Goal: Task Accomplishment & Management: Complete application form

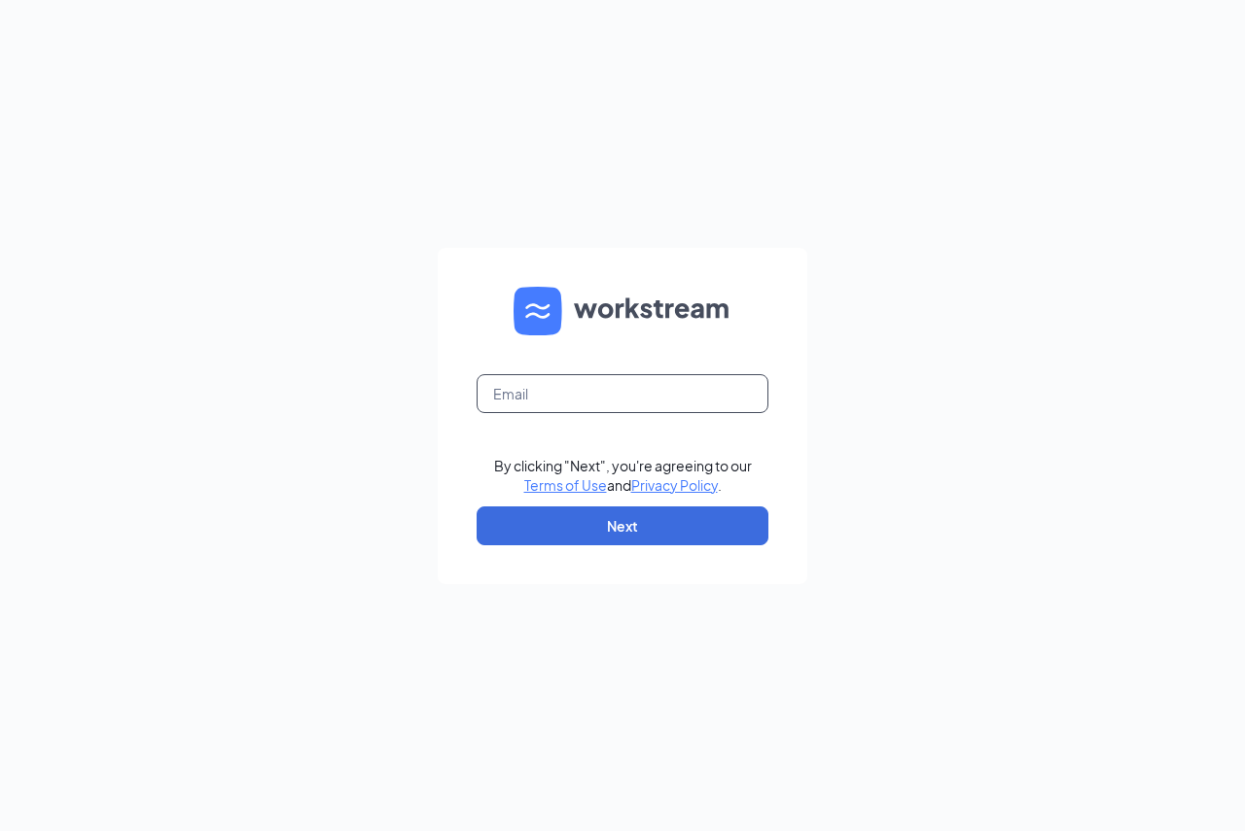
click at [557, 392] on input "text" at bounding box center [623, 393] width 292 height 39
type input "[EMAIL_ADDRESS][DOMAIN_NAME]"
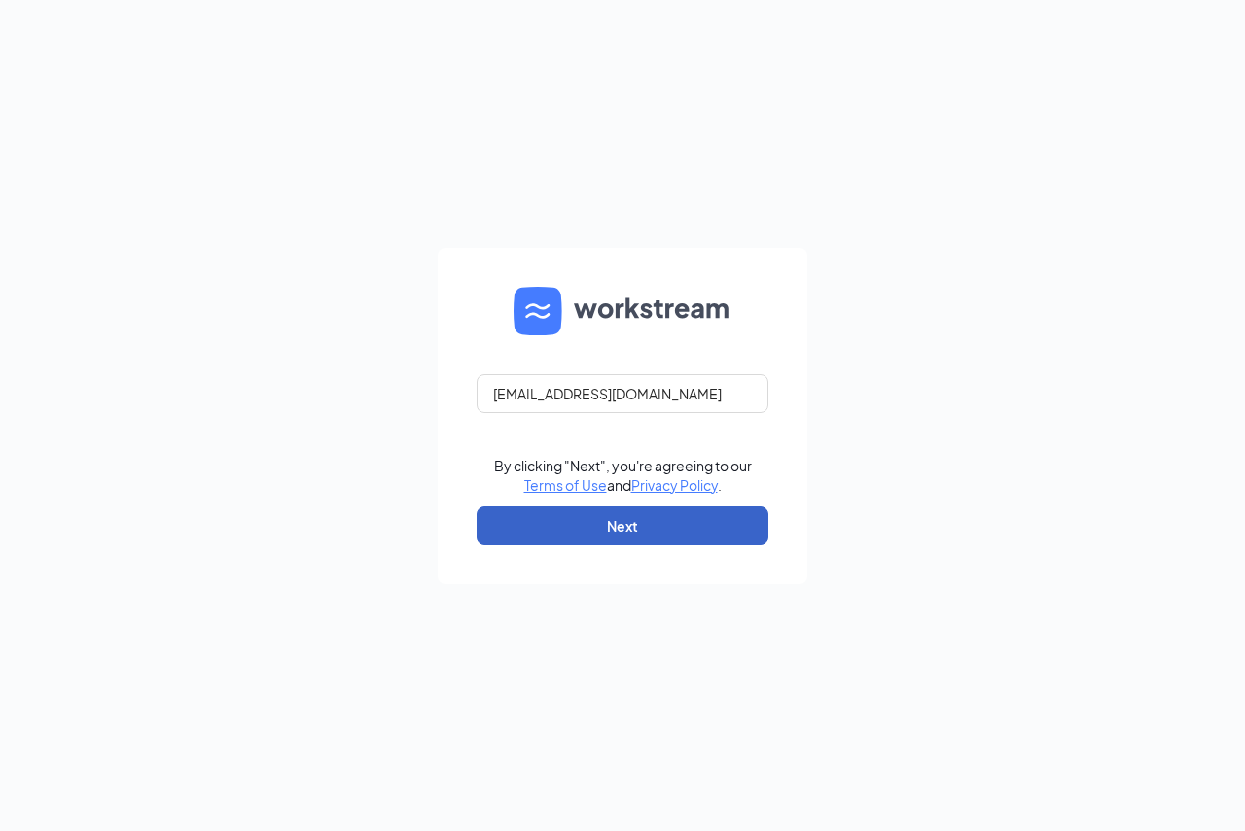
click at [571, 526] on button "Next" at bounding box center [623, 526] width 292 height 39
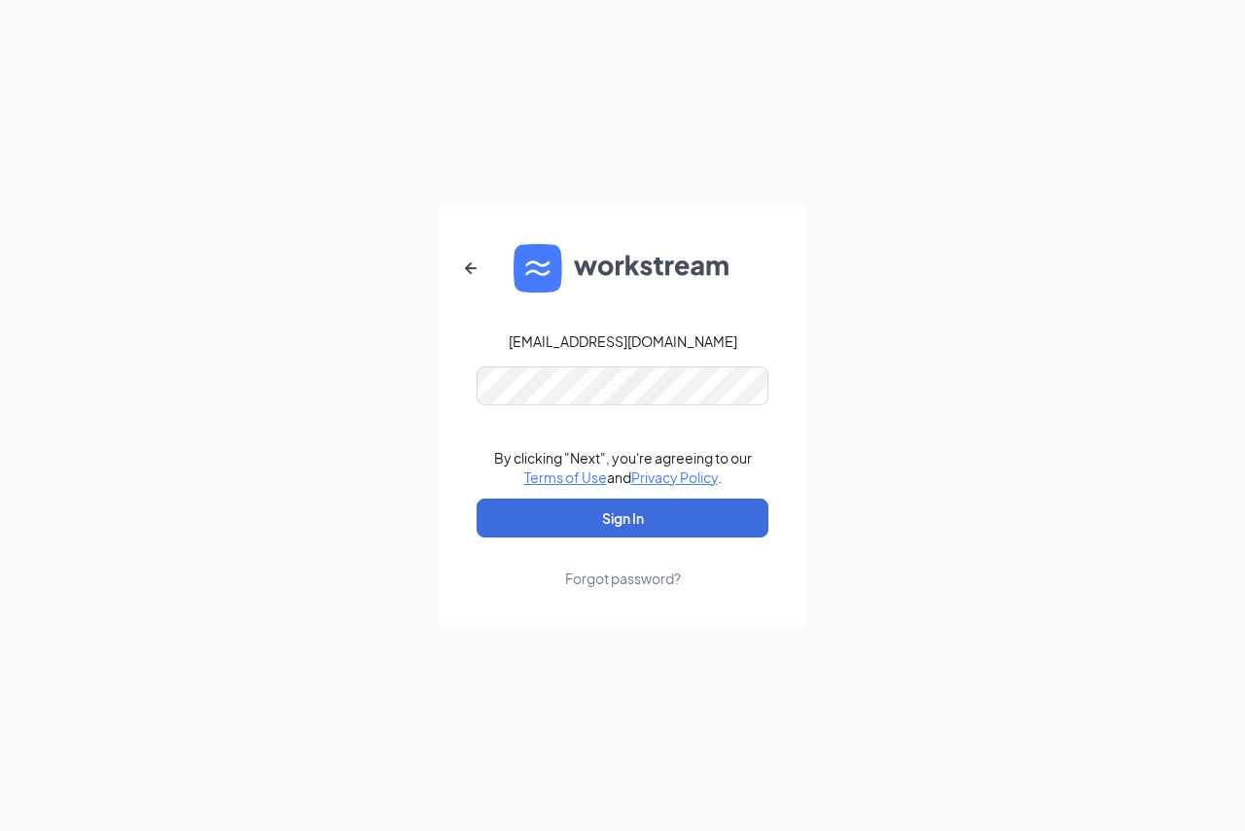
click at [586, 371] on form "jacquelinejones@ddcoastal.com By clicking "Next", you're agreeing to our Terms …" at bounding box center [623, 416] width 370 height 422
click at [477, 499] on button "Sign In" at bounding box center [623, 518] width 292 height 39
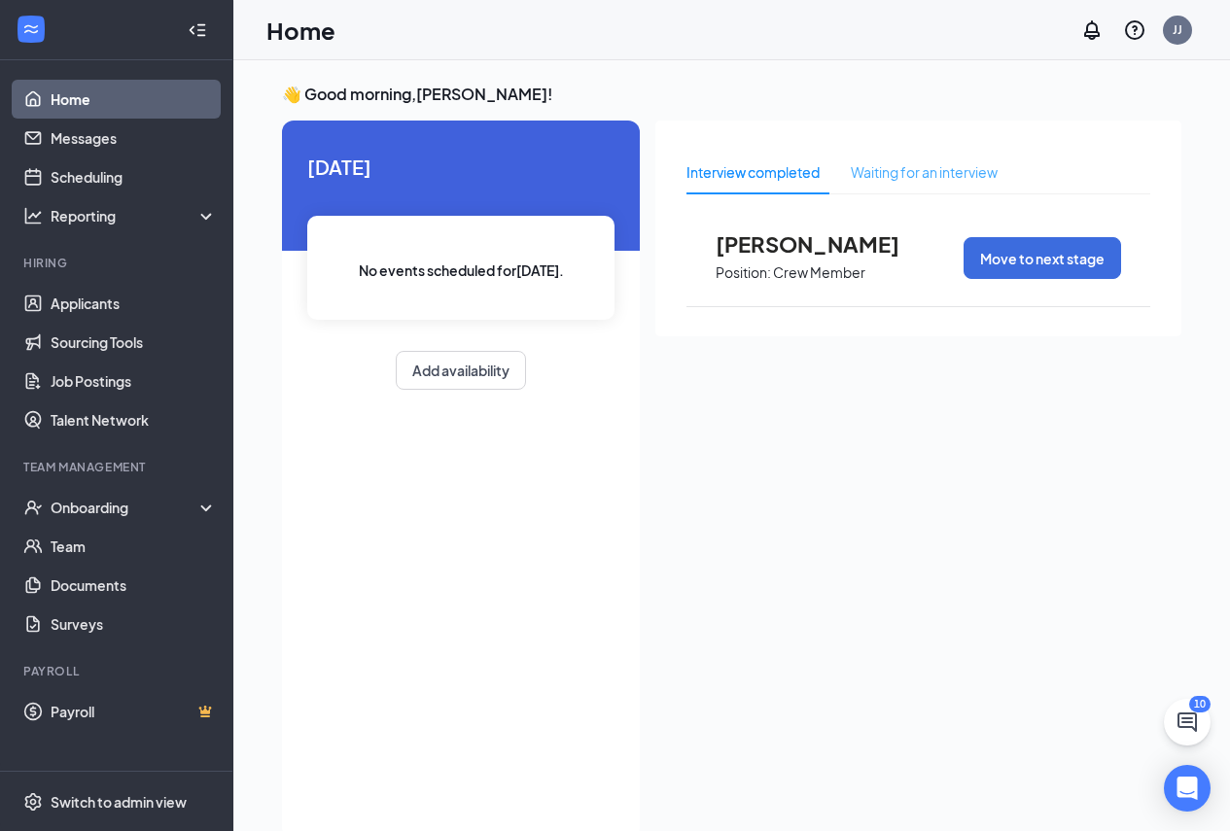
click at [932, 194] on div "Waiting for an interview" at bounding box center [924, 172] width 147 height 45
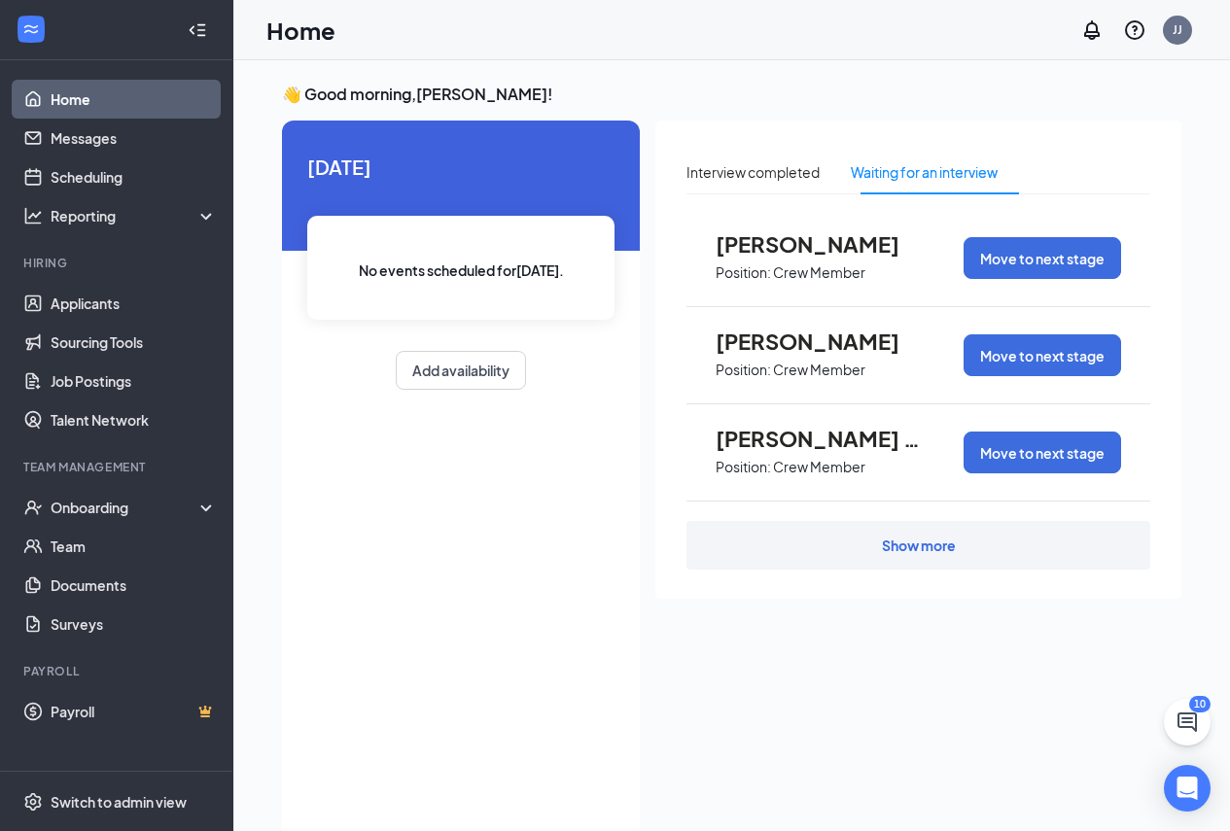
click at [962, 543] on div "Show more" at bounding box center [919, 545] width 464 height 49
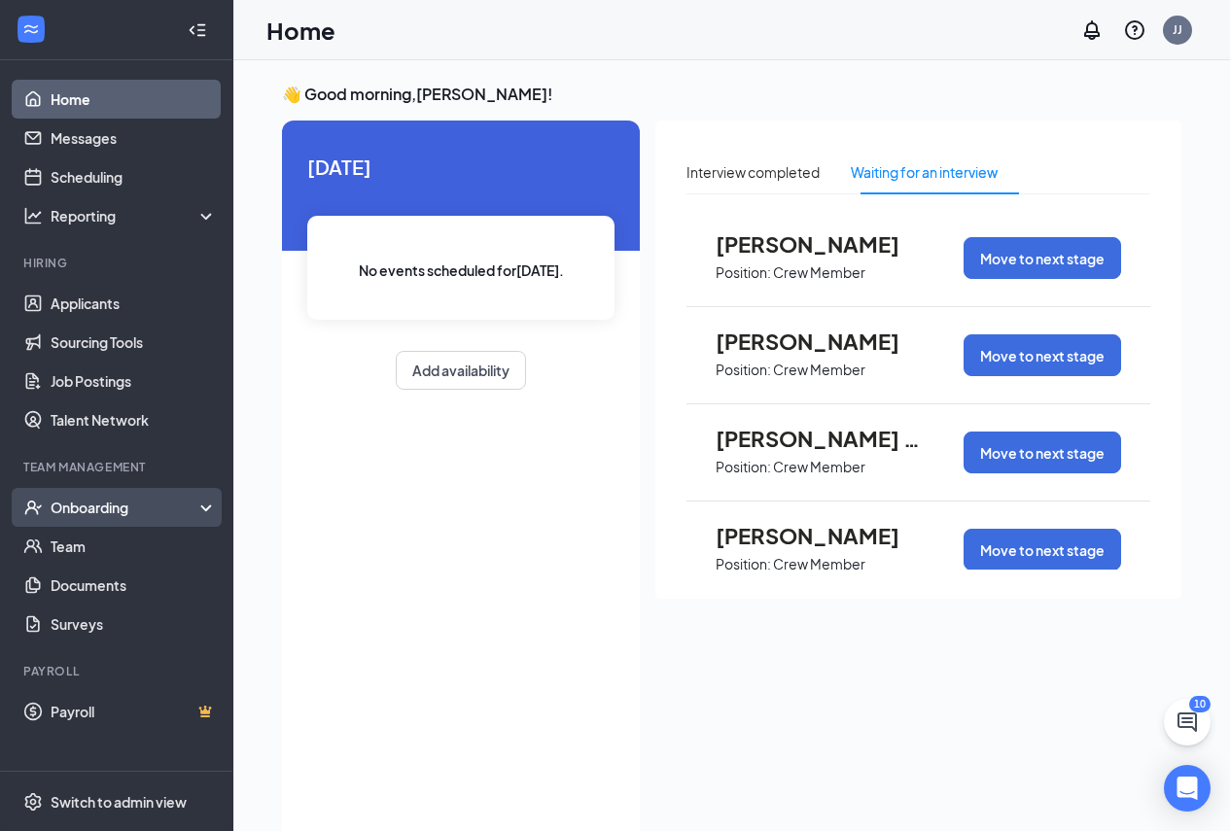
click at [129, 506] on div "Onboarding" at bounding box center [126, 507] width 150 height 19
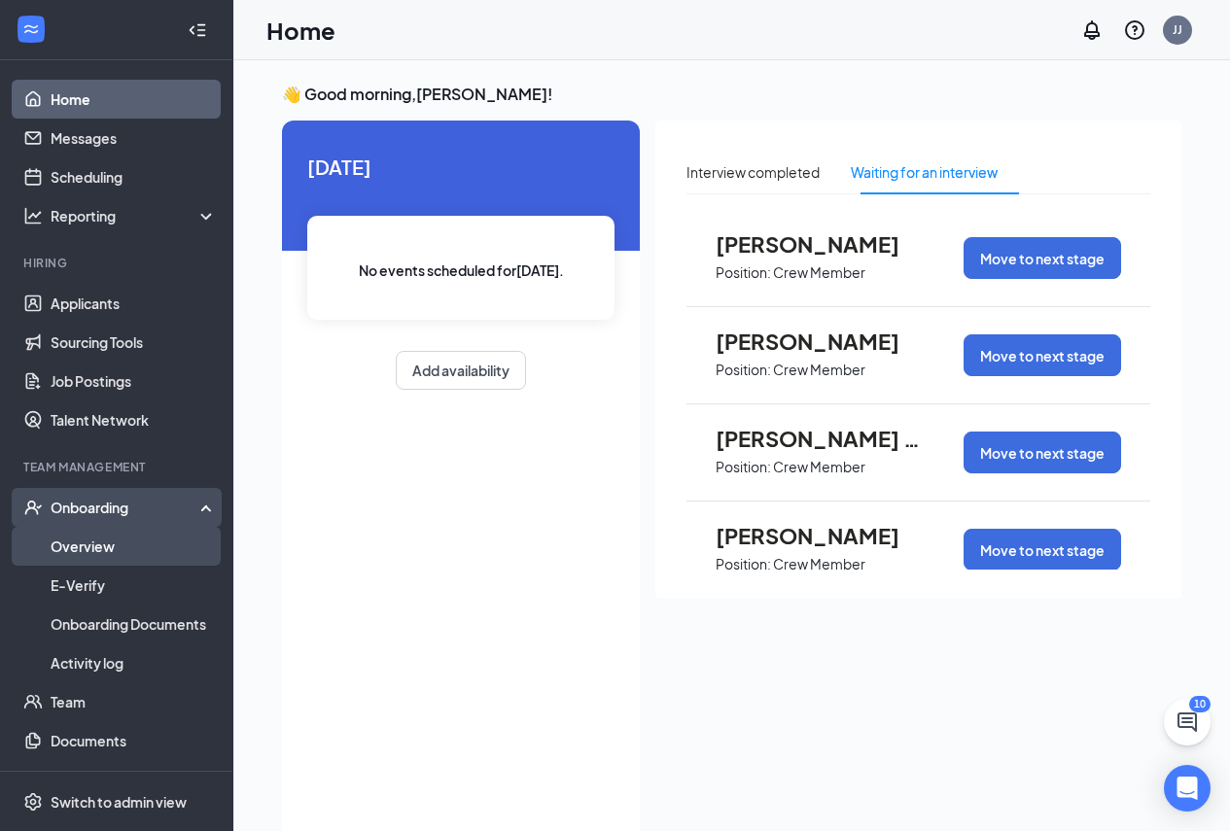
click at [82, 537] on link "Overview" at bounding box center [134, 546] width 166 height 39
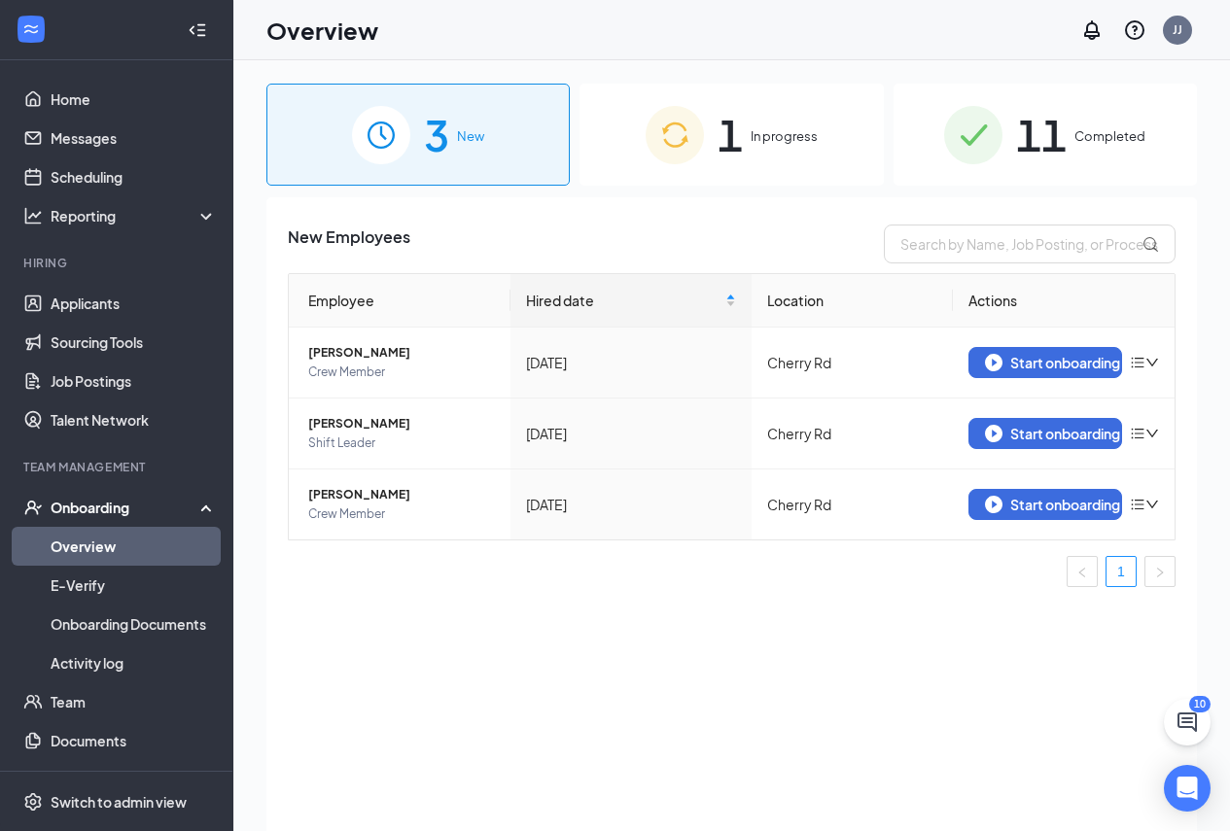
click at [765, 151] on div "1 In progress" at bounding box center [731, 135] width 303 height 102
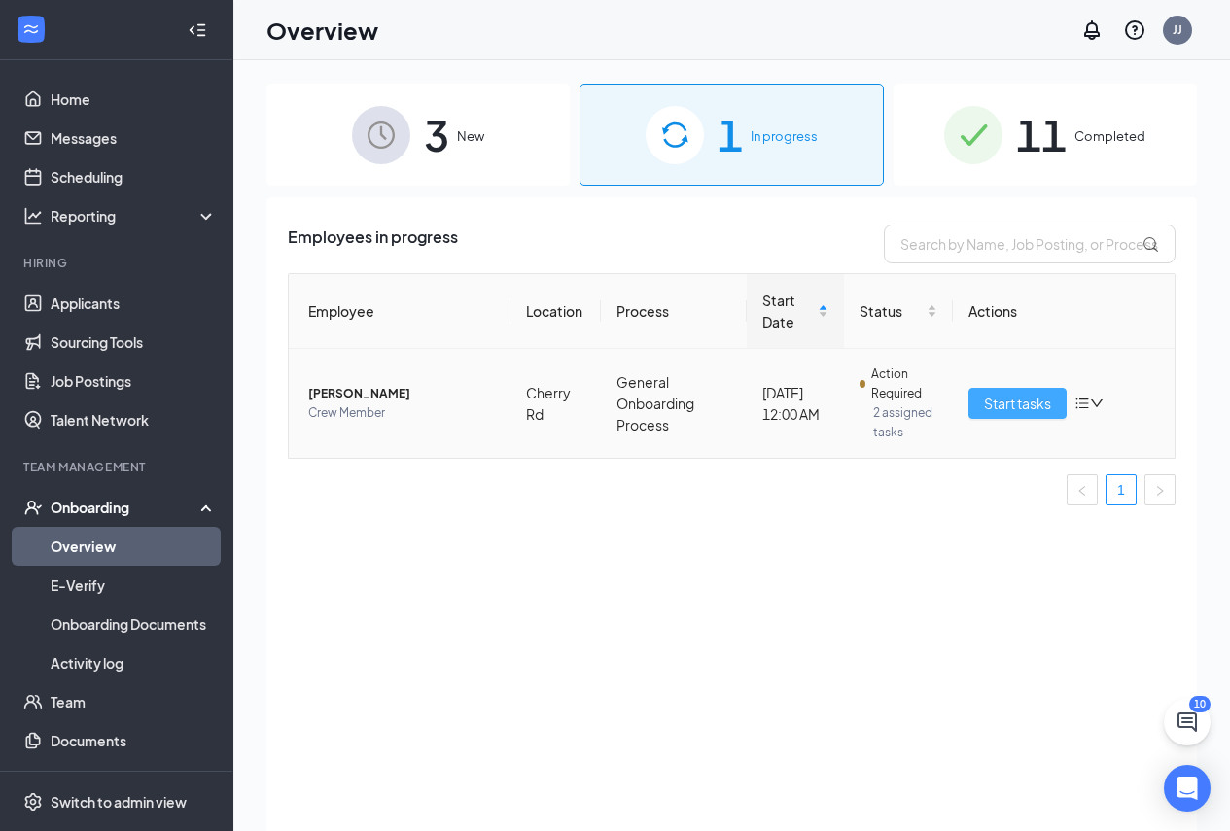
click at [1023, 414] on span "Start tasks" at bounding box center [1017, 403] width 67 height 21
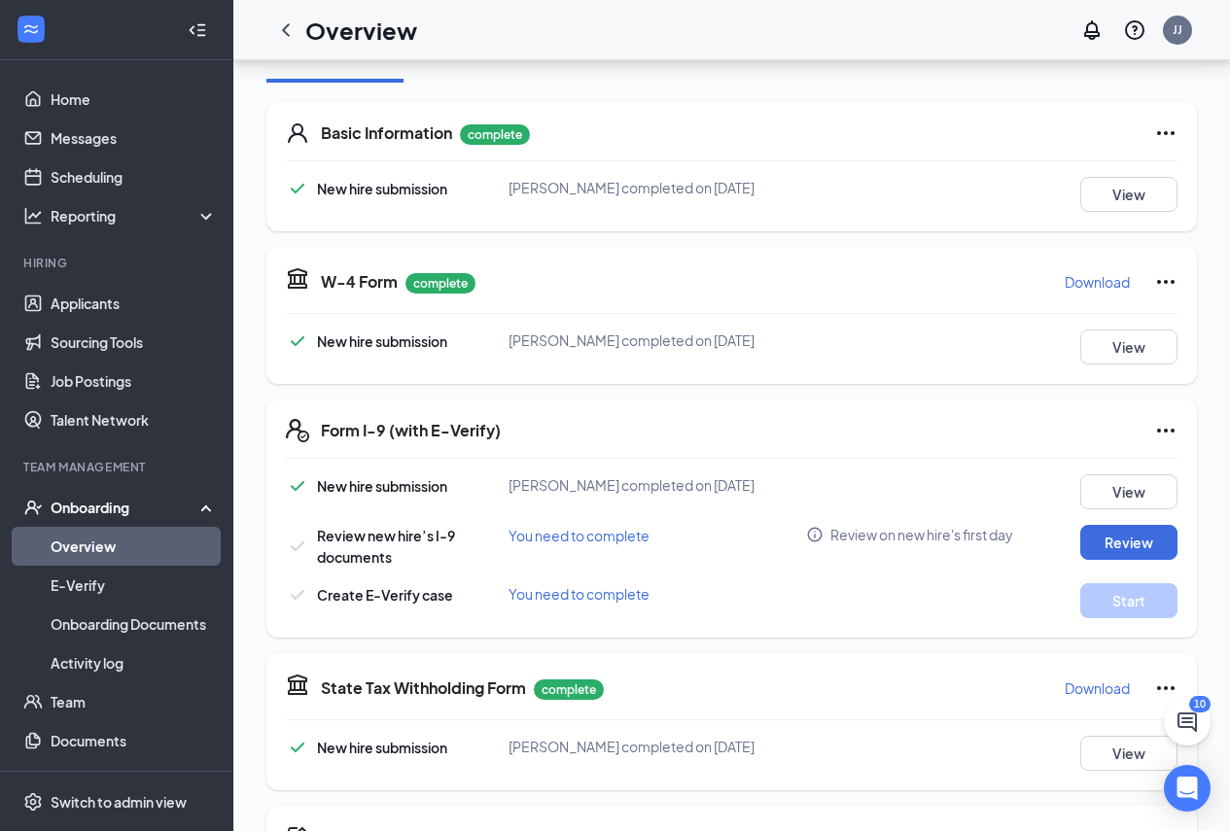
scroll to position [367, 0]
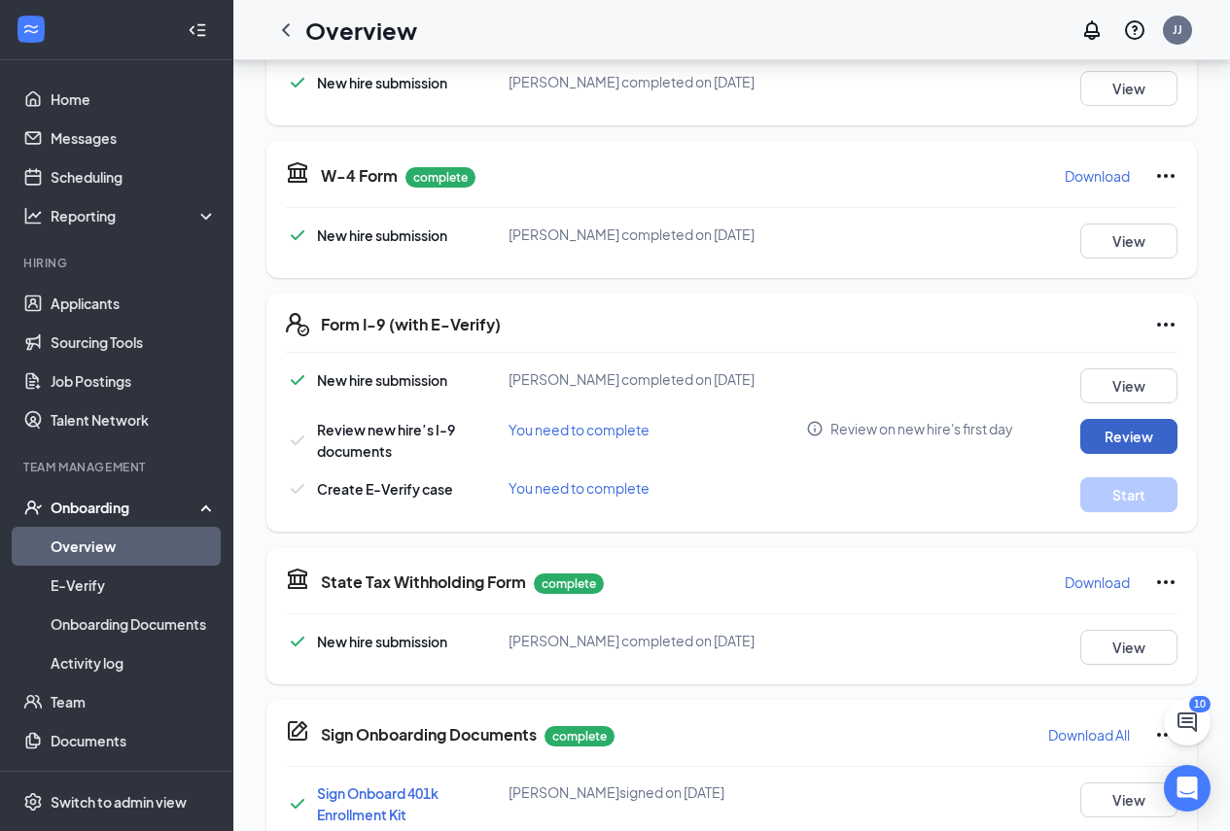
click at [1150, 454] on button "Review" at bounding box center [1128, 436] width 97 height 35
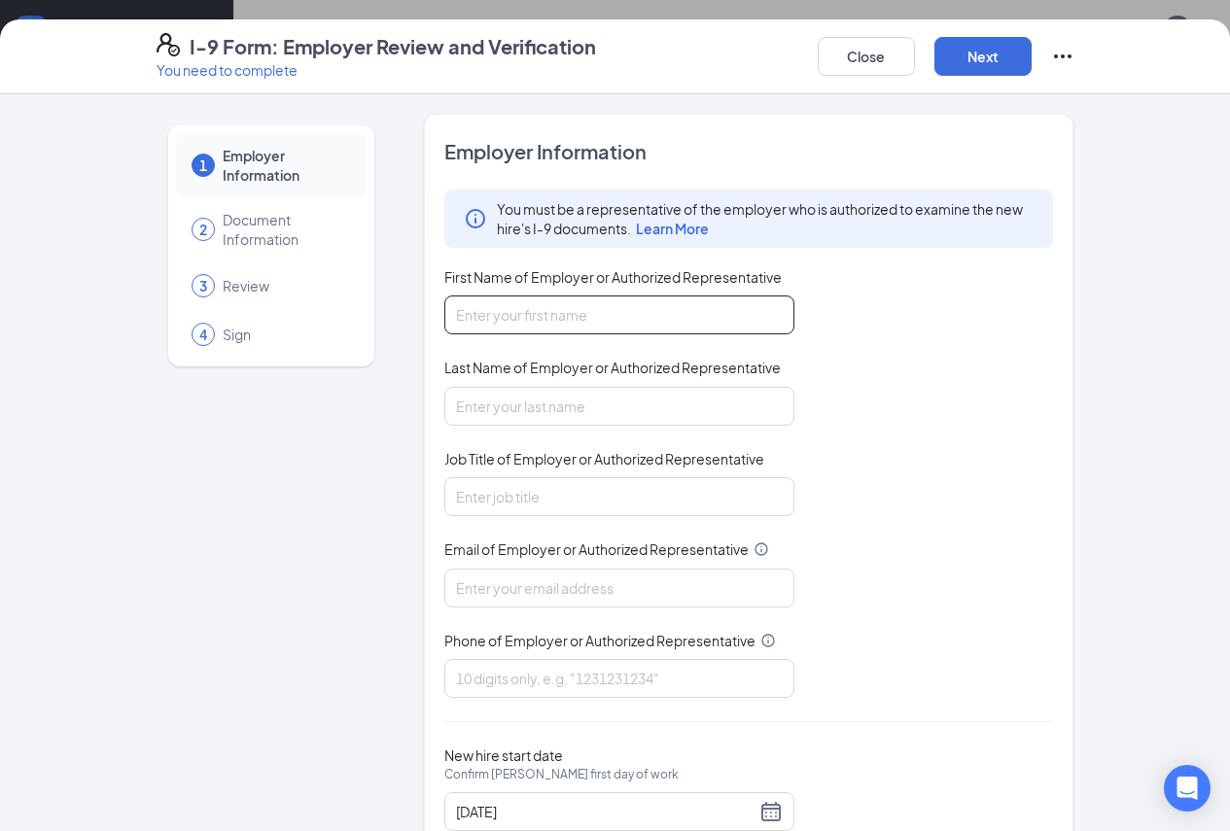
click at [479, 329] on input "First Name of Employer or Authorized Representative" at bounding box center [619, 315] width 350 height 39
type input "jacqueline"
click at [445, 426] on input "Last Name of Employer or Authorized Representative" at bounding box center [619, 406] width 350 height 39
click at [444, 426] on input "jones" at bounding box center [619, 406] width 350 height 39
type input "Jones"
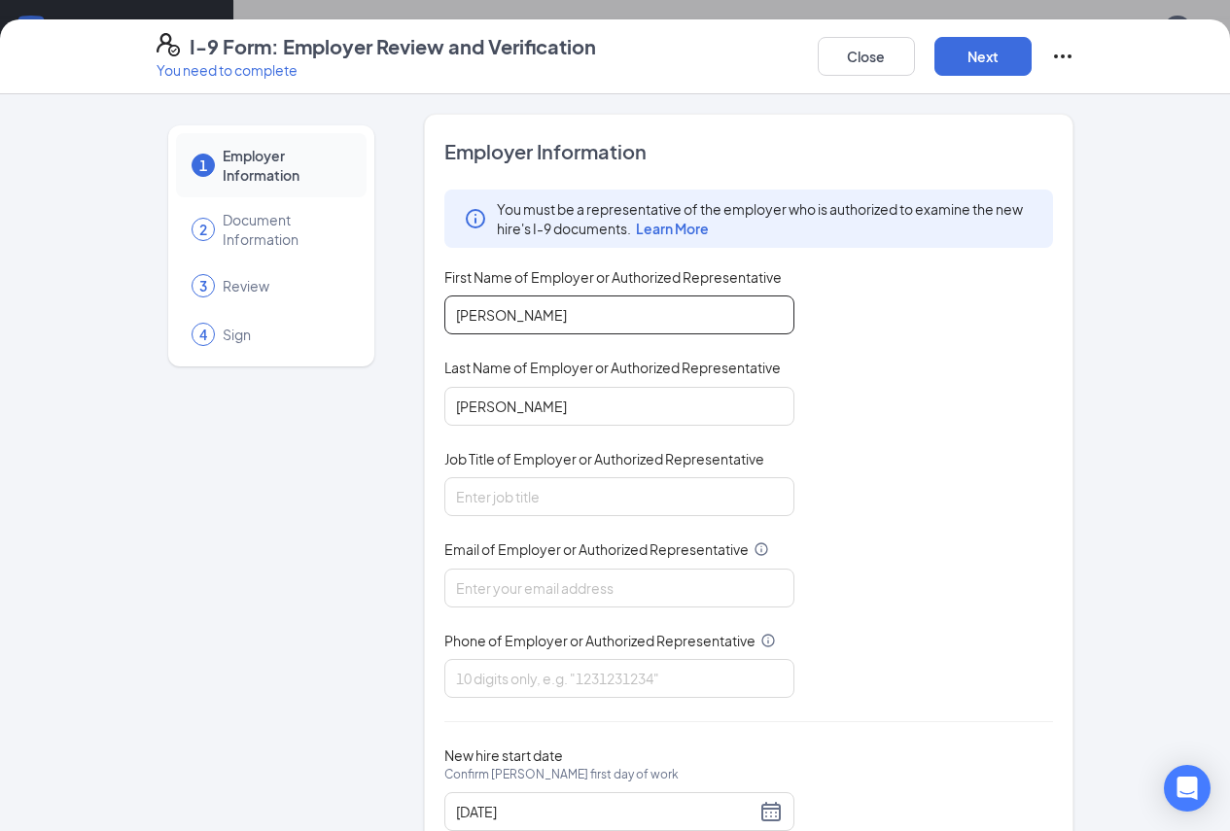
click at [444, 318] on input "jacqueline" at bounding box center [619, 315] width 350 height 39
click at [444, 320] on input "jacqueline" at bounding box center [619, 315] width 350 height 39
type input "Jacqueline"
click at [454, 504] on input "Job Title of Employer or Authorized Representative" at bounding box center [619, 496] width 350 height 39
type input "GM"
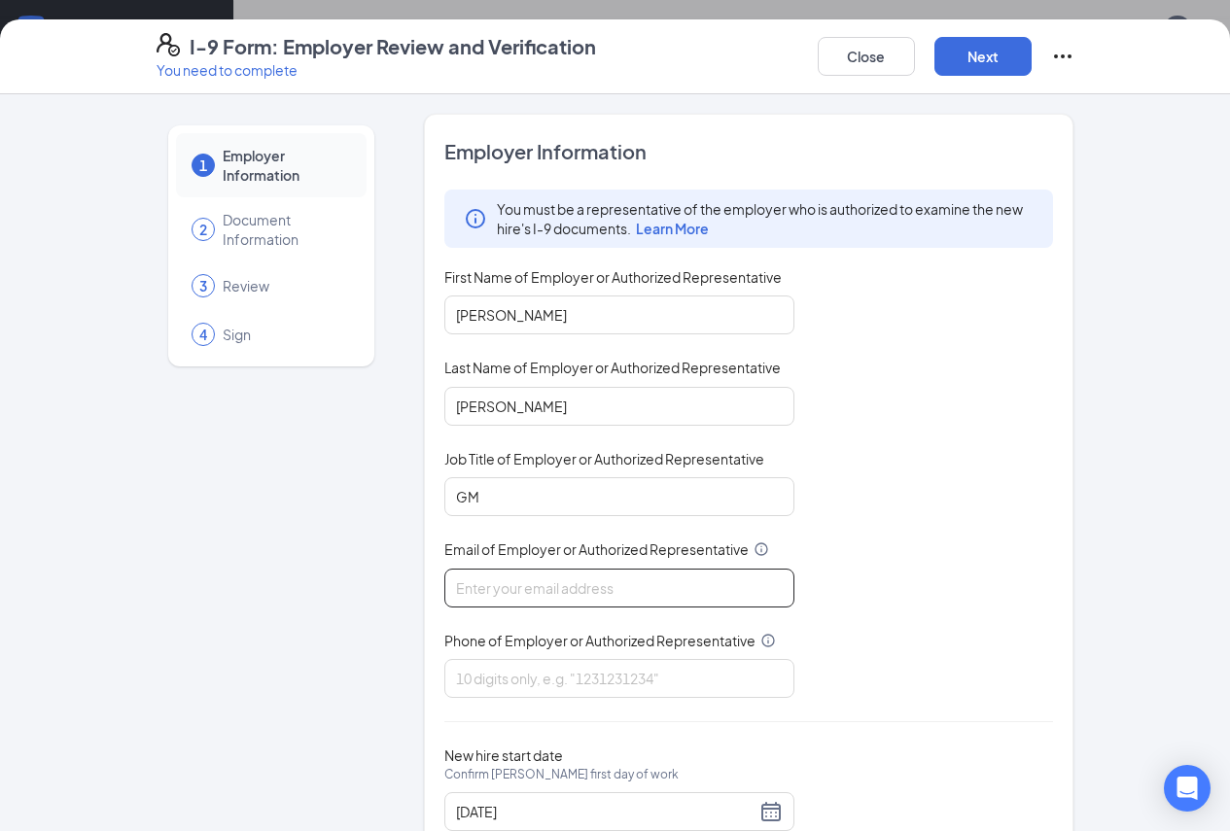
click at [493, 604] on input "Email of Employer or Authorized Representative" at bounding box center [619, 588] width 350 height 39
type input "jacquelinejones@ddcoastal.com"
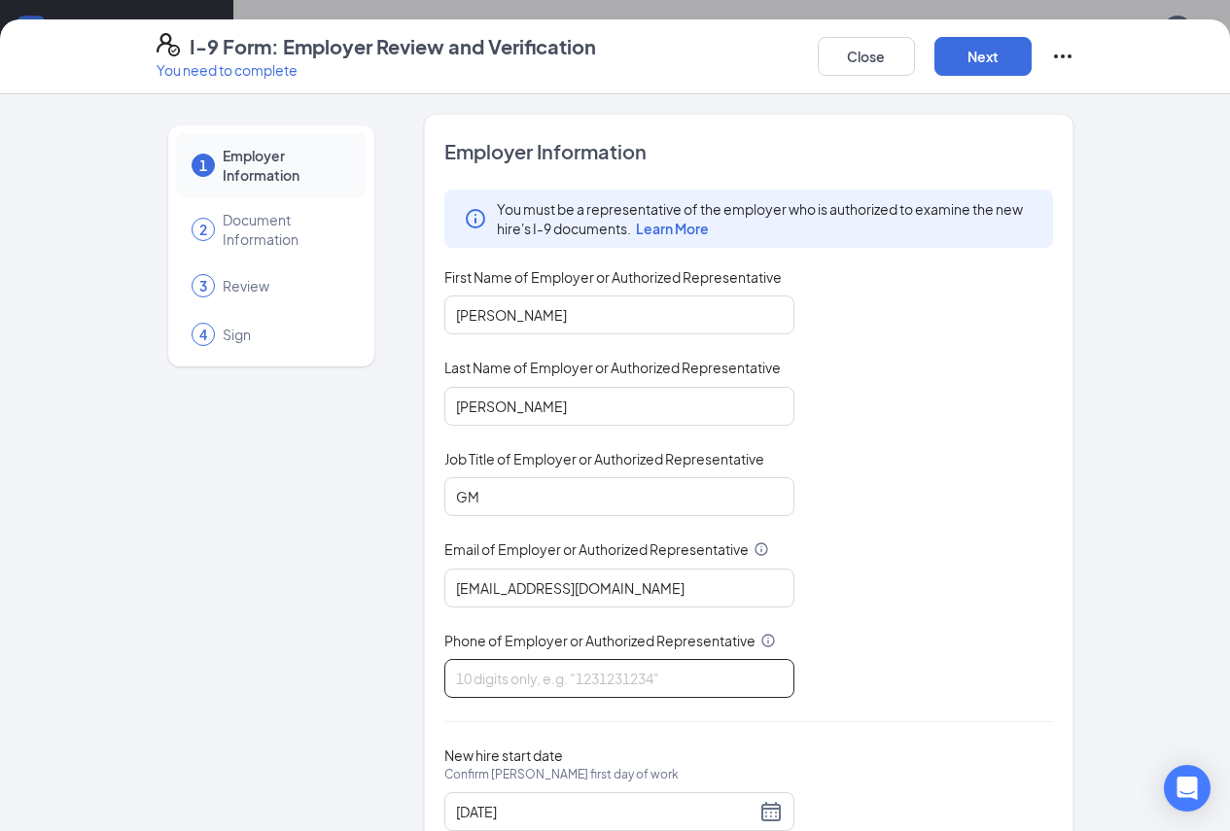
click at [468, 698] on input "Phone of Employer or Authorized Representative" at bounding box center [619, 678] width 350 height 39
type input "7045439181"
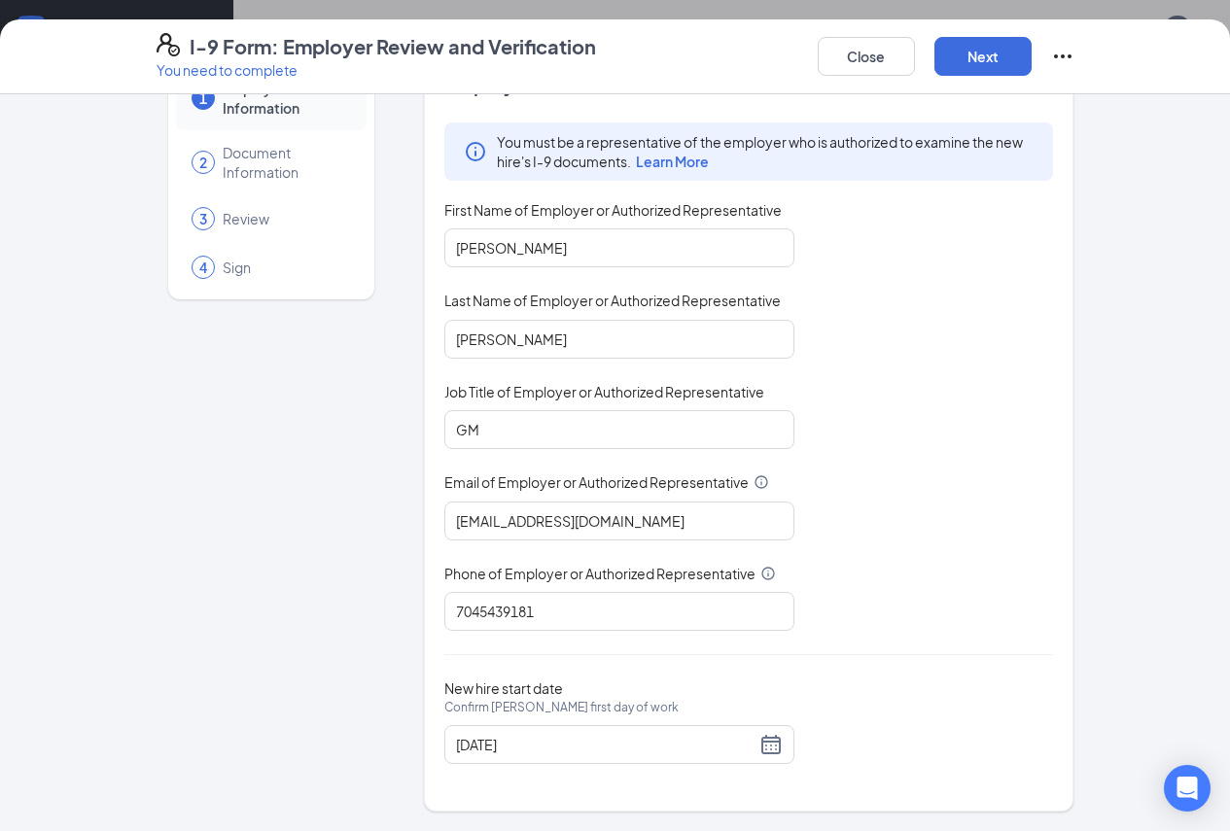
click at [511, 445] on div "You must be a representative of the employer who is authorized to examine the n…" at bounding box center [749, 377] width 610 height 509
click at [514, 427] on input "GM" at bounding box center [619, 429] width 350 height 39
type input "General manager"
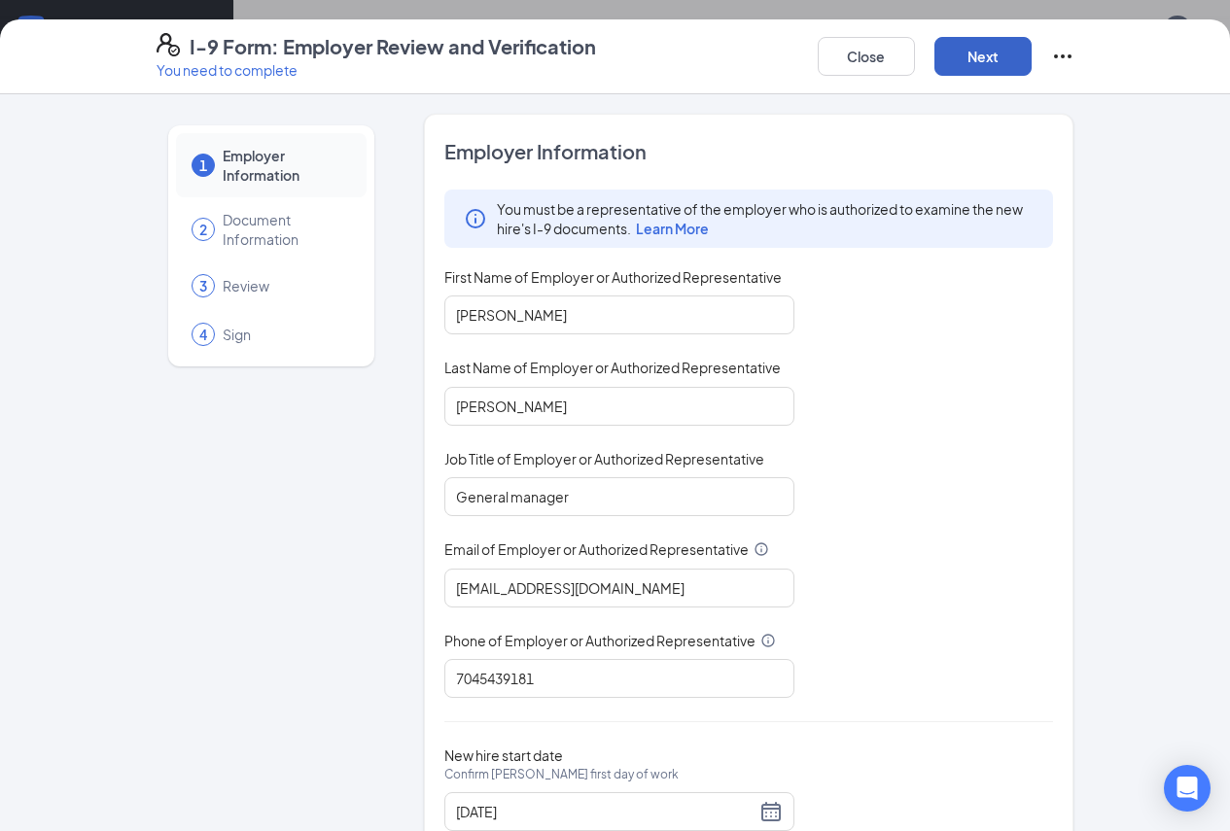
click at [1032, 70] on button "Next" at bounding box center [983, 56] width 97 height 39
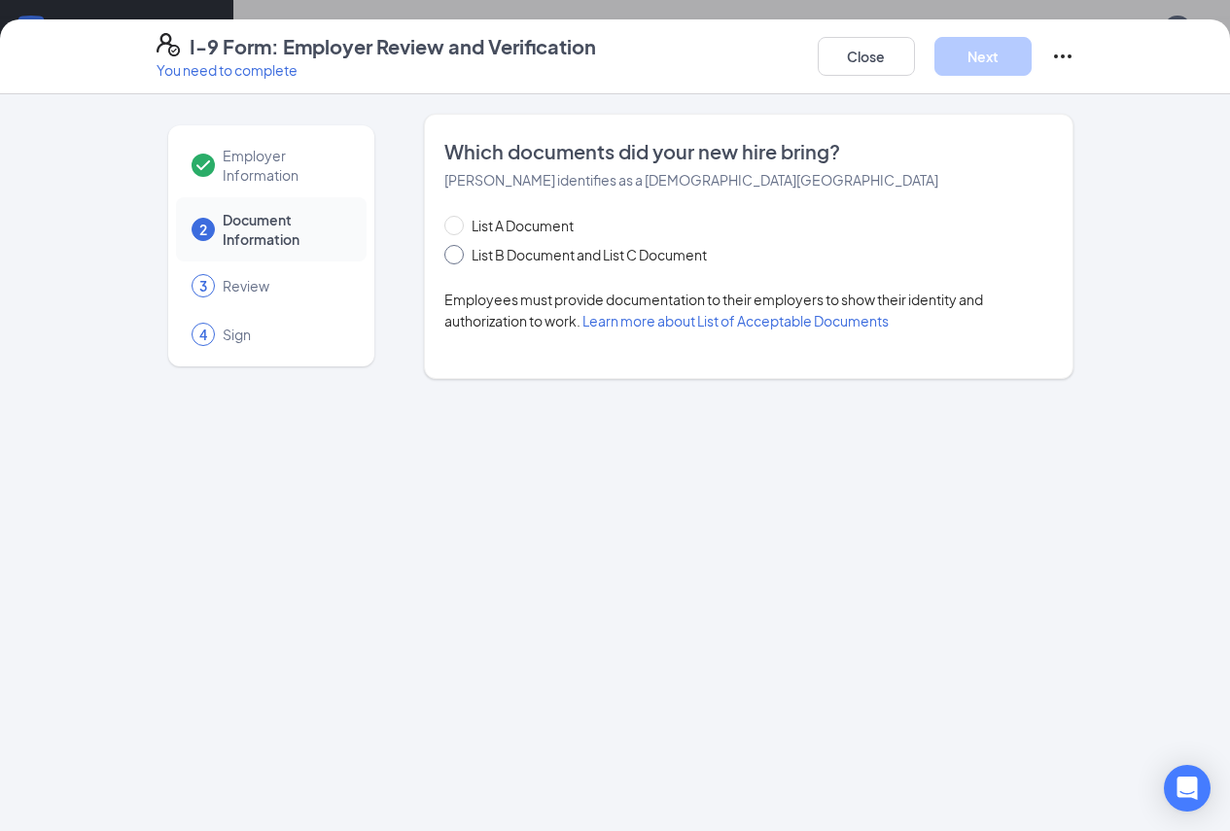
click at [424, 262] on div "Which documents did your new hire bring? Susan Blanchette identifies as a citiz…" at bounding box center [749, 246] width 651 height 265
click at [444, 263] on span at bounding box center [453, 254] width 19 height 19
click at [444, 259] on input "List B Document and List C Document" at bounding box center [451, 252] width 14 height 14
radio input "true"
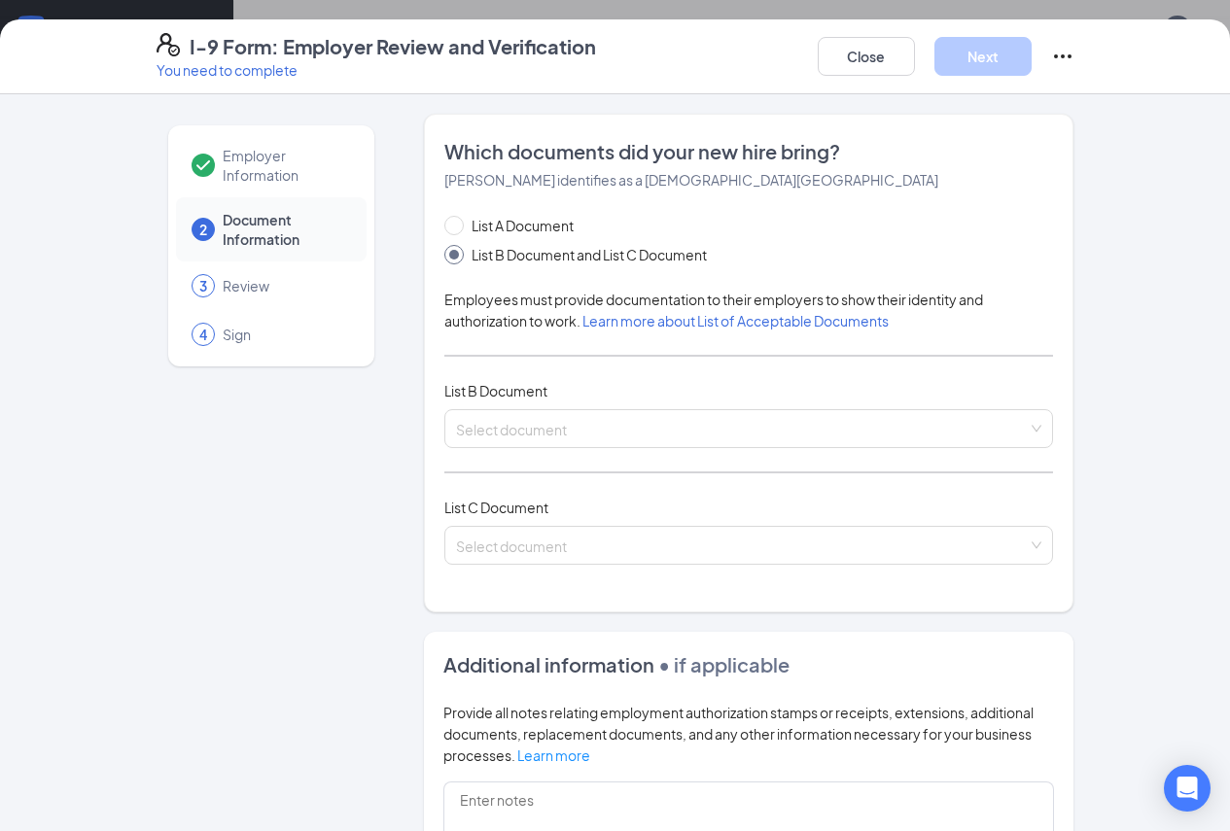
click at [468, 461] on div "List A Document List B Document and List C Document Employees must provide docu…" at bounding box center [749, 401] width 610 height 373
click at [484, 440] on input "search" at bounding box center [742, 424] width 573 height 29
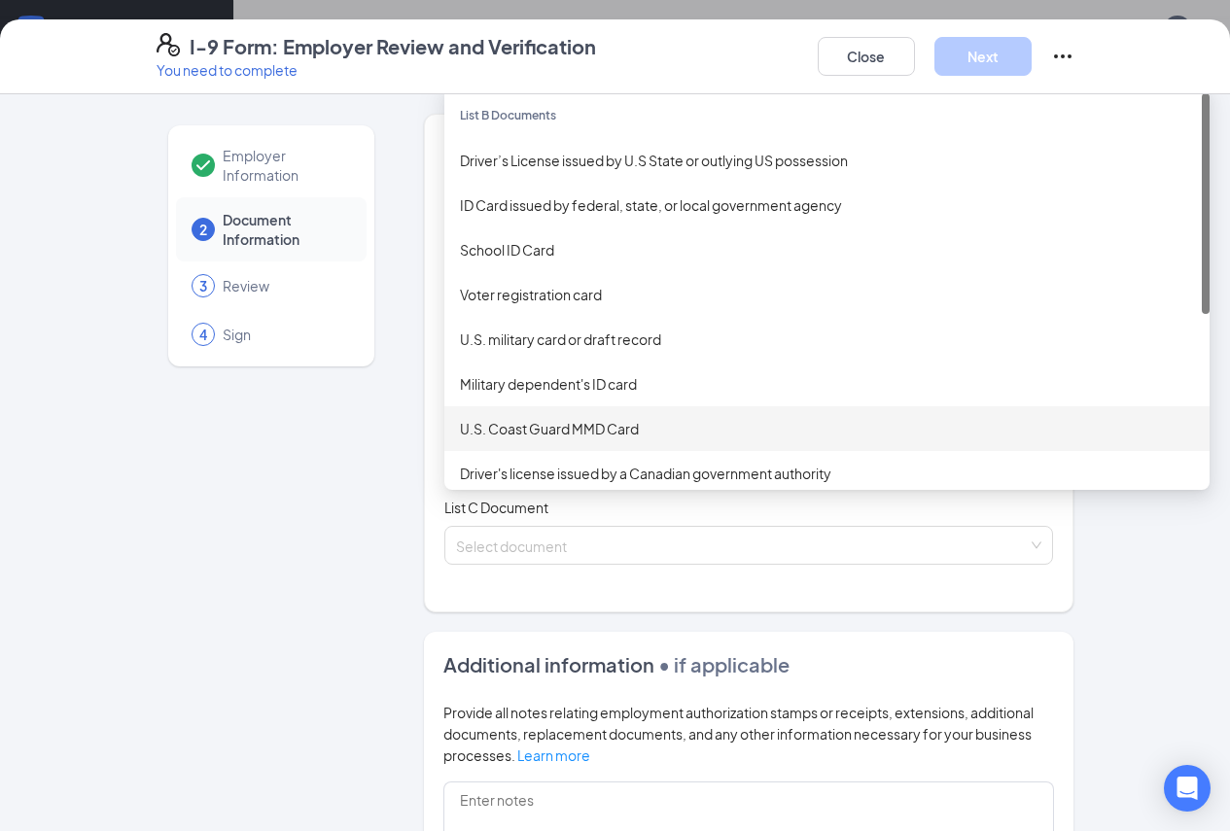
click at [157, 475] on div "Employer Information 2 Document Information 3 Review 4 Sign" at bounding box center [272, 621] width 230 height 1015
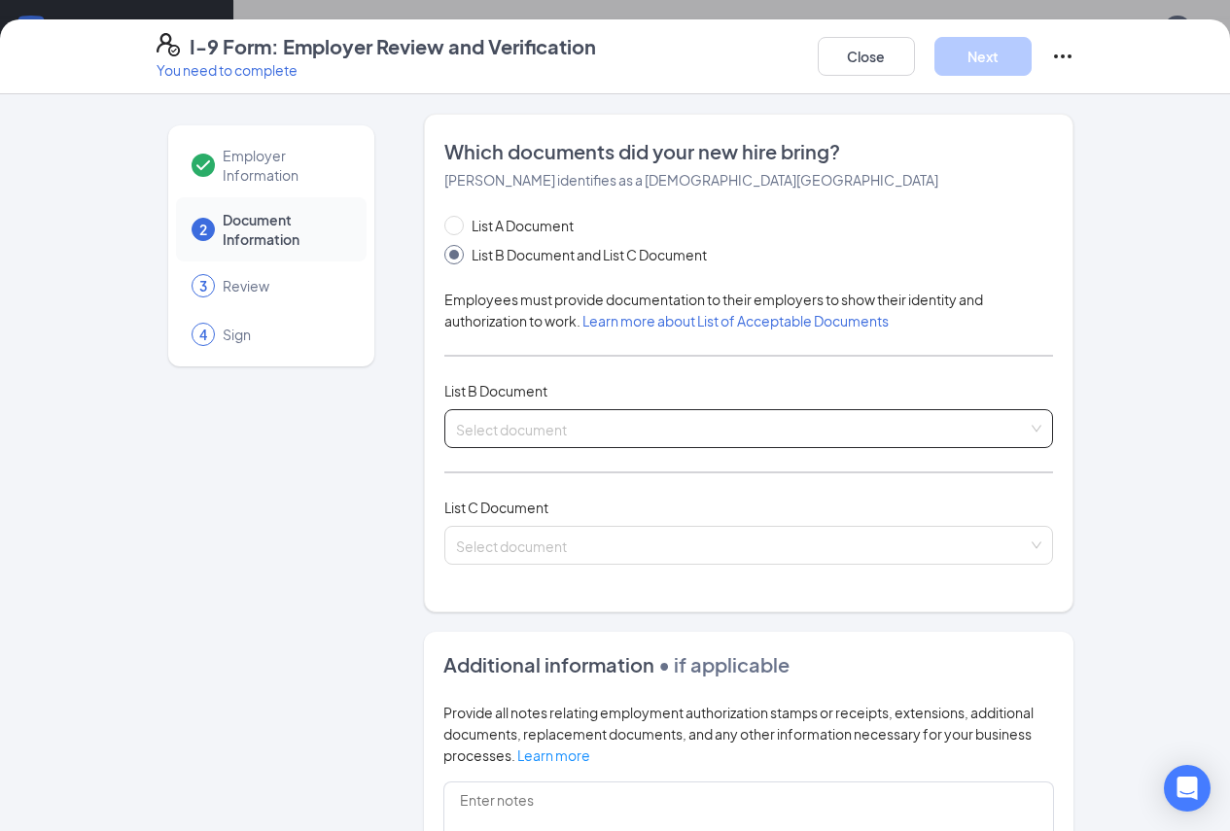
click at [680, 427] on input "search" at bounding box center [742, 424] width 573 height 29
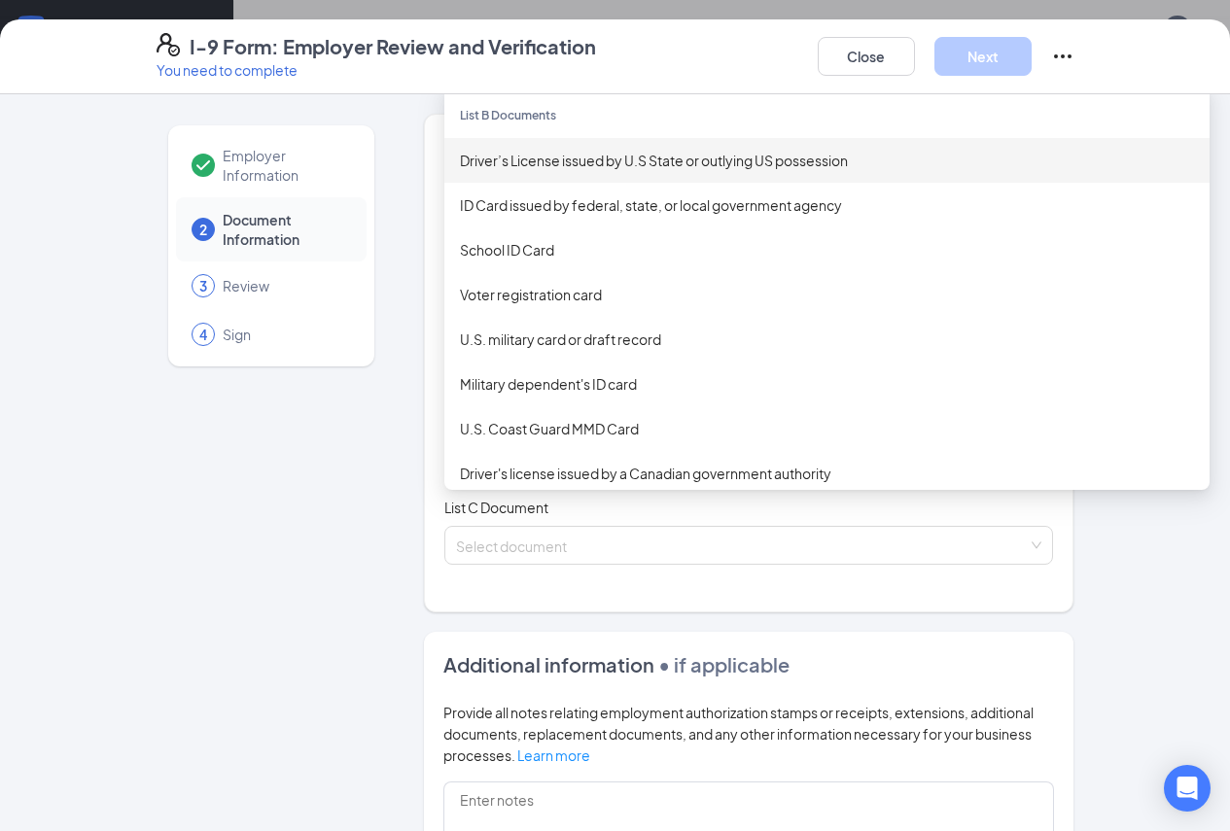
click at [582, 171] on div "Driver’s License issued by U.S State or outlying US possession" at bounding box center [827, 160] width 734 height 21
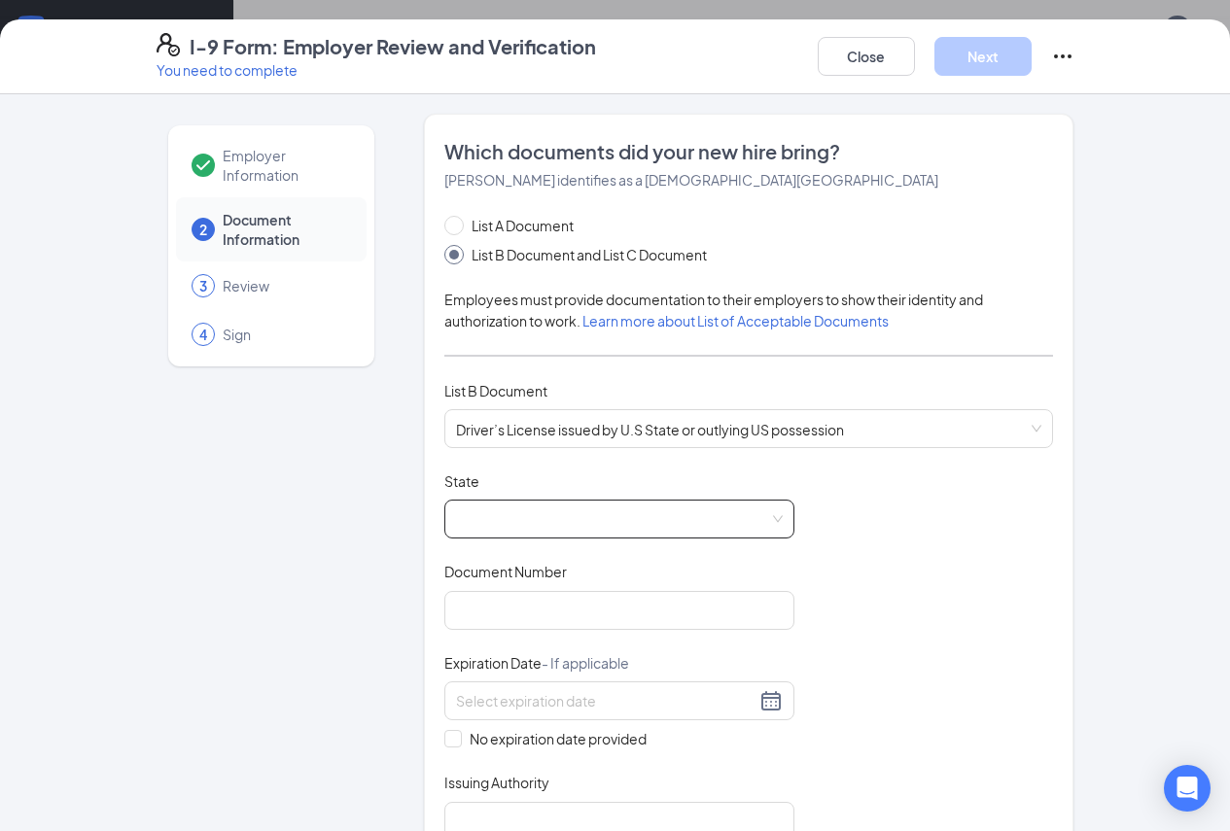
click at [468, 547] on div "Document Title Driver’s License issued by U.S State or outlying US possession S…" at bounding box center [749, 657] width 610 height 370
click at [473, 537] on span at bounding box center [619, 519] width 327 height 37
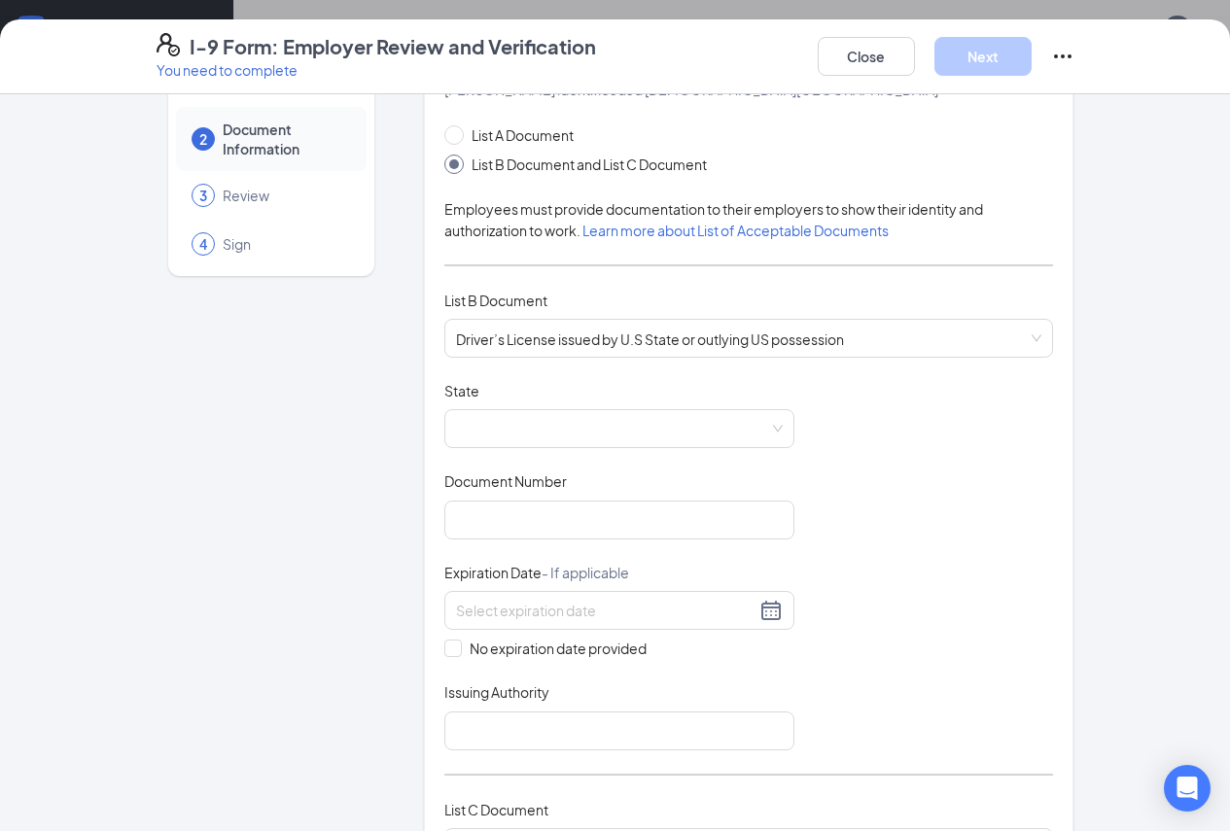
scroll to position [227, 0]
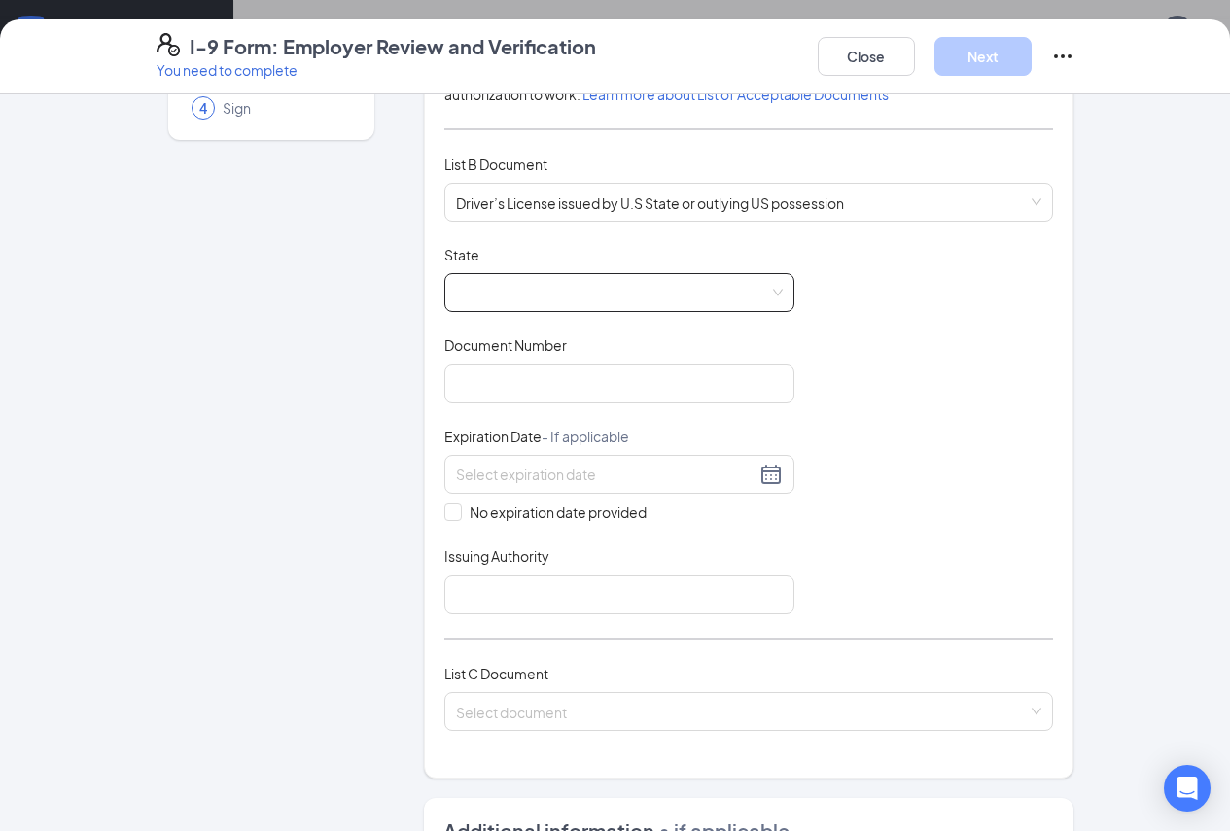
click at [700, 301] on span at bounding box center [619, 292] width 327 height 37
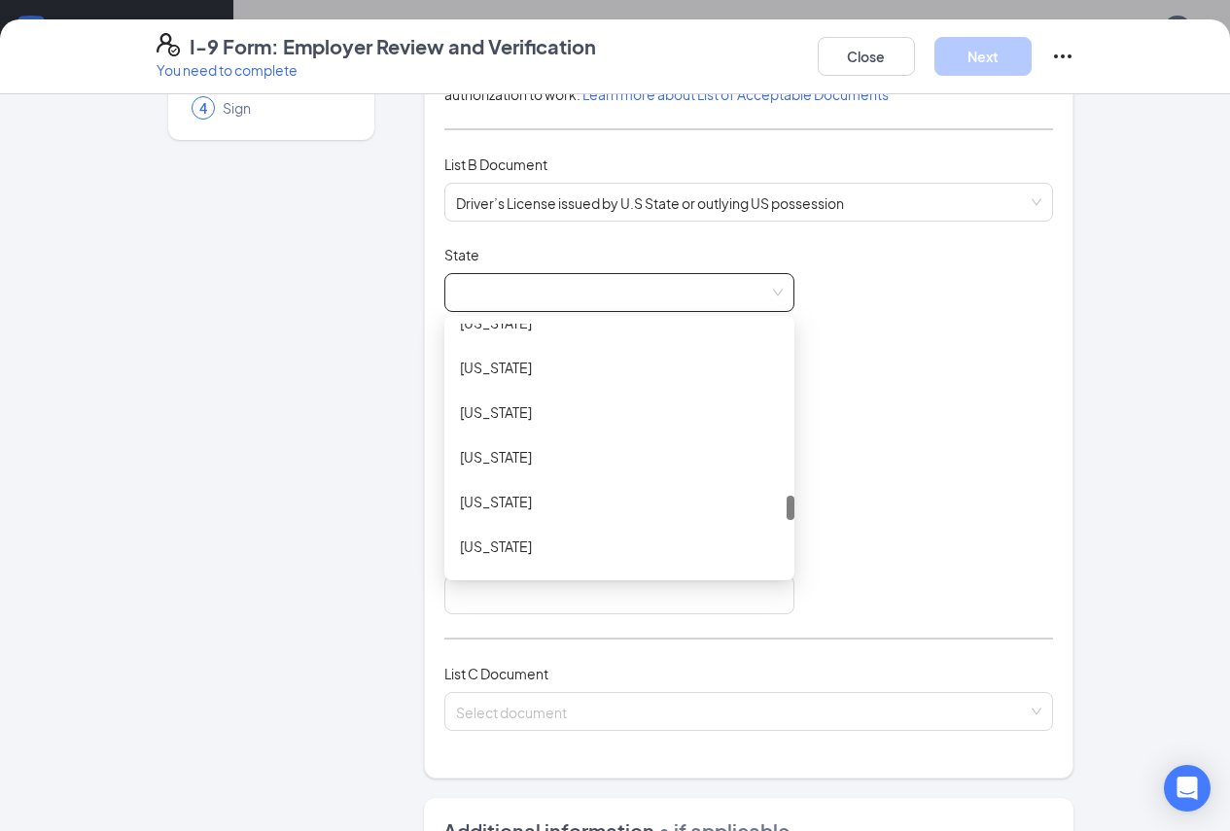
scroll to position [1808, 0]
drag, startPoint x: 737, startPoint y: 348, endPoint x: 755, endPoint y: 528, distance: 180.8
click at [755, 528] on div "Document Title Driver’s License issued by U.S State or outlying US possession S…" at bounding box center [749, 430] width 610 height 370
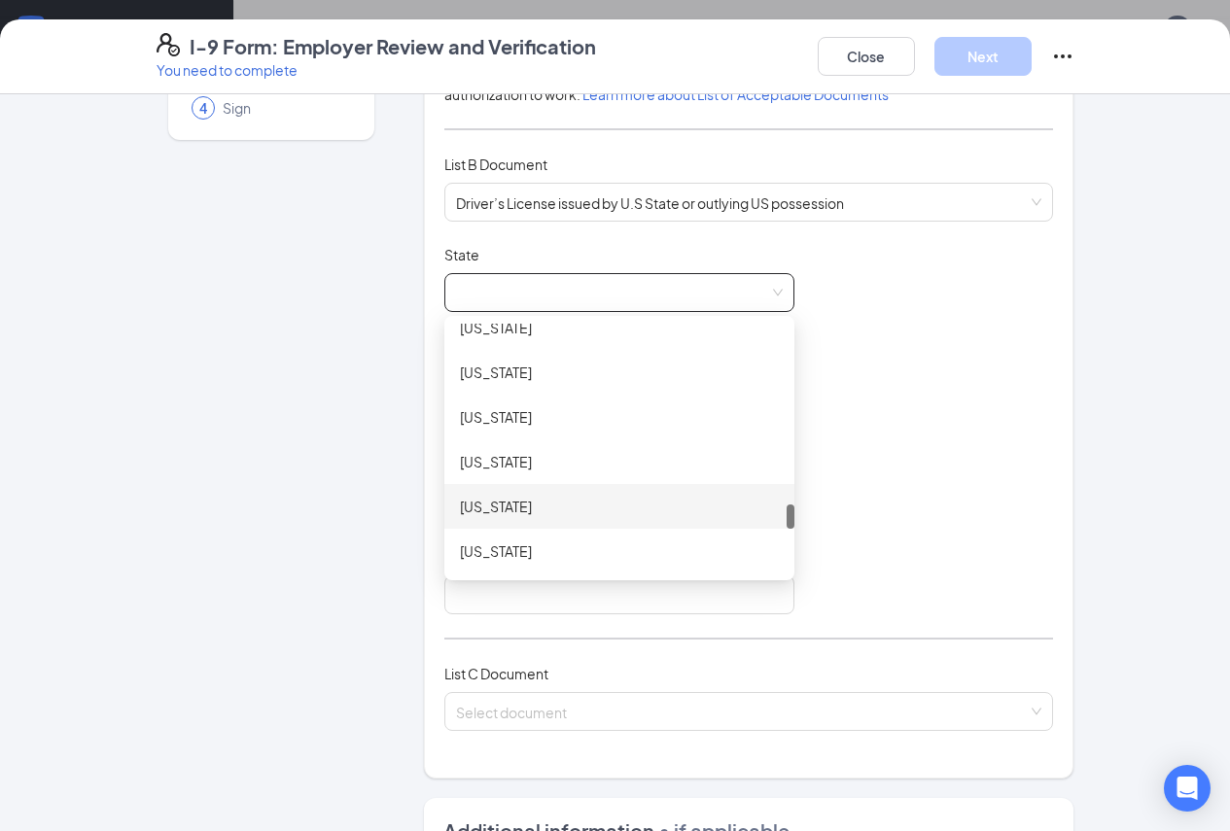
click at [539, 516] on div "South Carolina" at bounding box center [619, 506] width 319 height 21
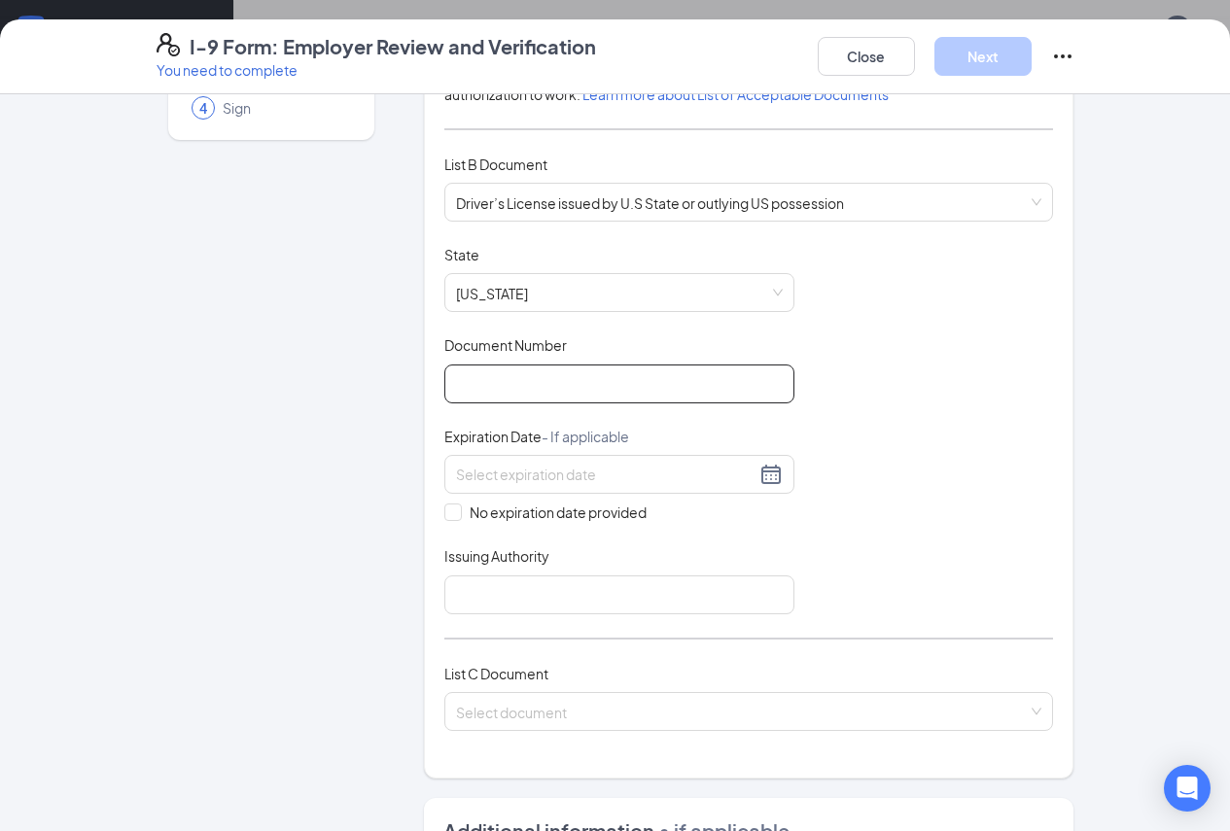
click at [573, 404] on input "Document Number" at bounding box center [619, 384] width 350 height 39
click at [919, 436] on div "Document Title Driver’s License issued by U.S State or outlying US possession S…" at bounding box center [749, 430] width 610 height 370
click at [444, 404] on input "Document Number" at bounding box center [619, 384] width 350 height 39
paste input "004331577"
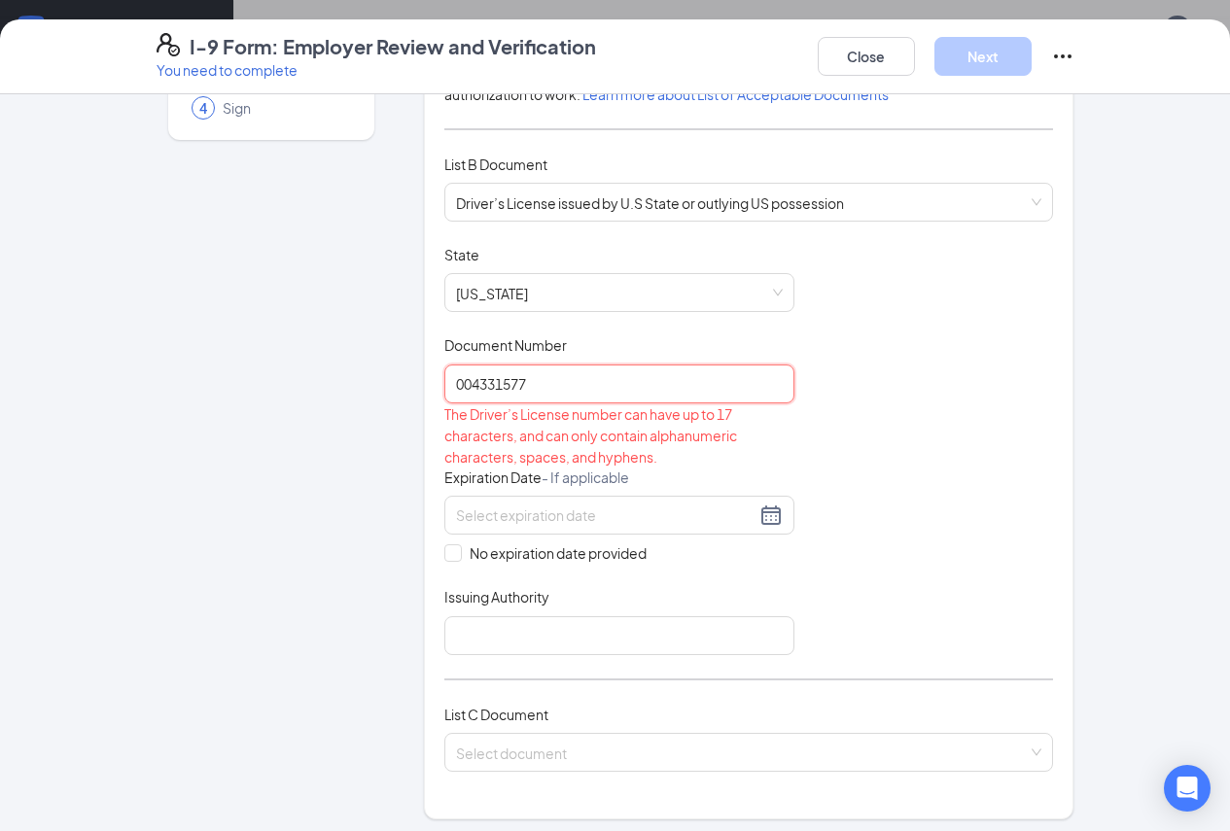
click at [444, 395] on input "004331577" at bounding box center [619, 384] width 350 height 39
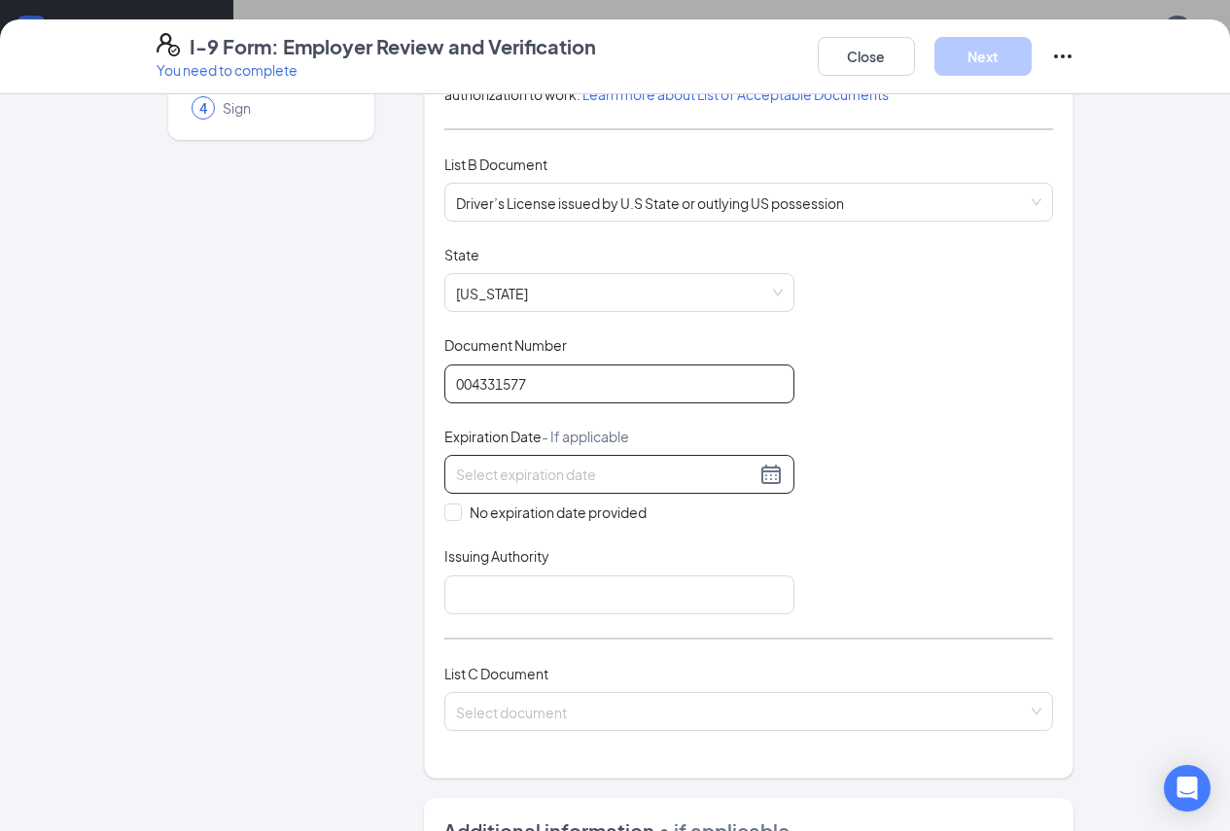
type input "004331577"
click at [484, 482] on input at bounding box center [606, 474] width 300 height 21
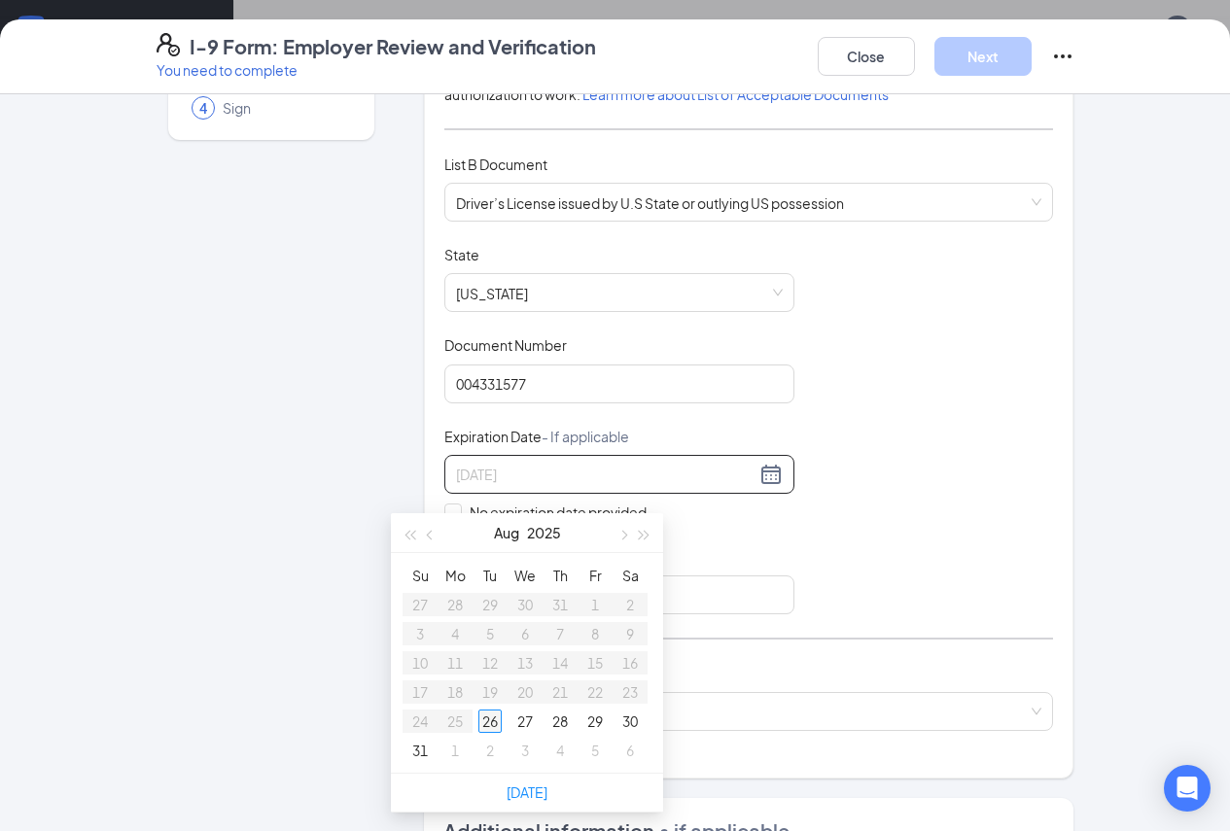
click at [494, 727] on div "26" at bounding box center [489, 721] width 23 height 23
click at [979, 515] on div "Document Title Driver’s License issued by U.S State or outlying US possession S…" at bounding box center [749, 430] width 610 height 370
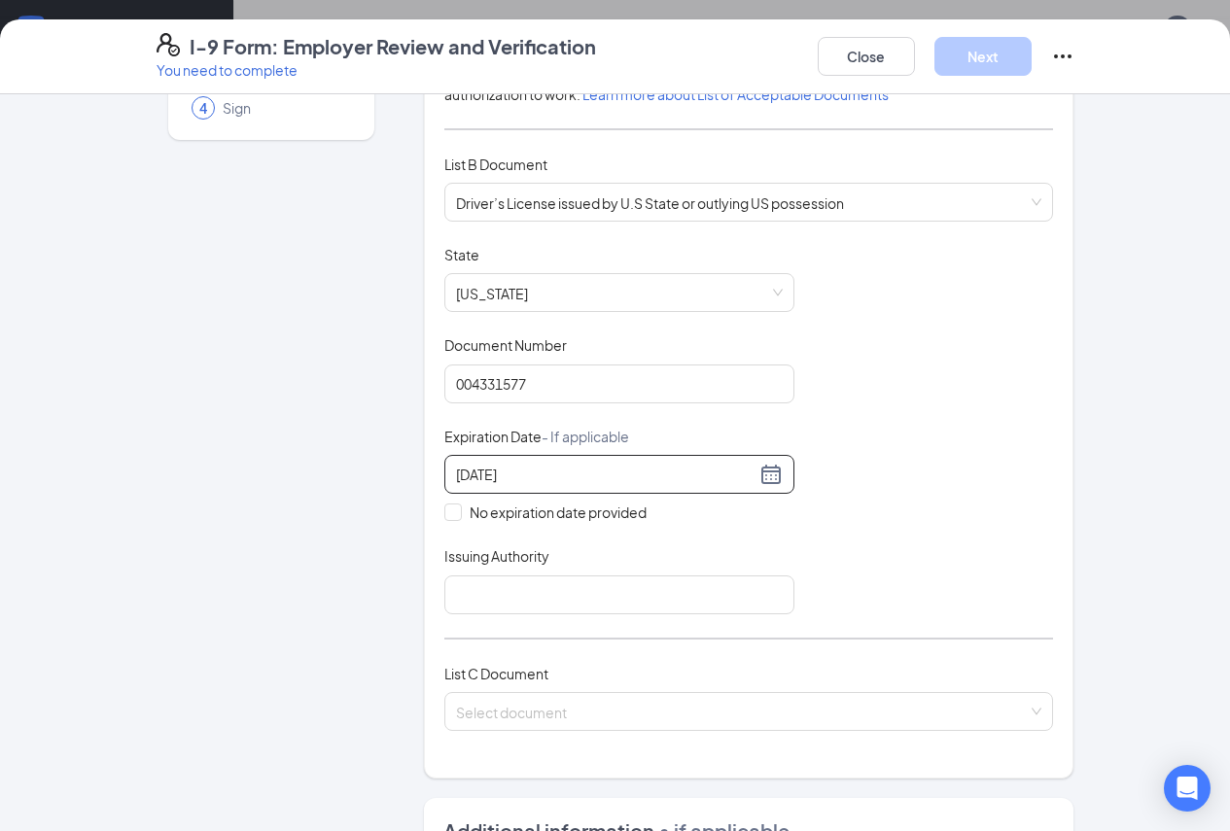
click at [544, 494] on div "08/26/2025" at bounding box center [619, 474] width 350 height 39
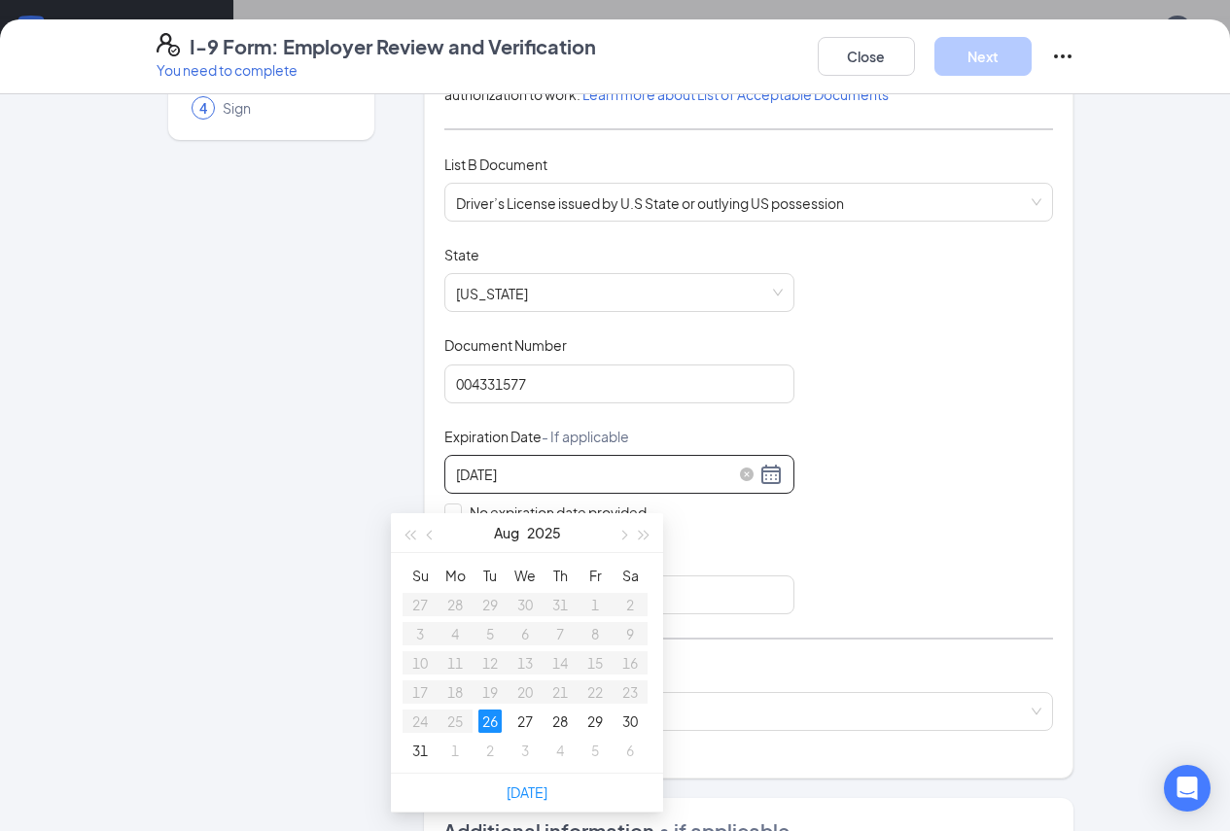
click at [547, 485] on input "08/26/2025" at bounding box center [606, 474] width 300 height 21
click at [612, 538] on button "button" at bounding box center [622, 532] width 21 height 39
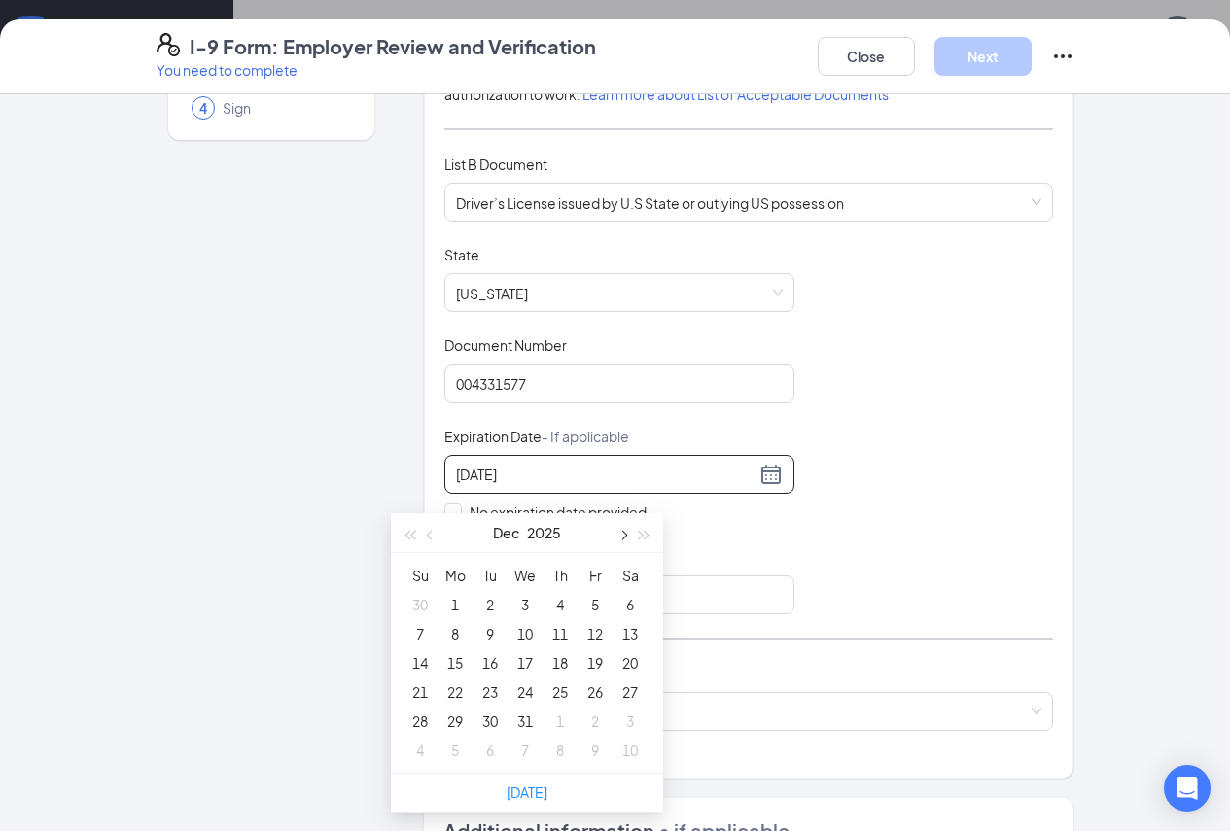
click at [612, 538] on button "button" at bounding box center [622, 532] width 21 height 39
click at [722, 480] on div "08/26/2025" at bounding box center [619, 474] width 327 height 23
click at [722, 486] on div "08/26/2025" at bounding box center [619, 474] width 327 height 23
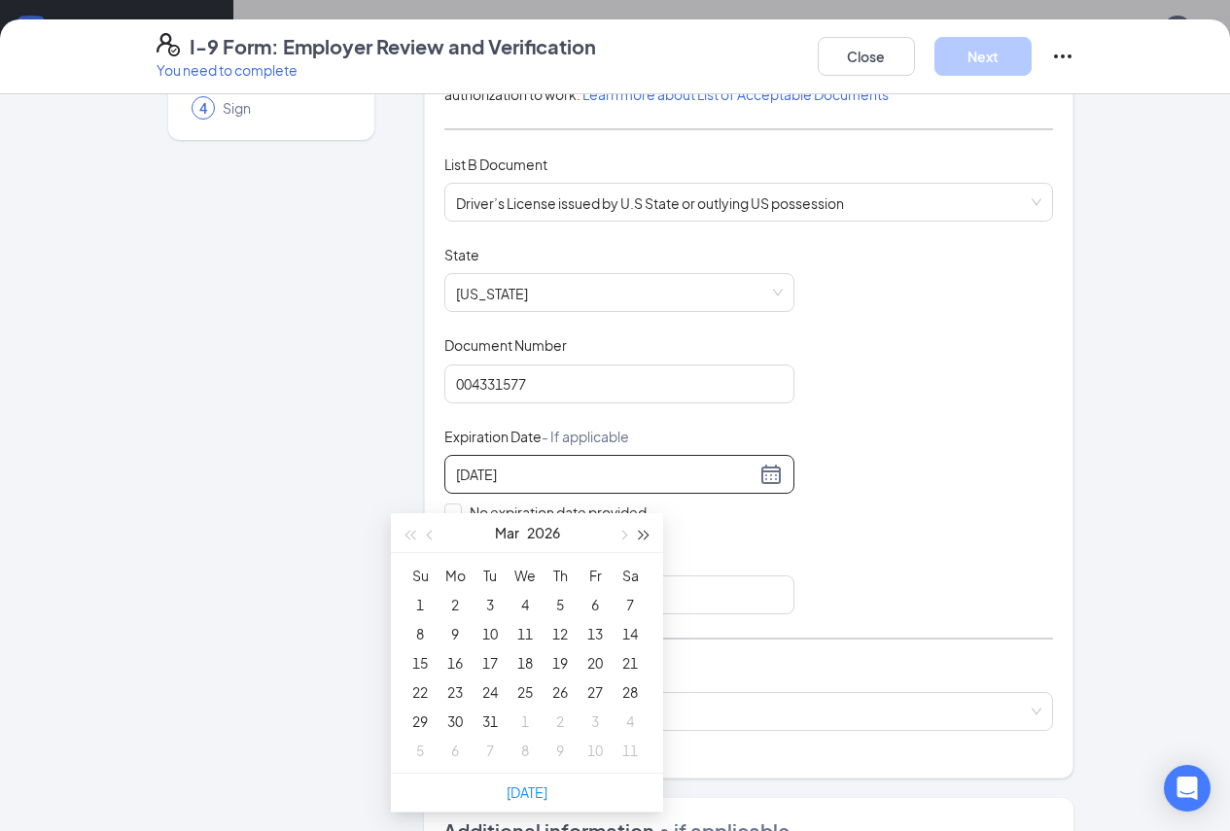
click at [640, 540] on span "button" at bounding box center [645, 536] width 10 height 10
click at [634, 540] on button "button" at bounding box center [644, 532] width 21 height 39
click at [637, 540] on button "button" at bounding box center [644, 532] width 21 height 39
click at [623, 540] on button "button" at bounding box center [622, 532] width 21 height 39
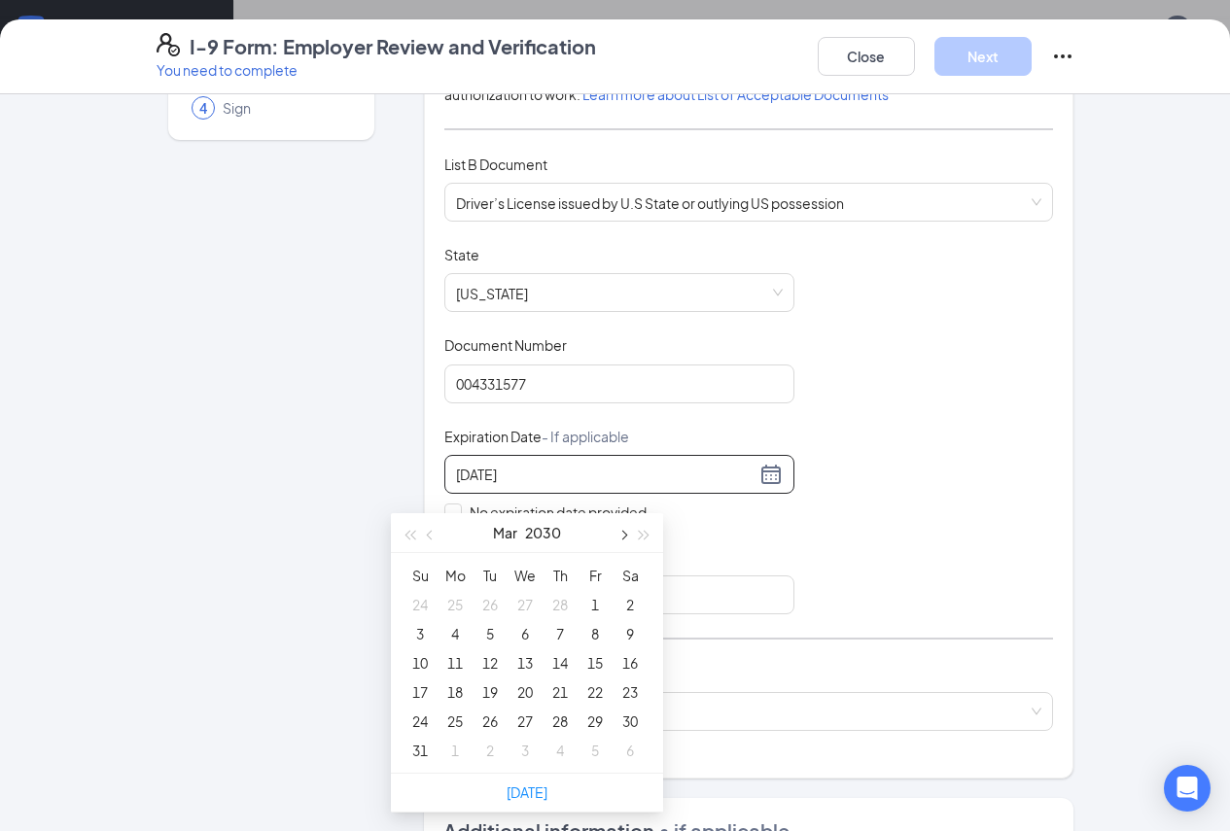
click at [623, 540] on button "button" at bounding box center [622, 532] width 21 height 39
type input "08/26/2030"
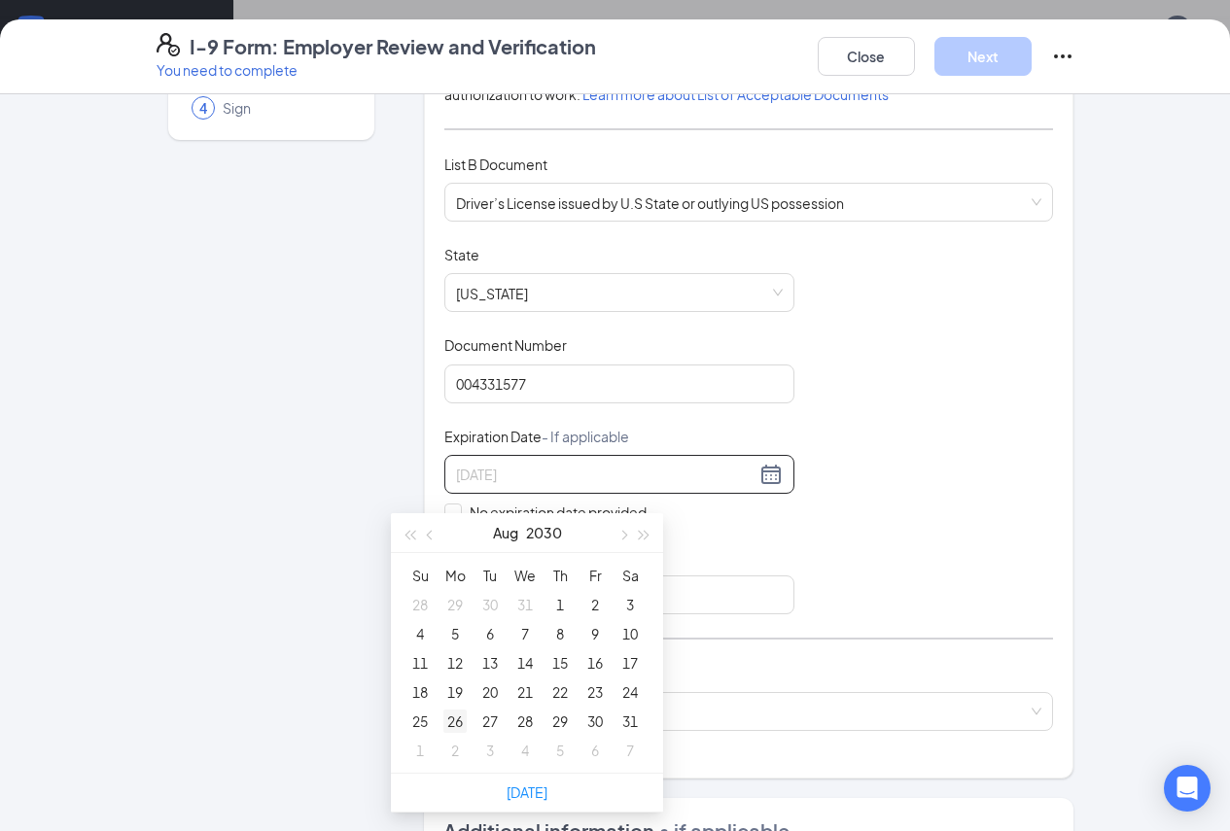
click at [450, 727] on div "26" at bounding box center [454, 721] width 23 height 23
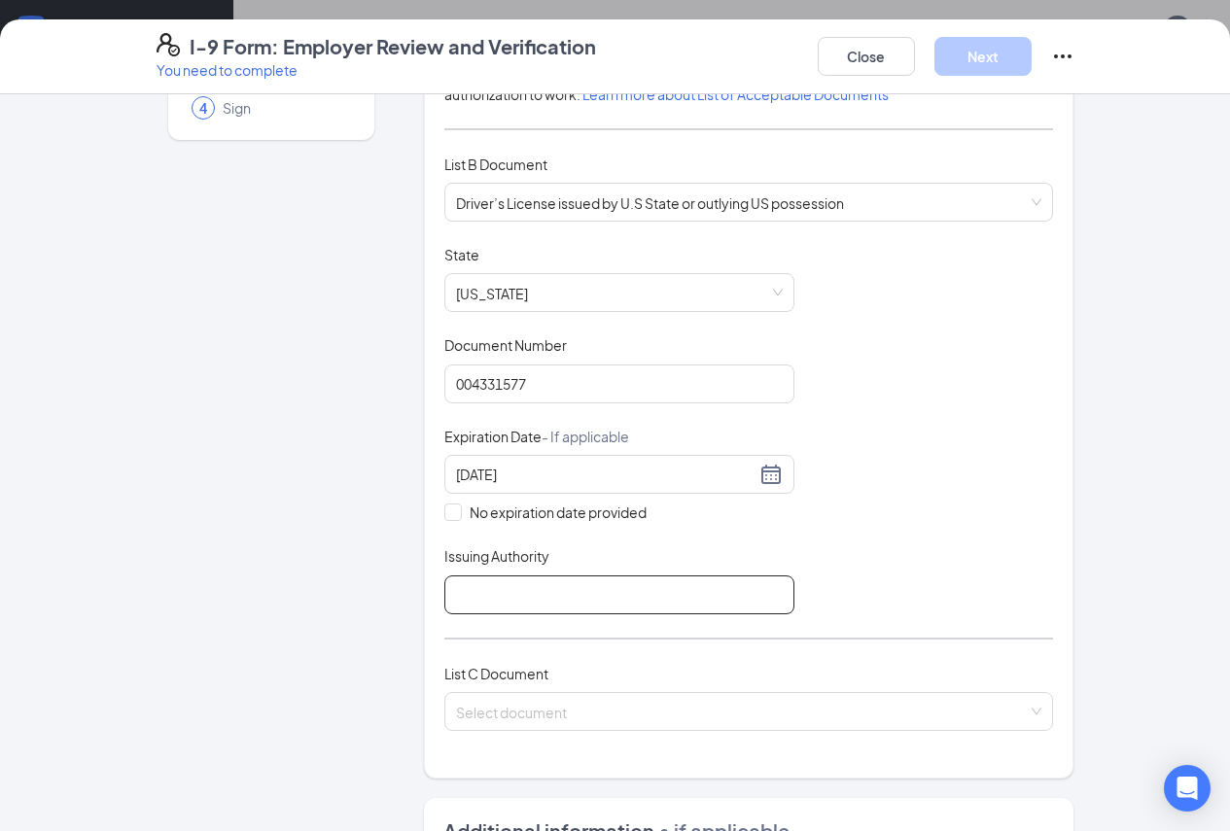
click at [444, 615] on input "Issuing Authority" at bounding box center [619, 595] width 350 height 39
type input "sc"
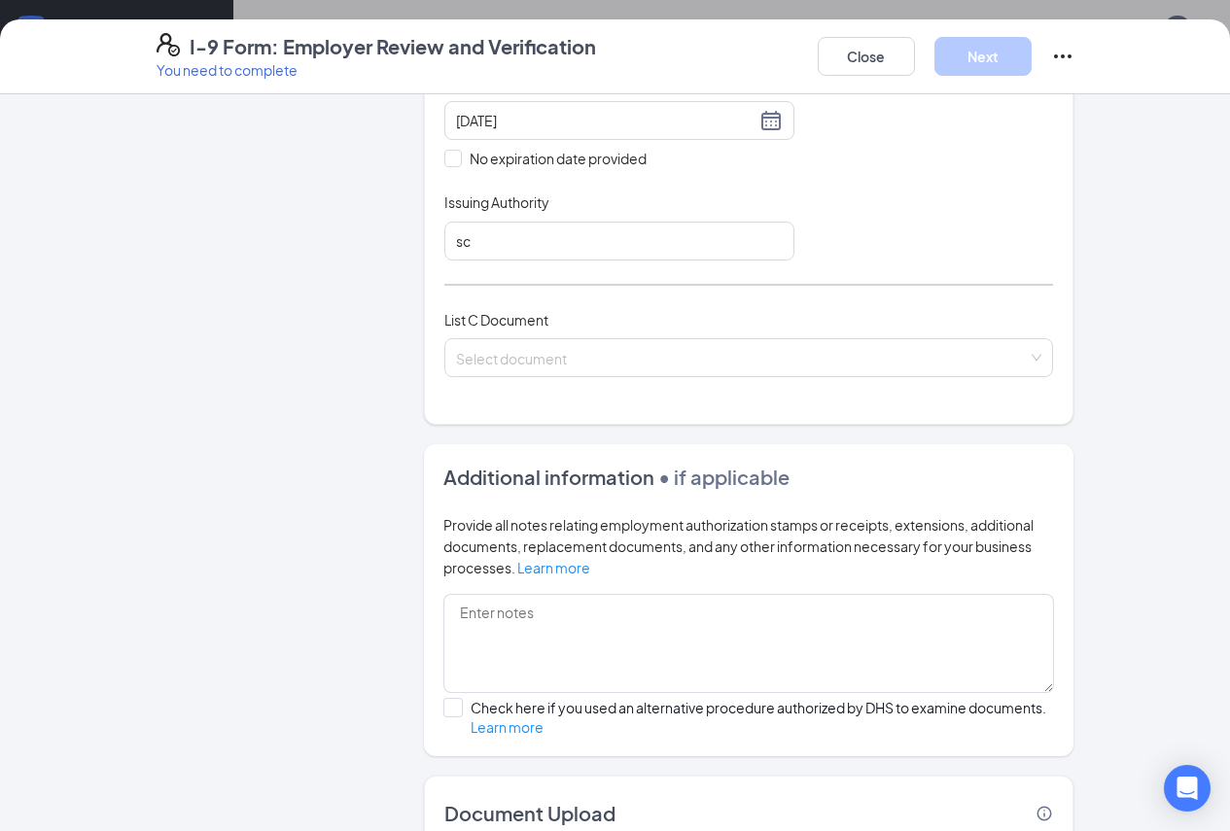
scroll to position [590, 0]
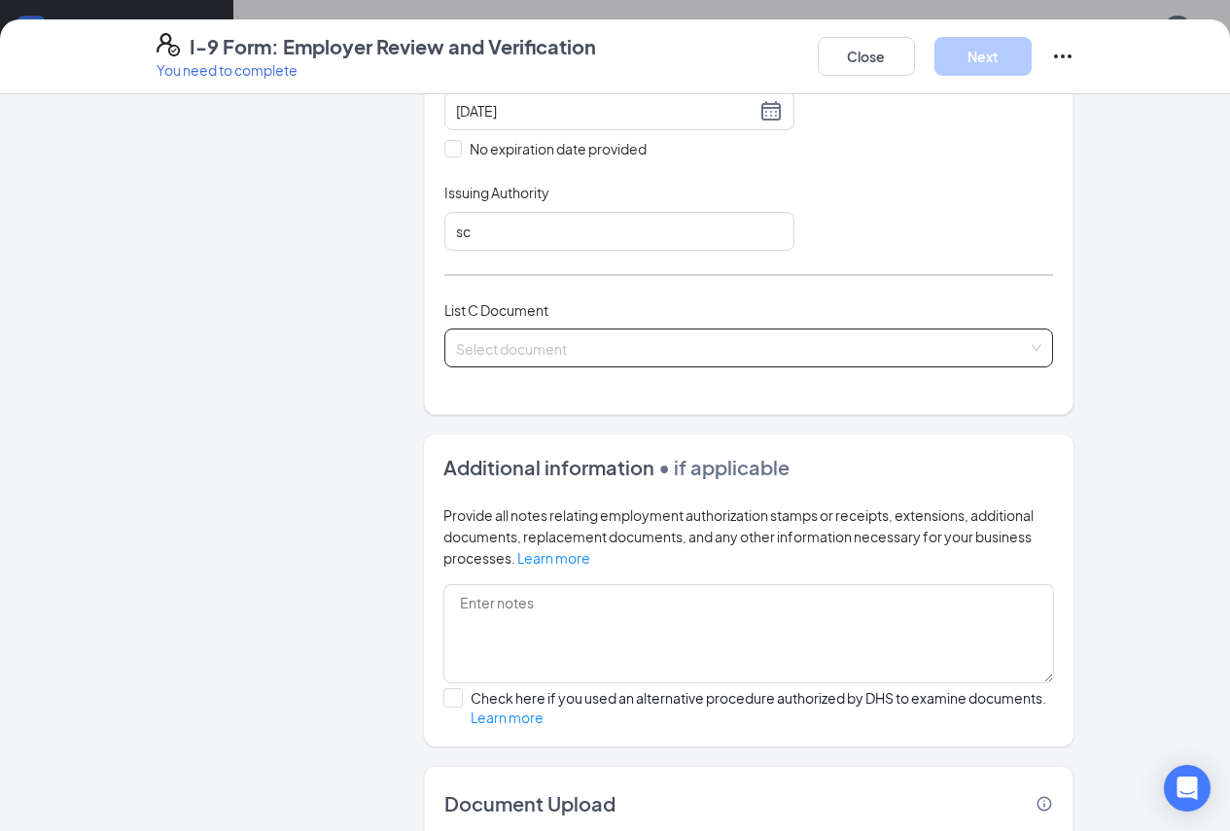
click at [667, 359] on input "search" at bounding box center [742, 344] width 573 height 29
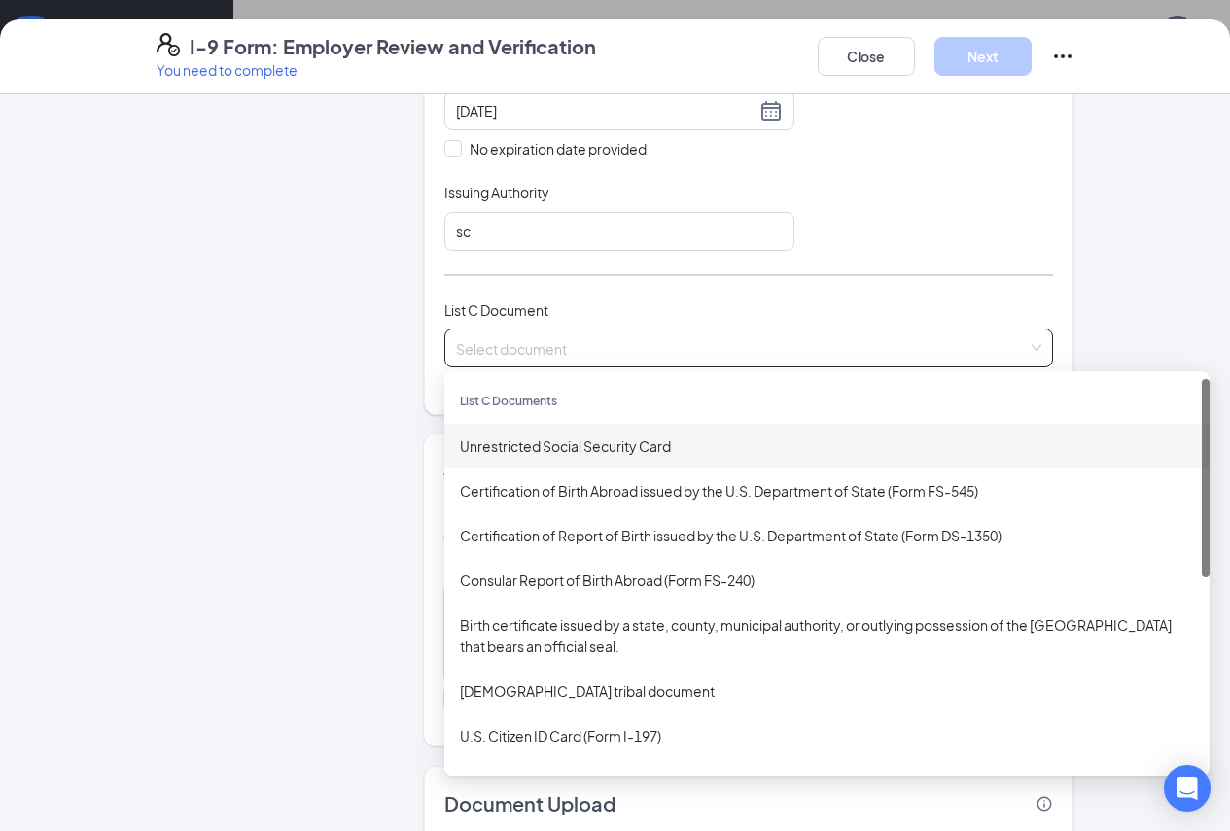
click at [590, 457] on div "Unrestricted Social Security Card" at bounding box center [827, 446] width 734 height 21
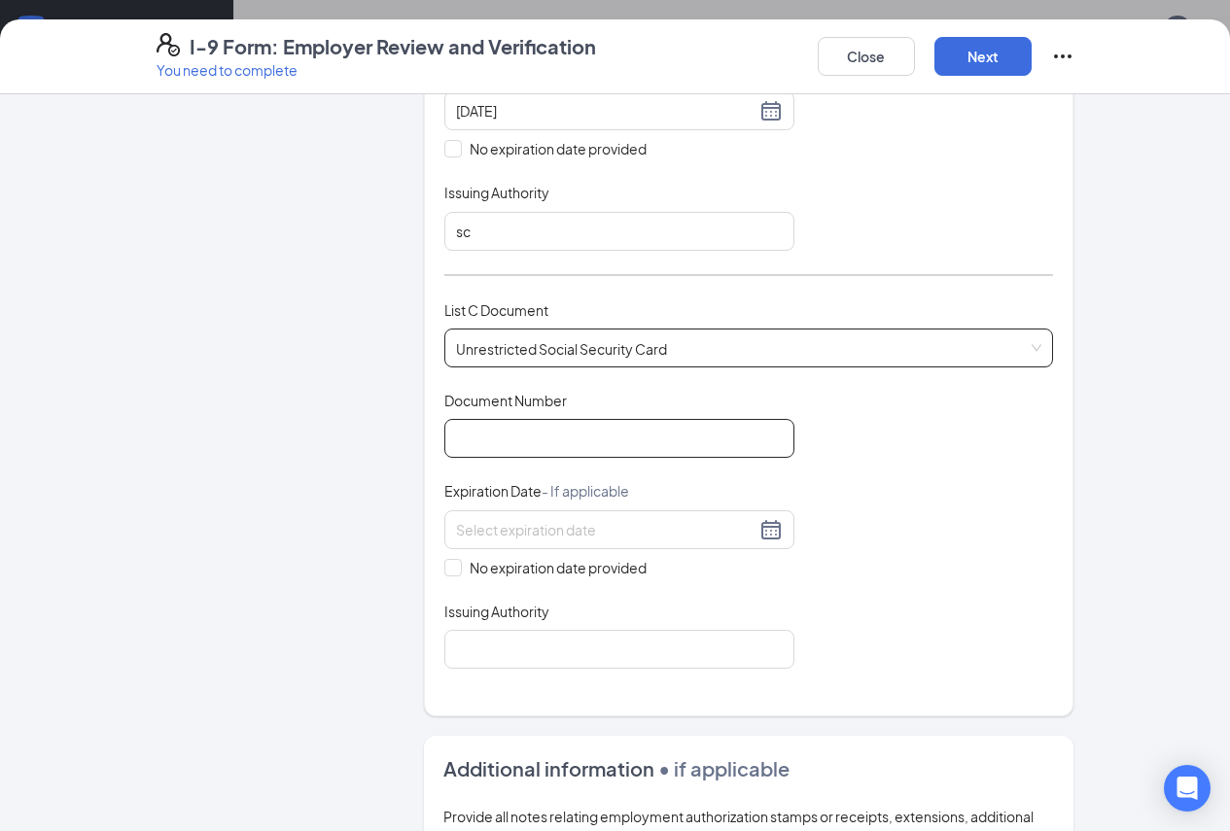
click at [570, 458] on input "Document Number" at bounding box center [619, 438] width 350 height 39
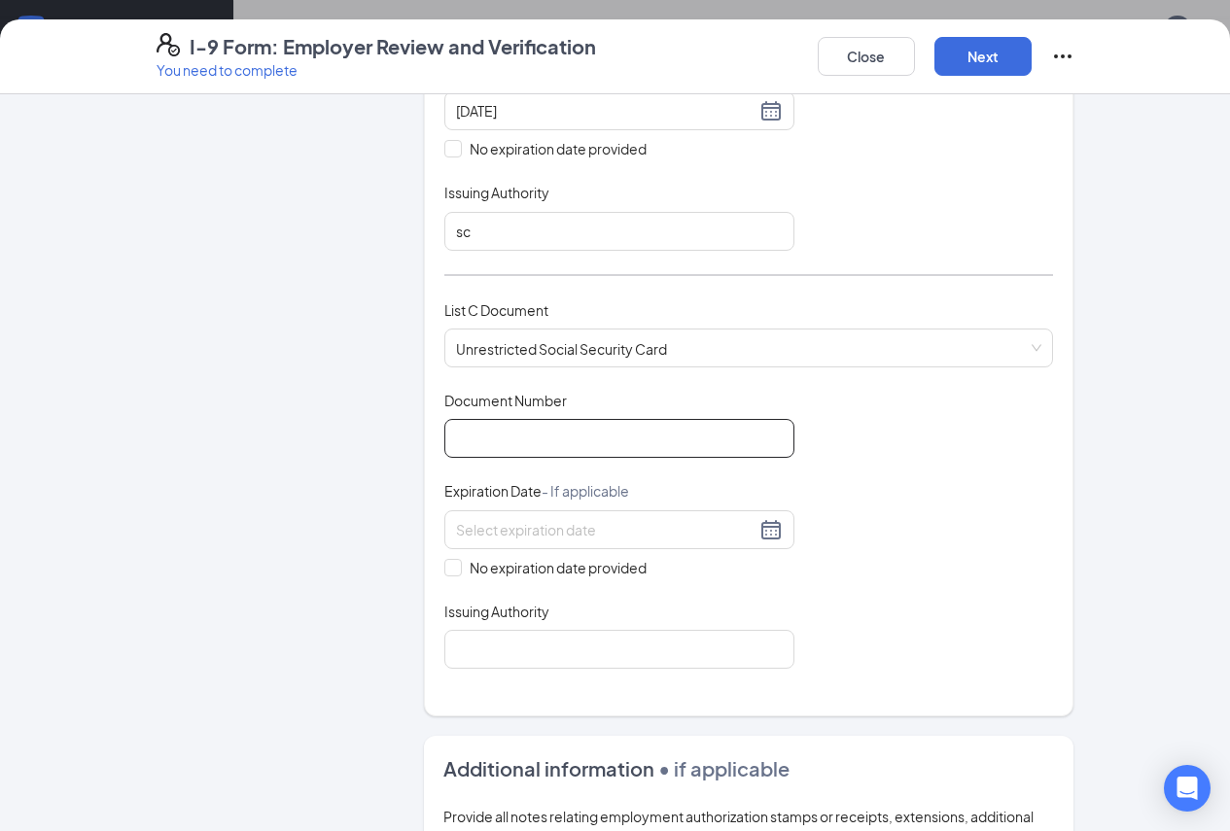
paste input "001-60-0573"
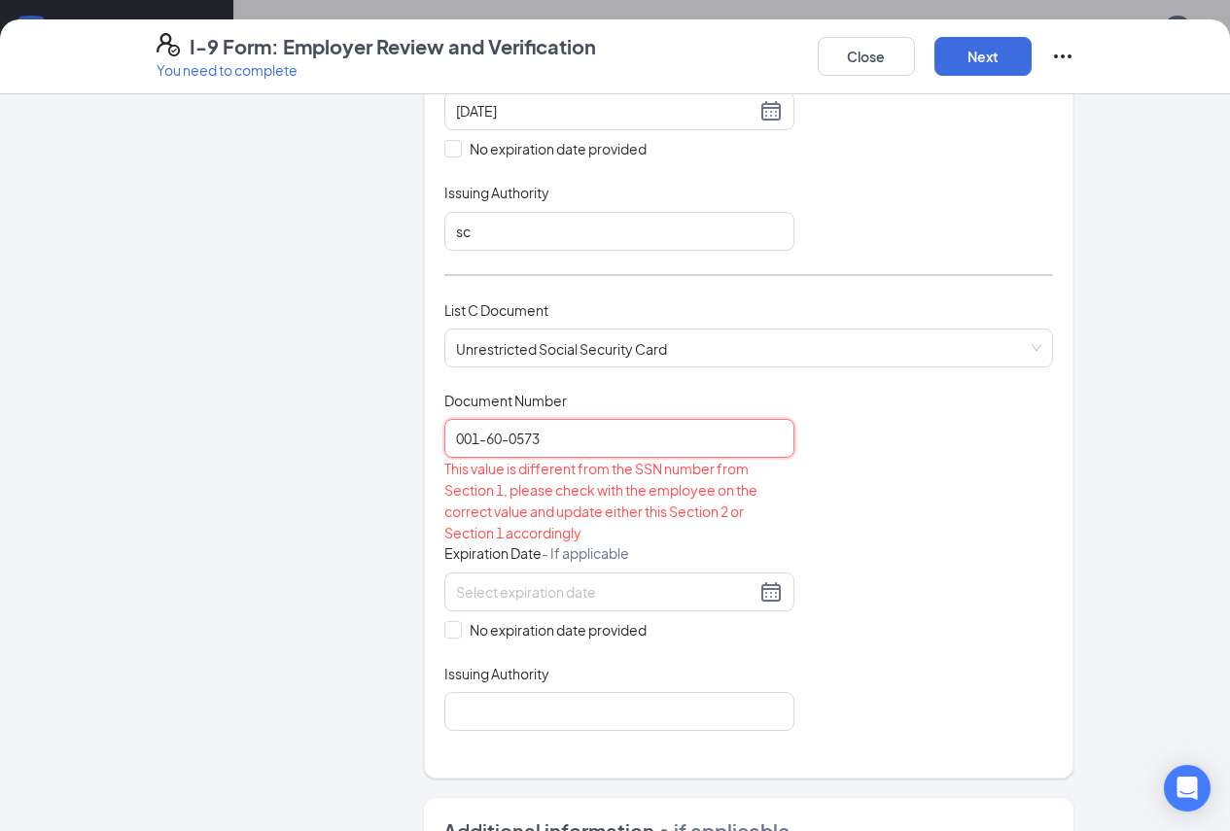
click at [444, 458] on input "001-60-0573" at bounding box center [619, 438] width 350 height 39
click at [453, 458] on input "00160-0573" at bounding box center [619, 438] width 350 height 39
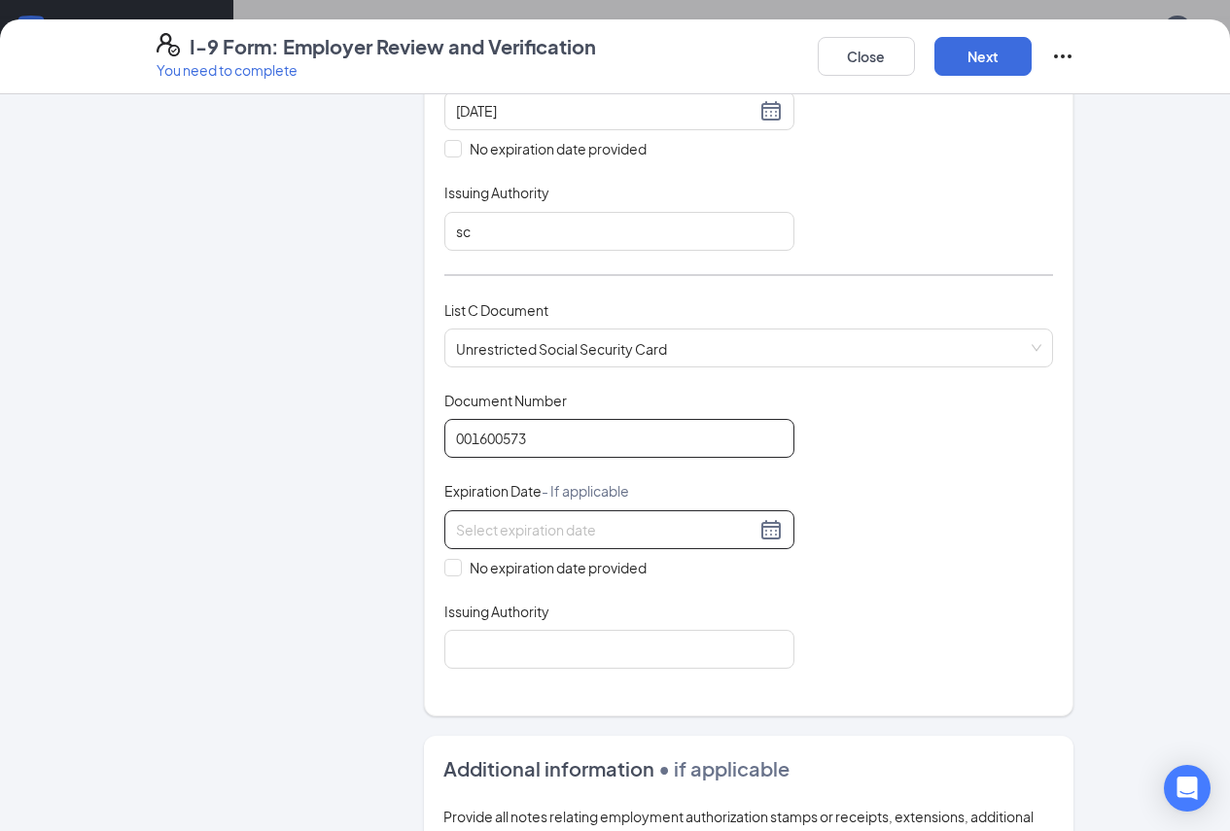
type input "001600573"
click at [490, 541] on input at bounding box center [606, 529] width 300 height 21
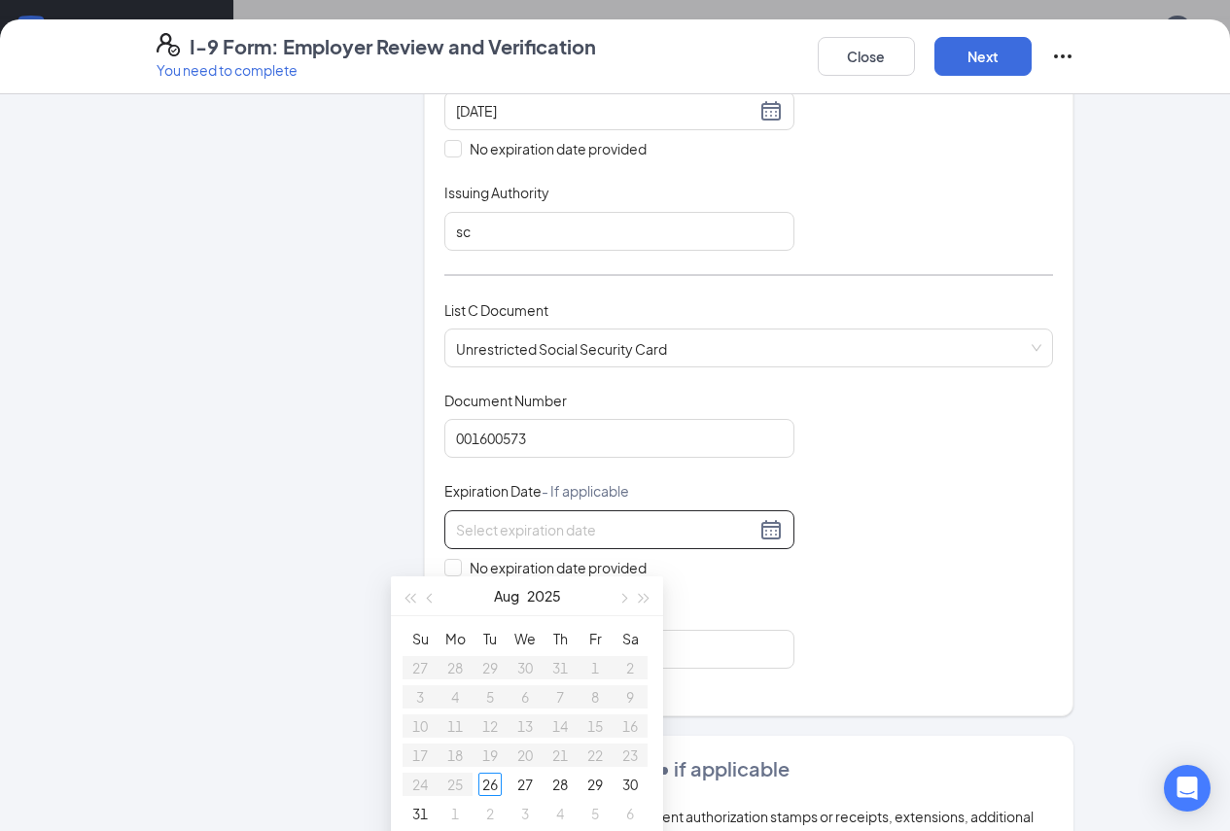
click at [870, 537] on div "Document Title Unrestricted Social Security Card Document Number 001600573 Expi…" at bounding box center [749, 530] width 610 height 278
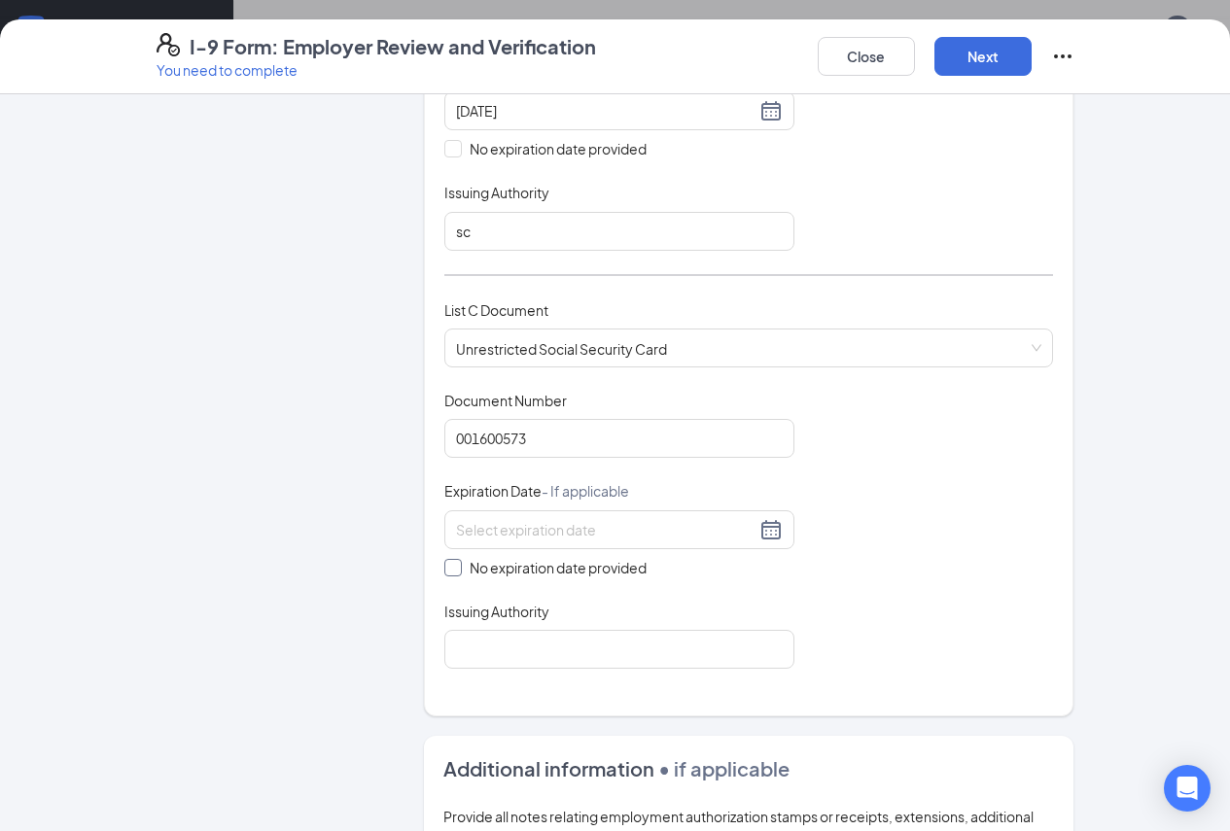
click at [444, 573] on input "No expiration date provided" at bounding box center [451, 566] width 14 height 14
checkbox input "true"
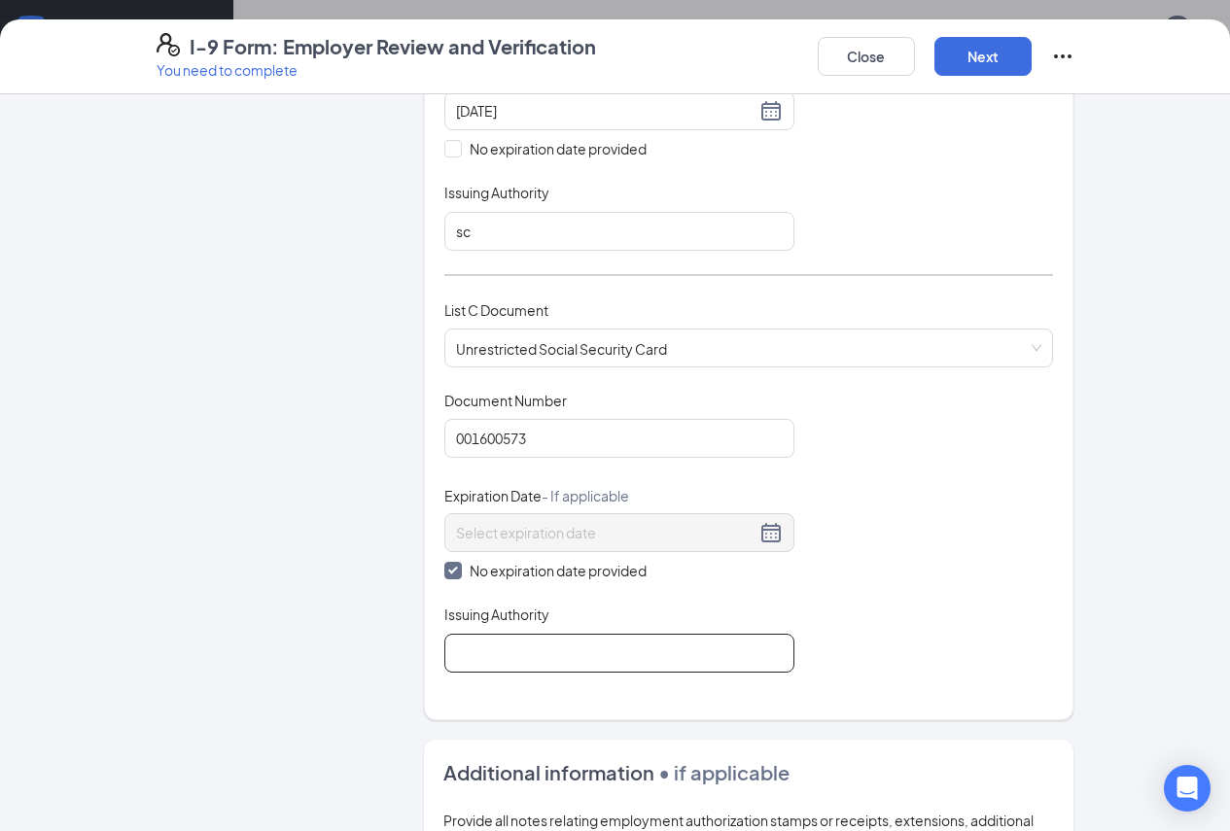
click at [461, 673] on input "Issuing Authority" at bounding box center [619, 653] width 350 height 39
type input "US"
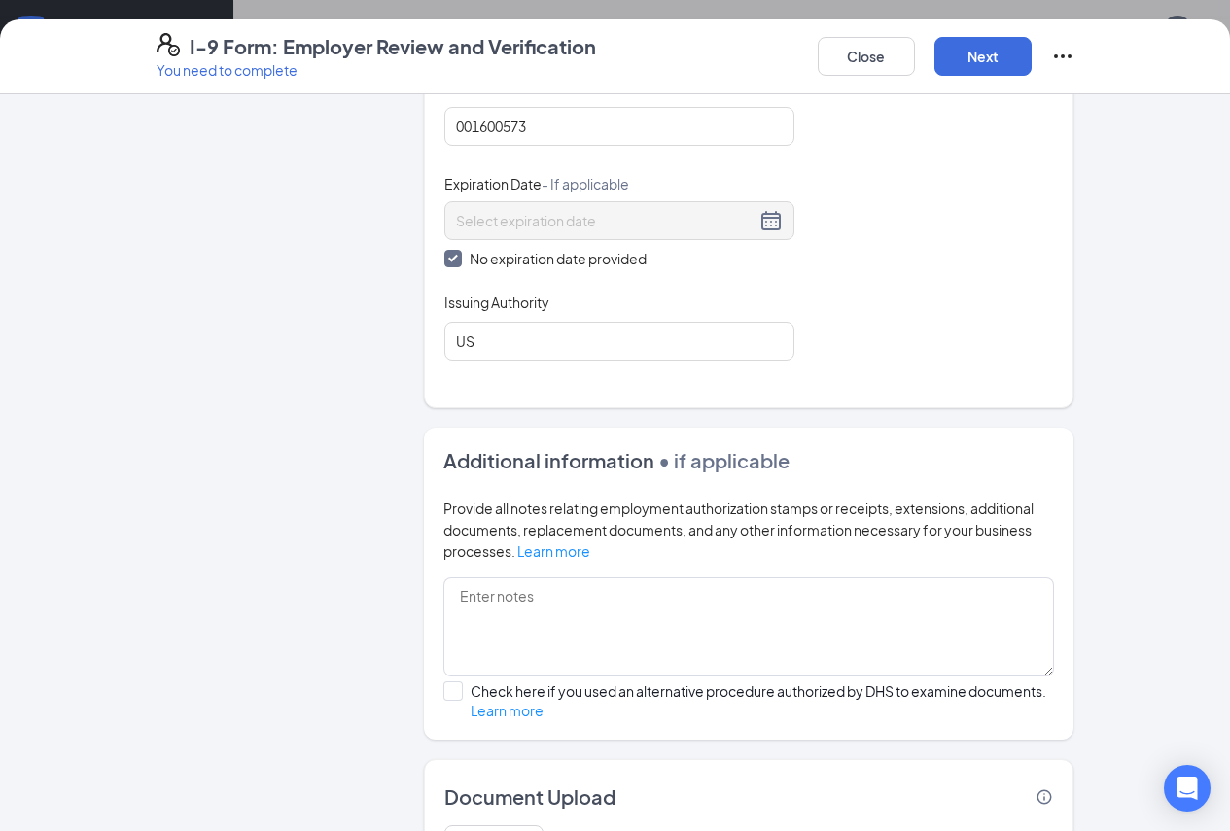
scroll to position [1025, 0]
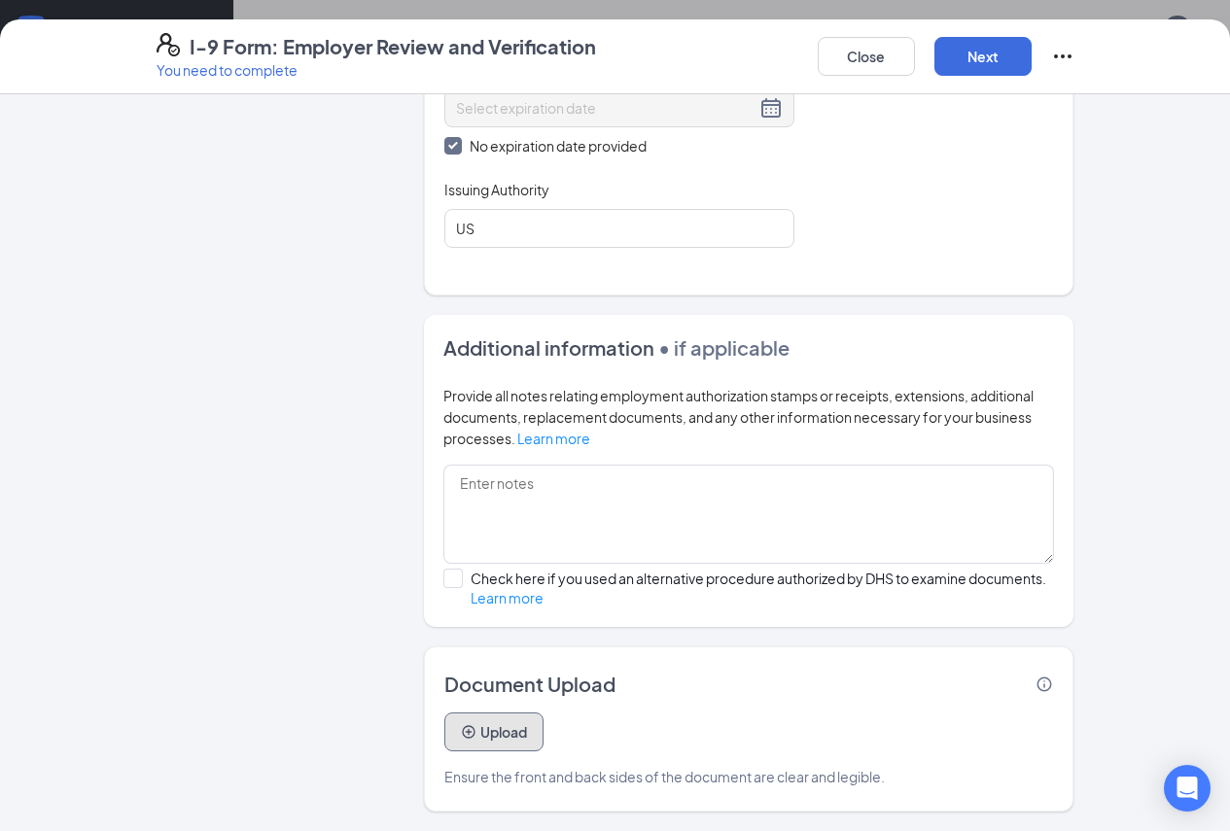
click at [461, 737] on icon "PlusCircle" at bounding box center [469, 732] width 16 height 16
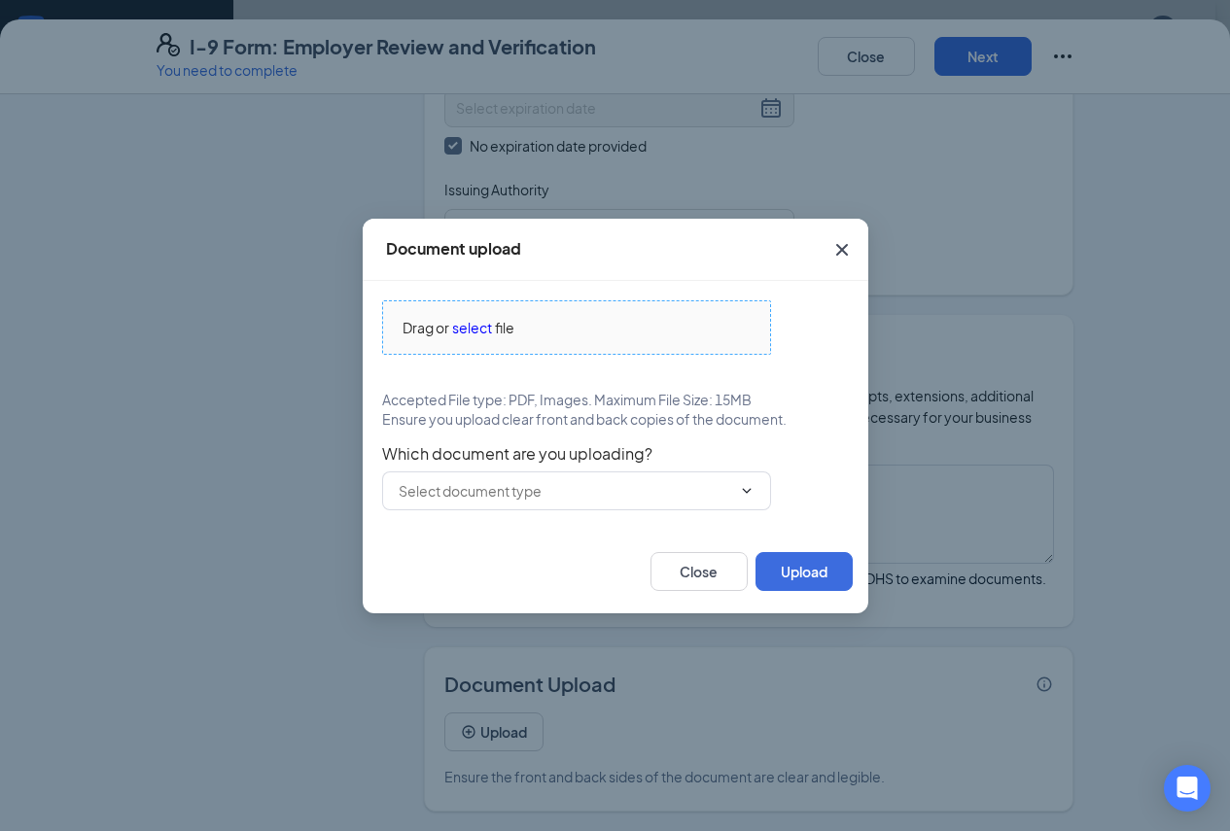
click at [492, 324] on span "select" at bounding box center [472, 327] width 40 height 21
drag, startPoint x: 721, startPoint y: 570, endPoint x: 718, endPoint y: 549, distance: 20.6
click at [724, 562] on button "Close" at bounding box center [699, 571] width 97 height 39
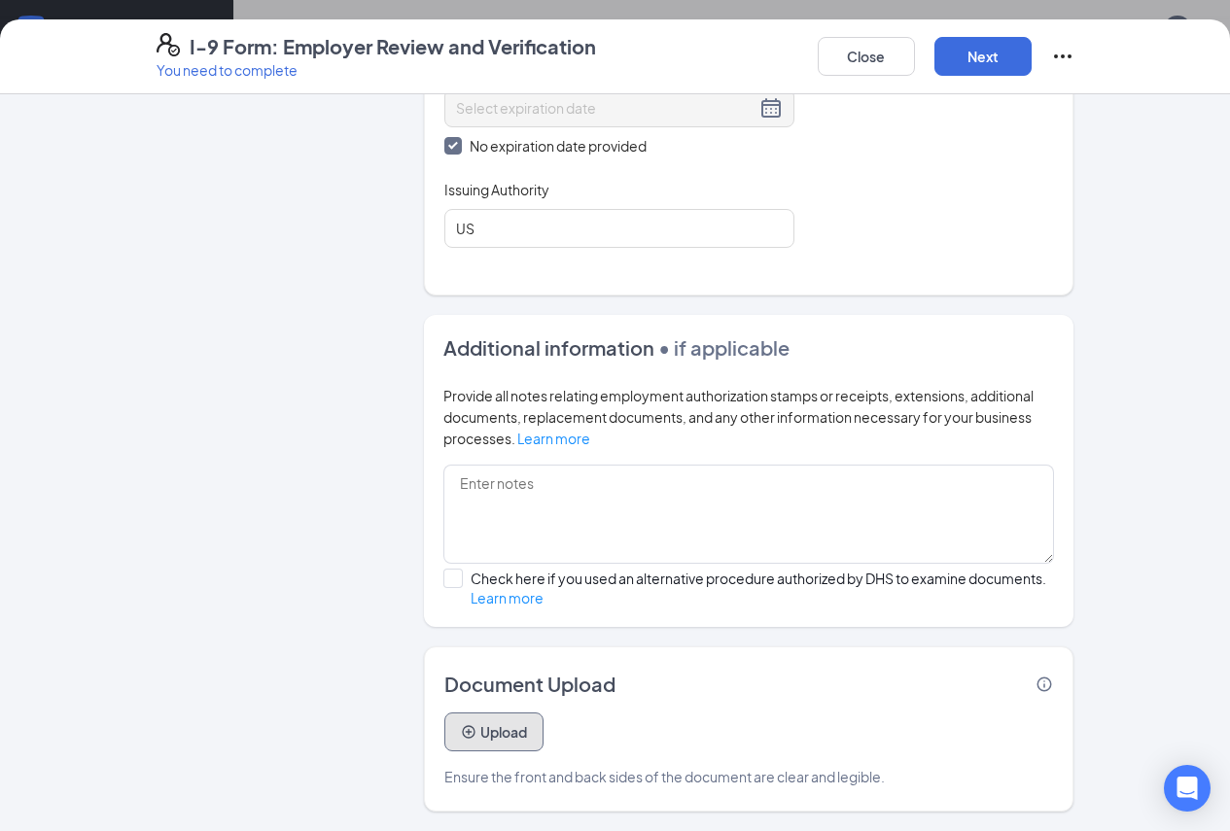
click at [478, 733] on button "Upload" at bounding box center [493, 732] width 99 height 39
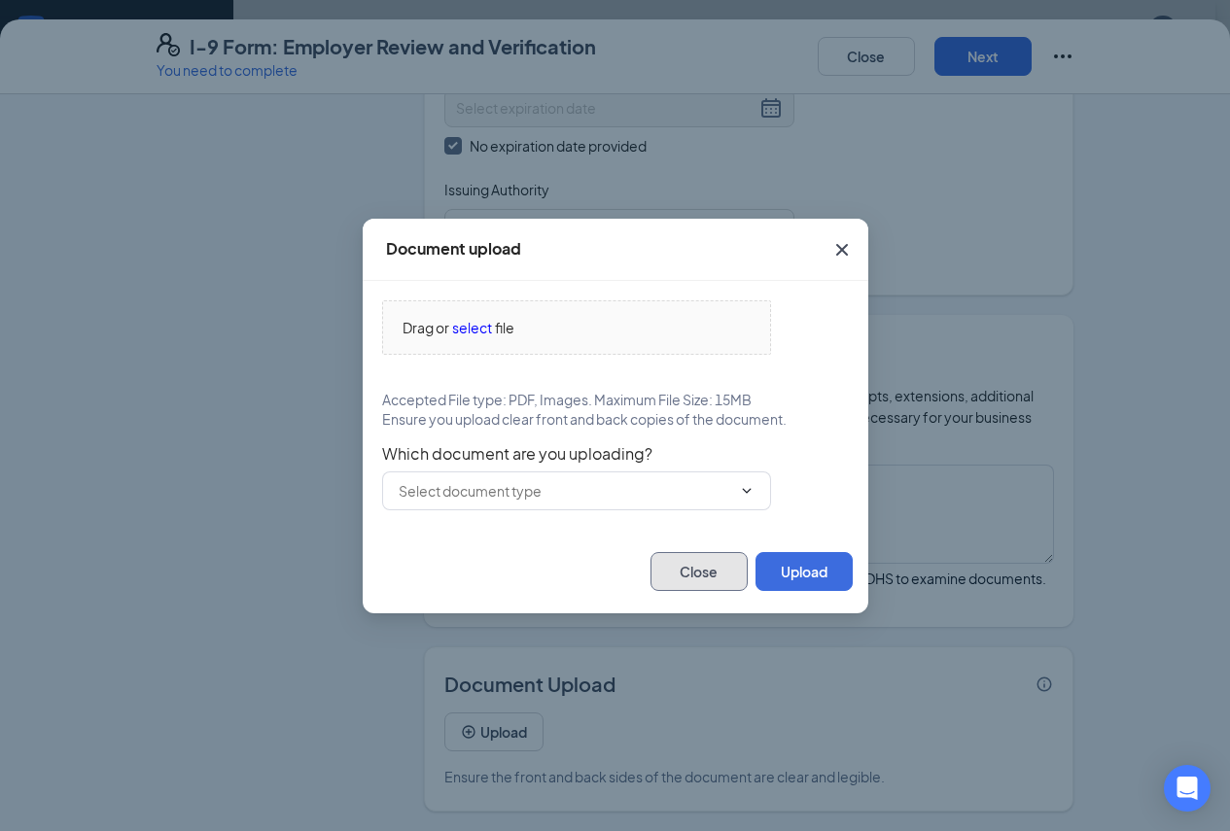
click at [704, 564] on button "Close" at bounding box center [699, 571] width 97 height 39
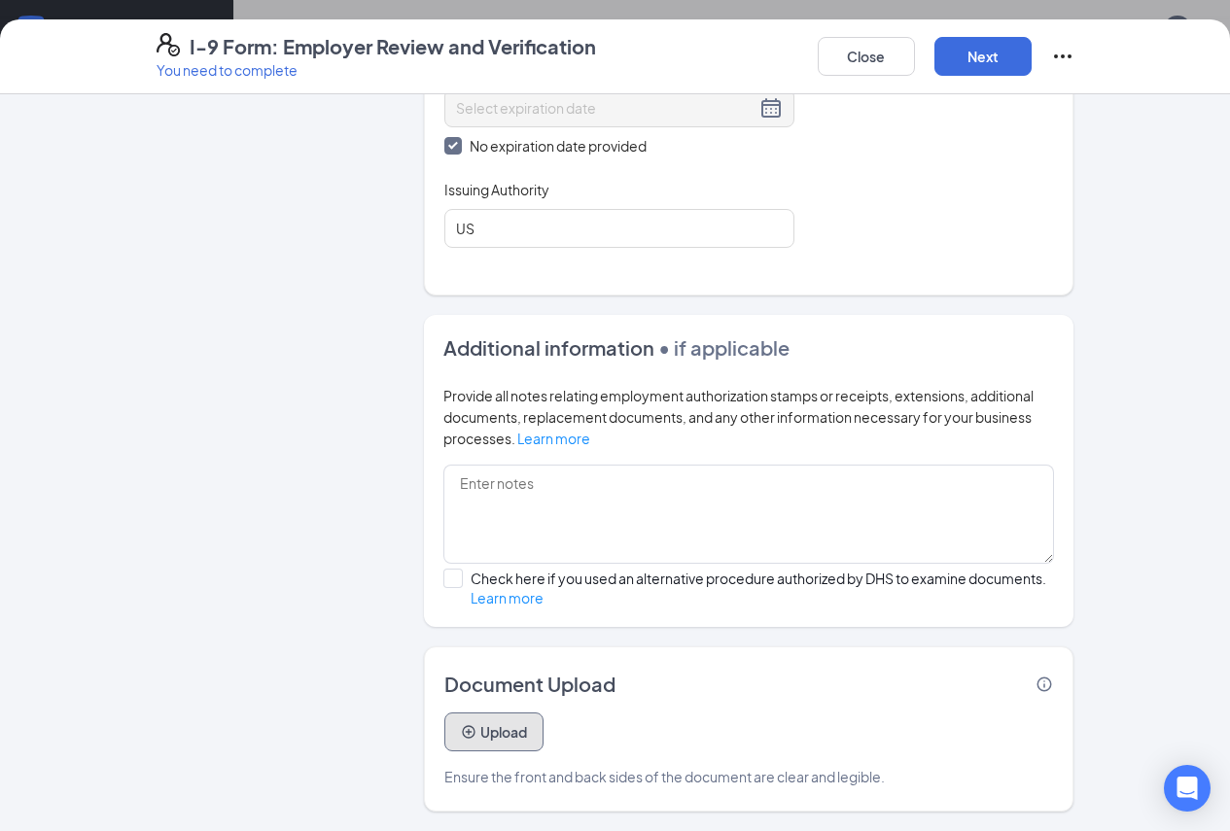
click at [463, 740] on button "Upload" at bounding box center [493, 732] width 99 height 39
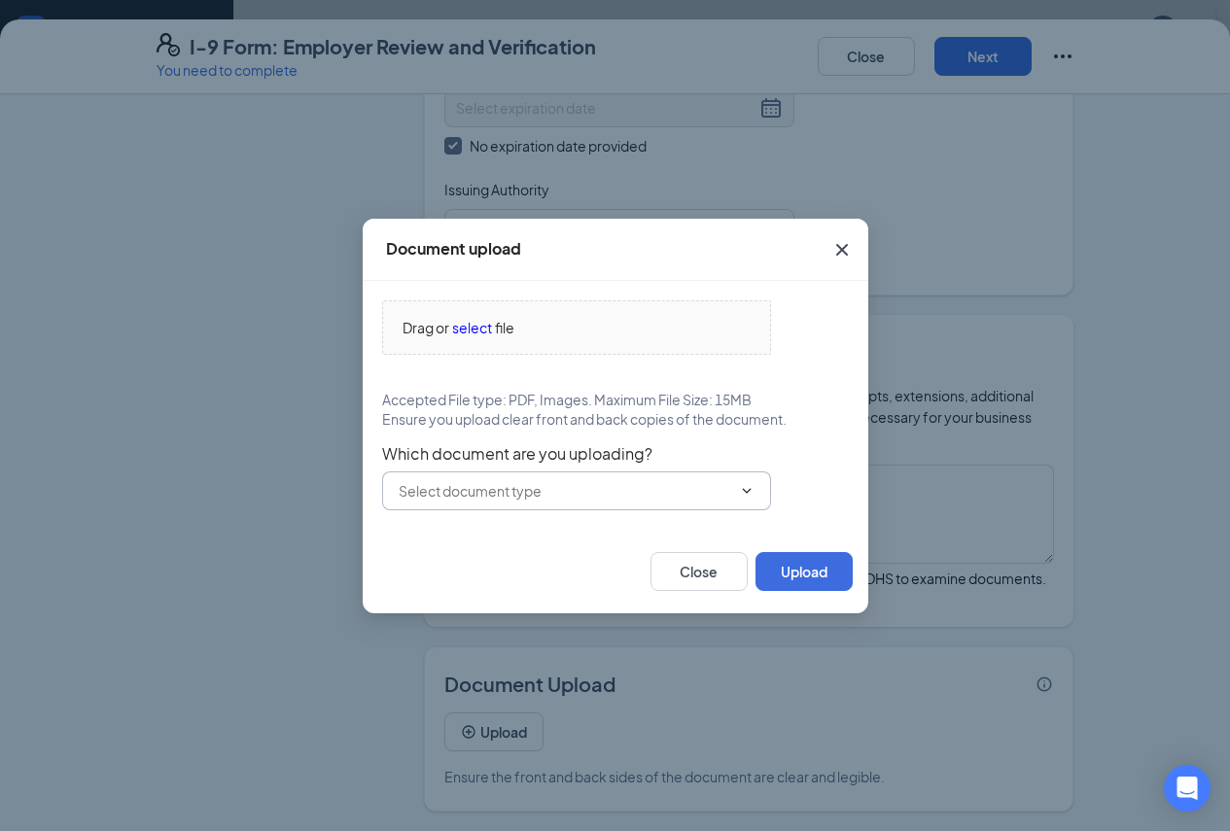
click at [477, 498] on input "text" at bounding box center [565, 490] width 333 height 21
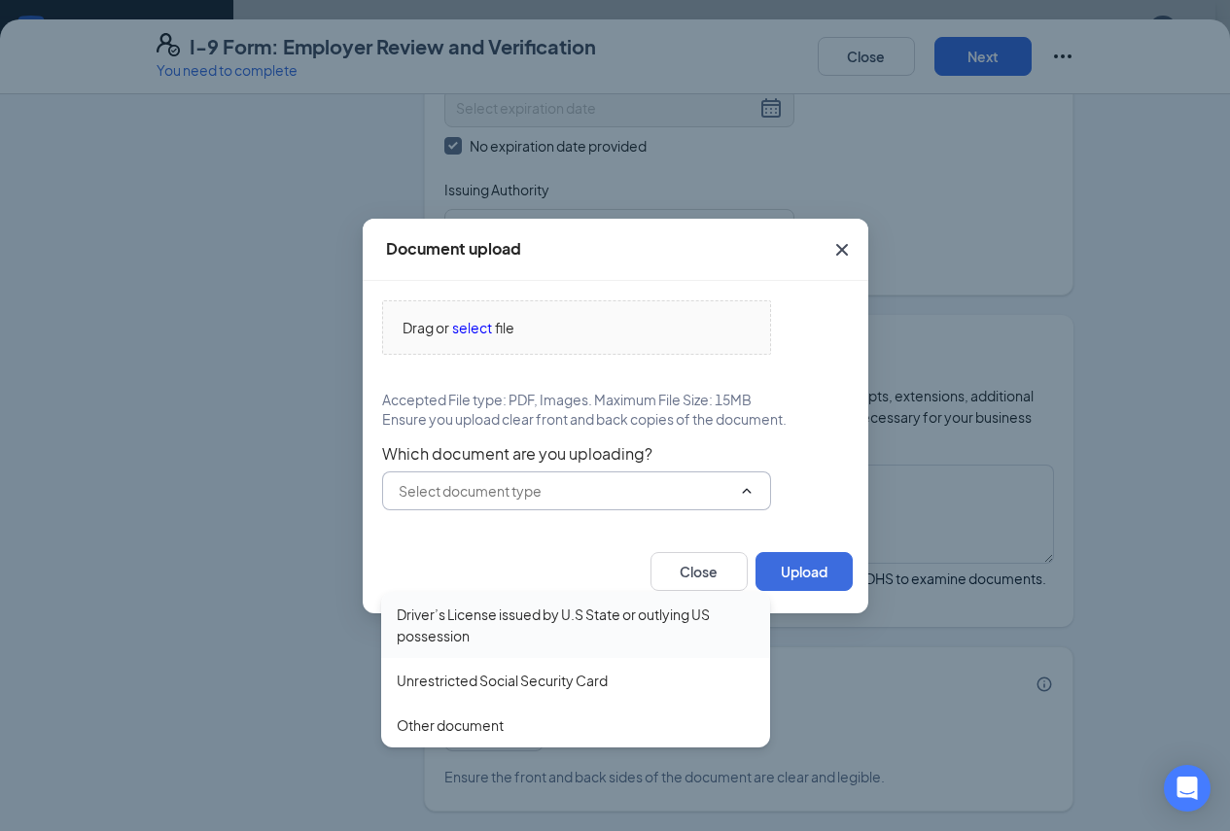
click at [492, 604] on div "Driver’s License issued by U.S State or outlying US possession" at bounding box center [576, 625] width 358 height 43
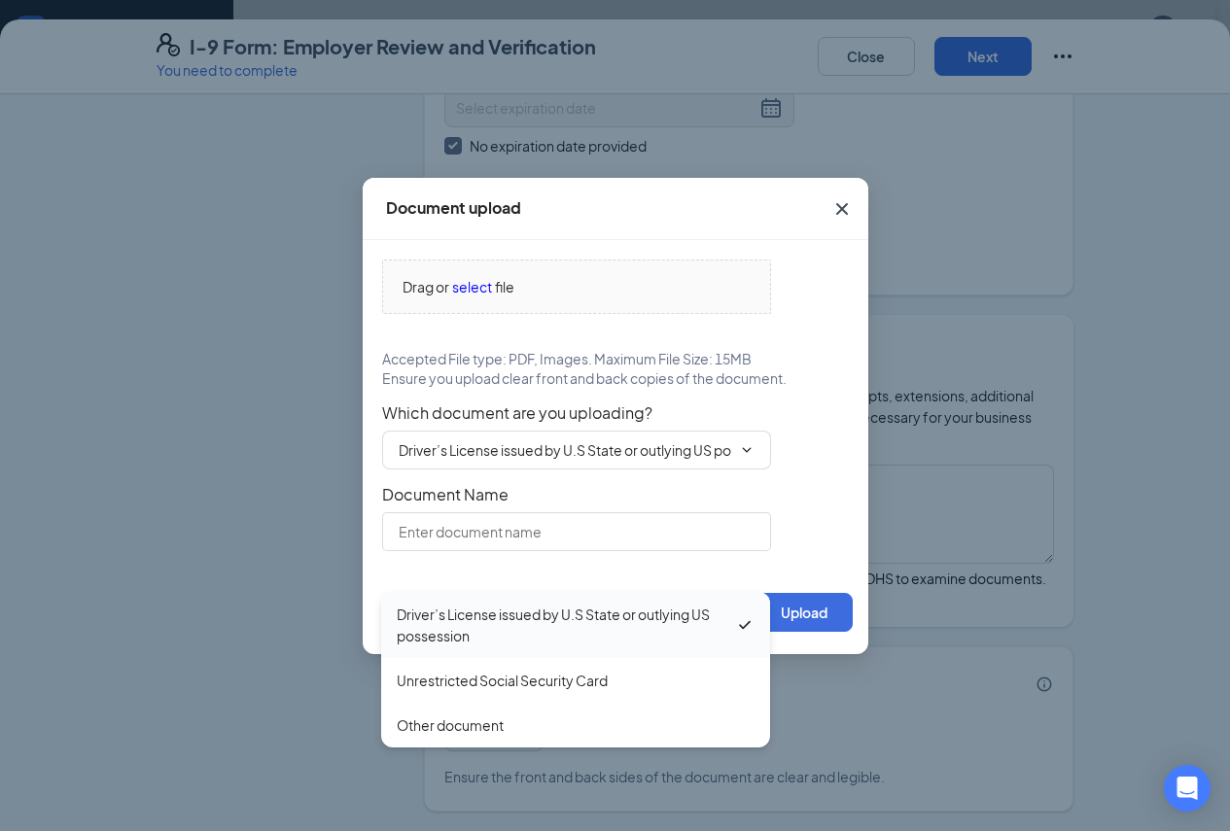
type input "Driver’s License issued by U.S State or outlying US possession"
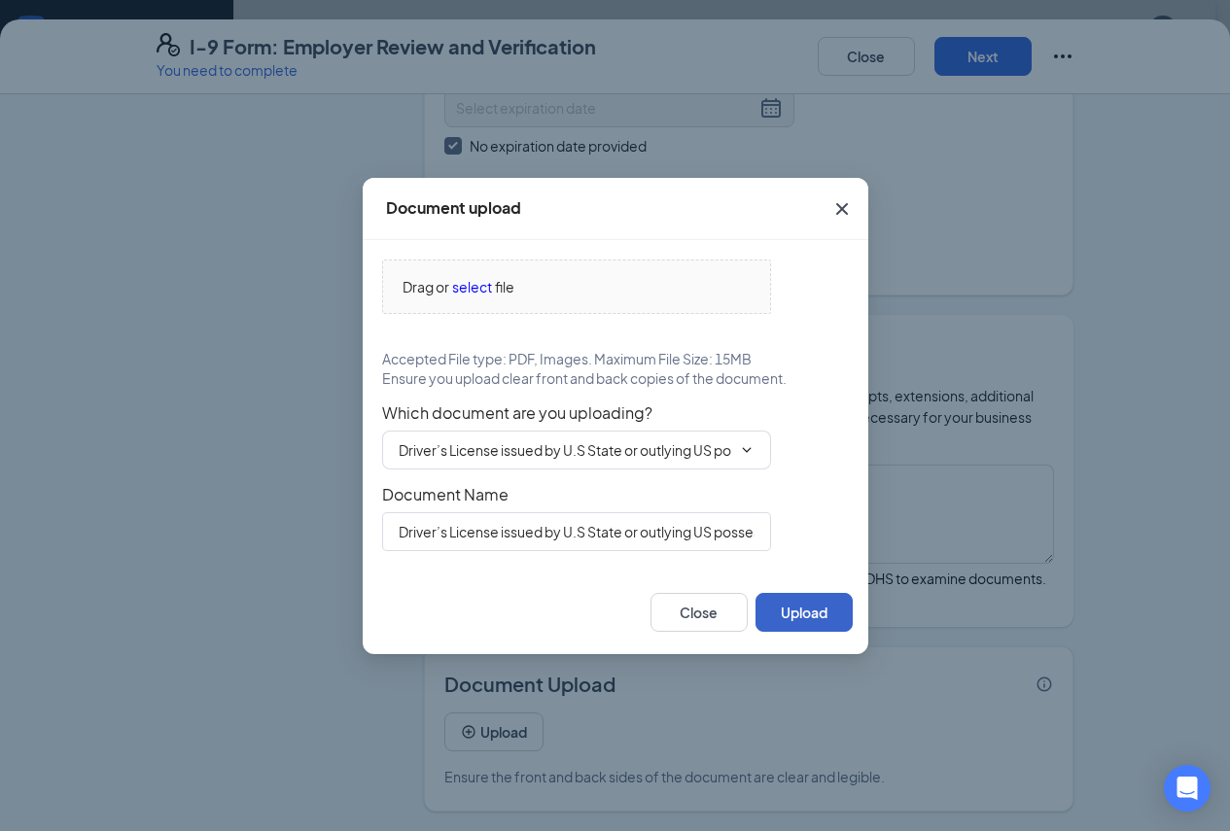
click at [821, 599] on button "Upload" at bounding box center [804, 612] width 97 height 39
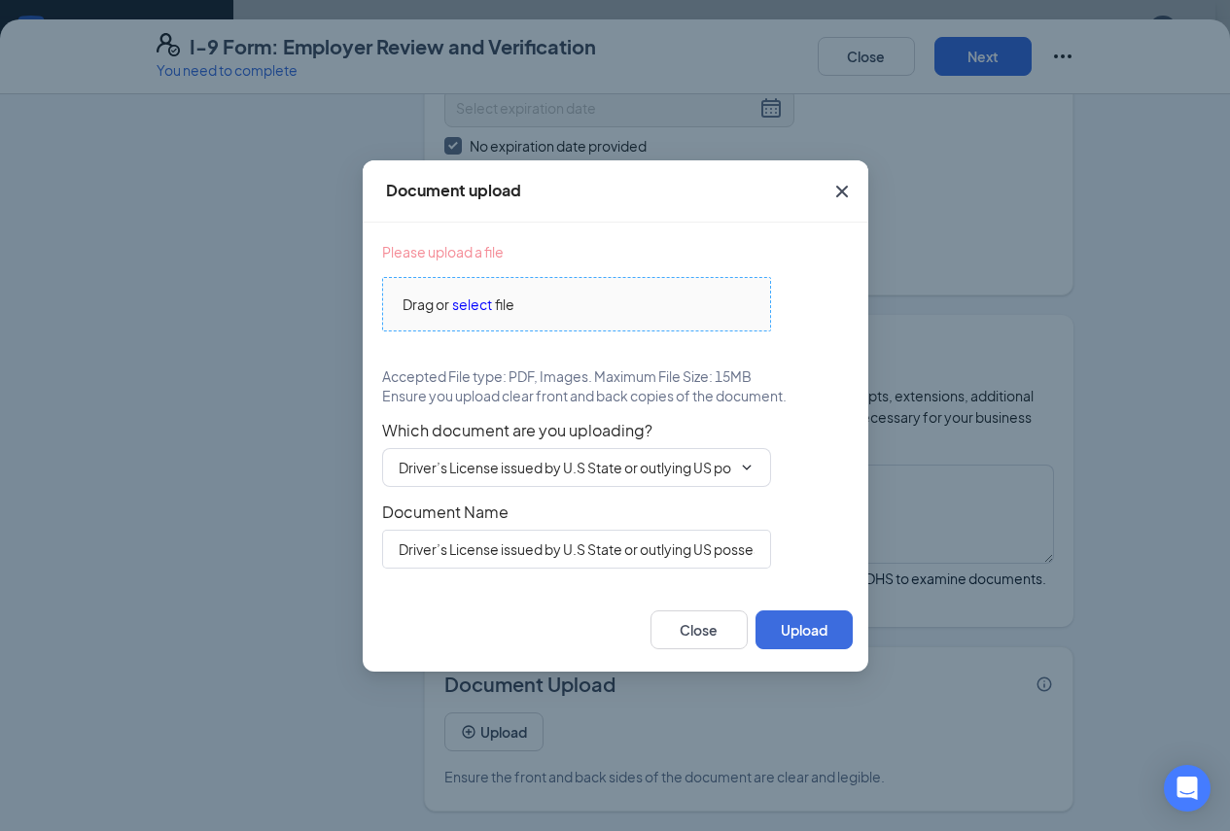
click at [472, 303] on span "select" at bounding box center [472, 304] width 40 height 21
click at [844, 191] on icon "Cross" at bounding box center [841, 191] width 23 height 23
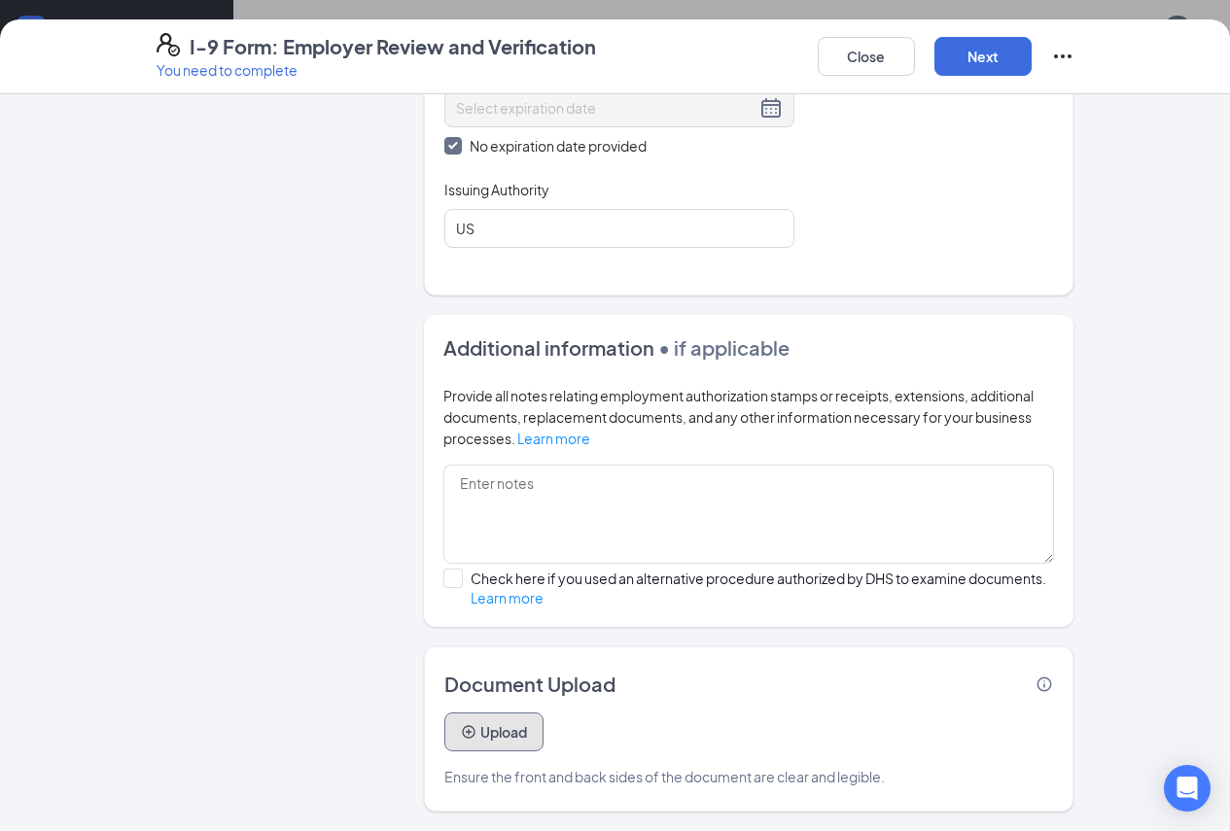
click at [457, 722] on button "Upload" at bounding box center [493, 732] width 99 height 39
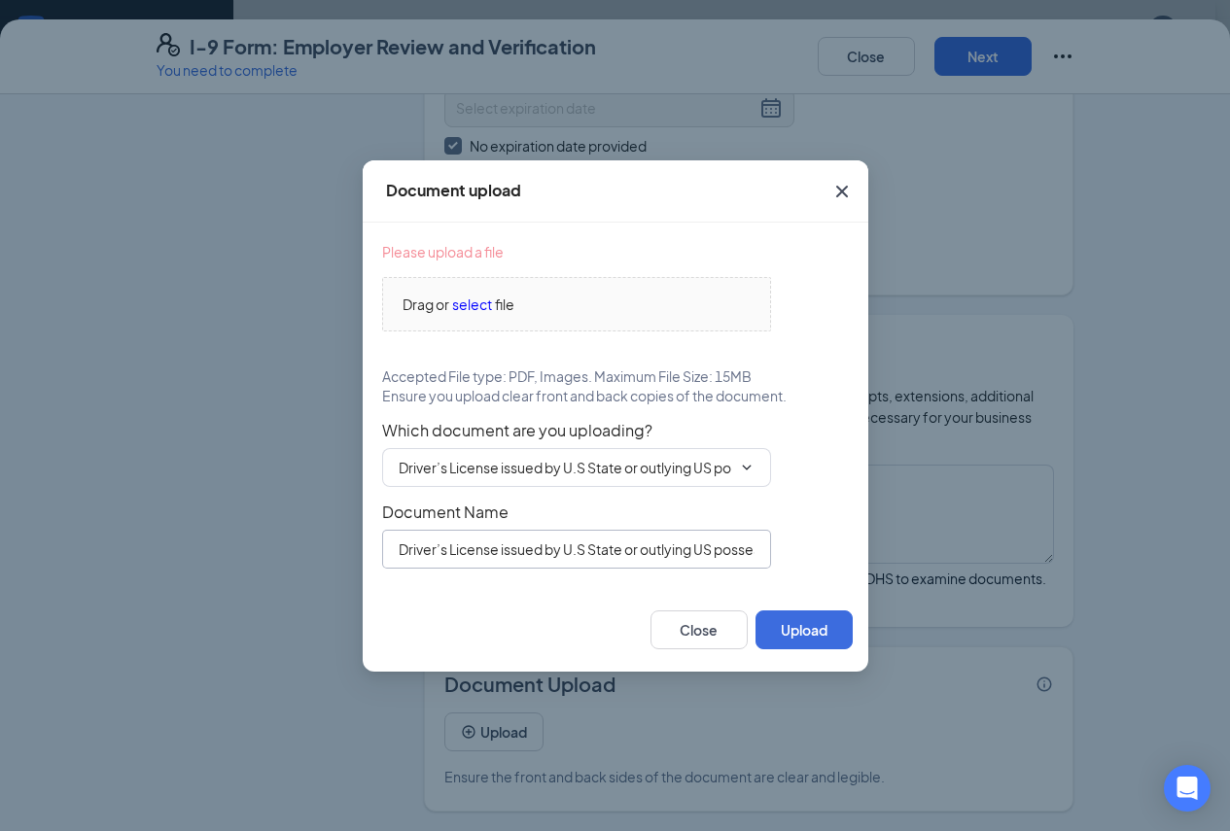
click at [539, 537] on input "Driver’s License issued by U.S State or outlying US possession" at bounding box center [576, 549] width 389 height 39
click at [754, 469] on icon "ChevronDown" at bounding box center [747, 468] width 16 height 16
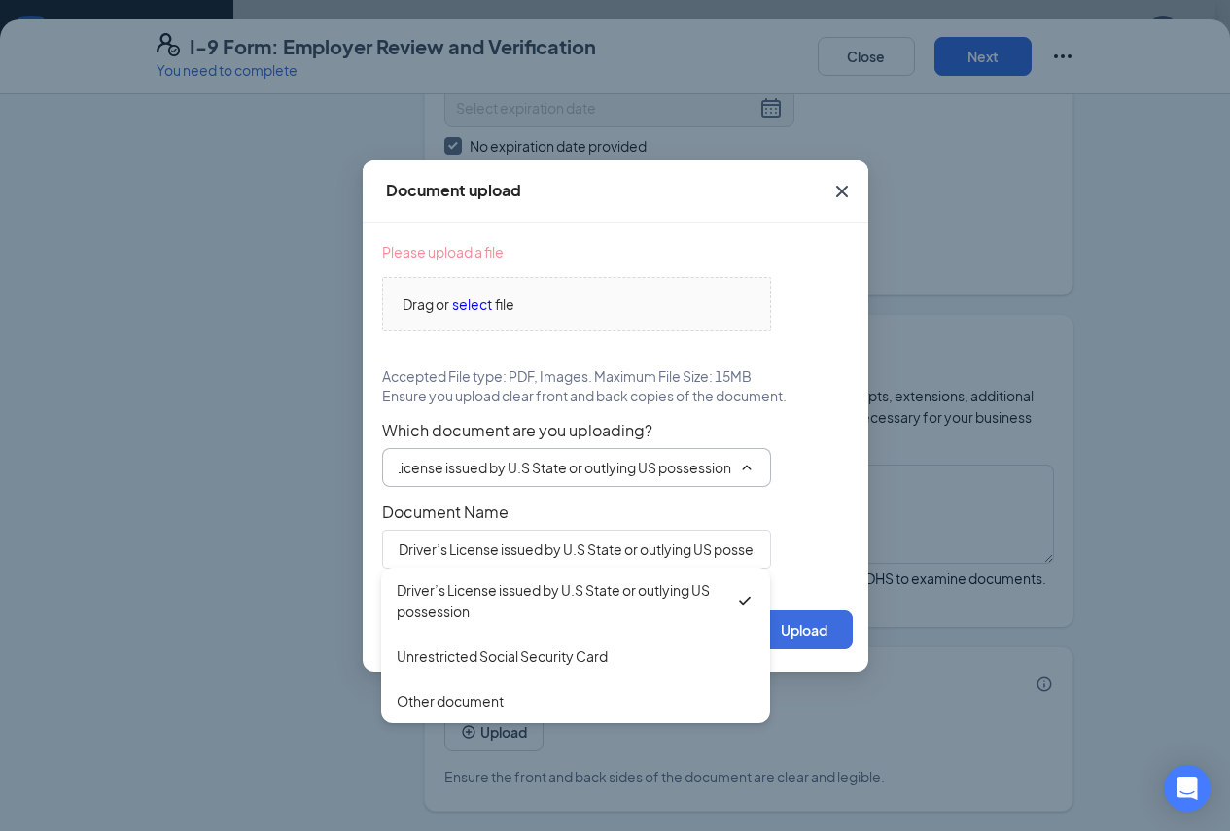
scroll to position [0, 0]
click at [825, 493] on div "Please upload a file Drag or select file Accepted File type: PDF, Images. Maxim…" at bounding box center [615, 405] width 467 height 327
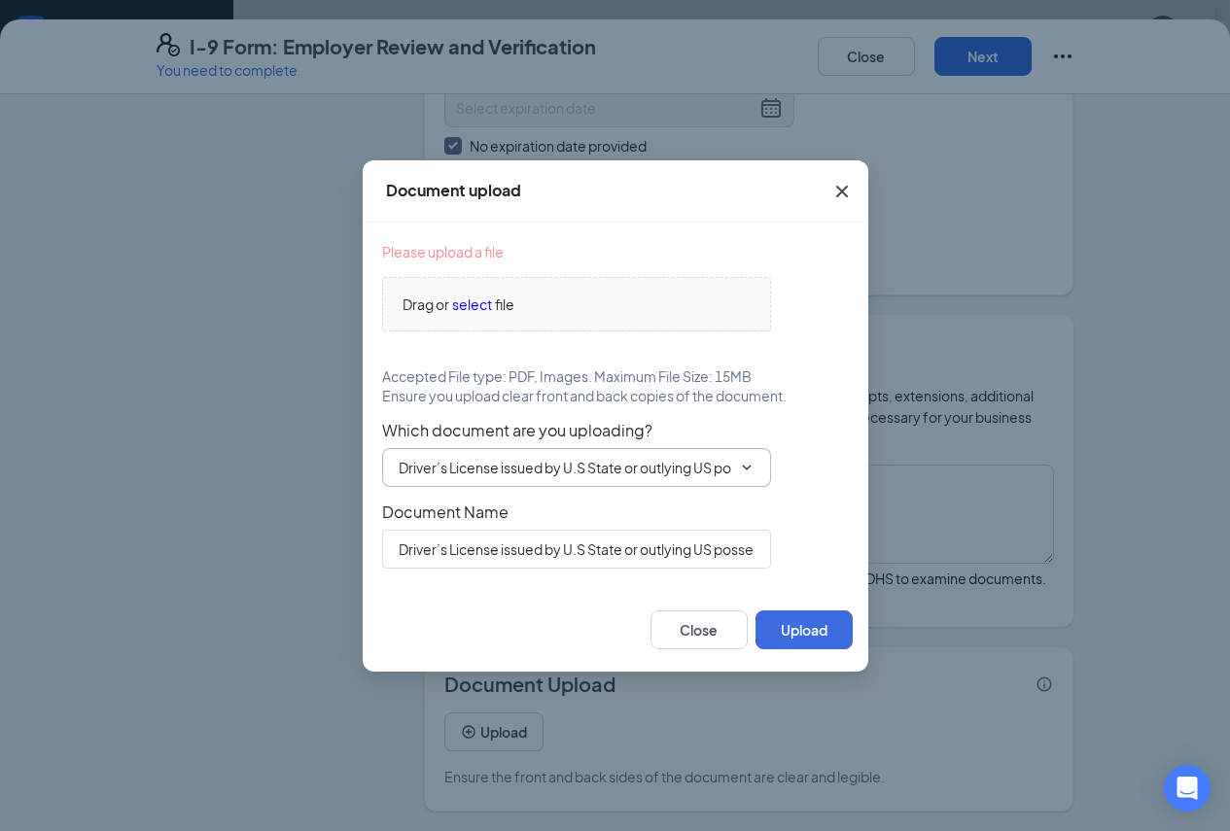
click at [846, 190] on icon "Cross" at bounding box center [841, 191] width 23 height 23
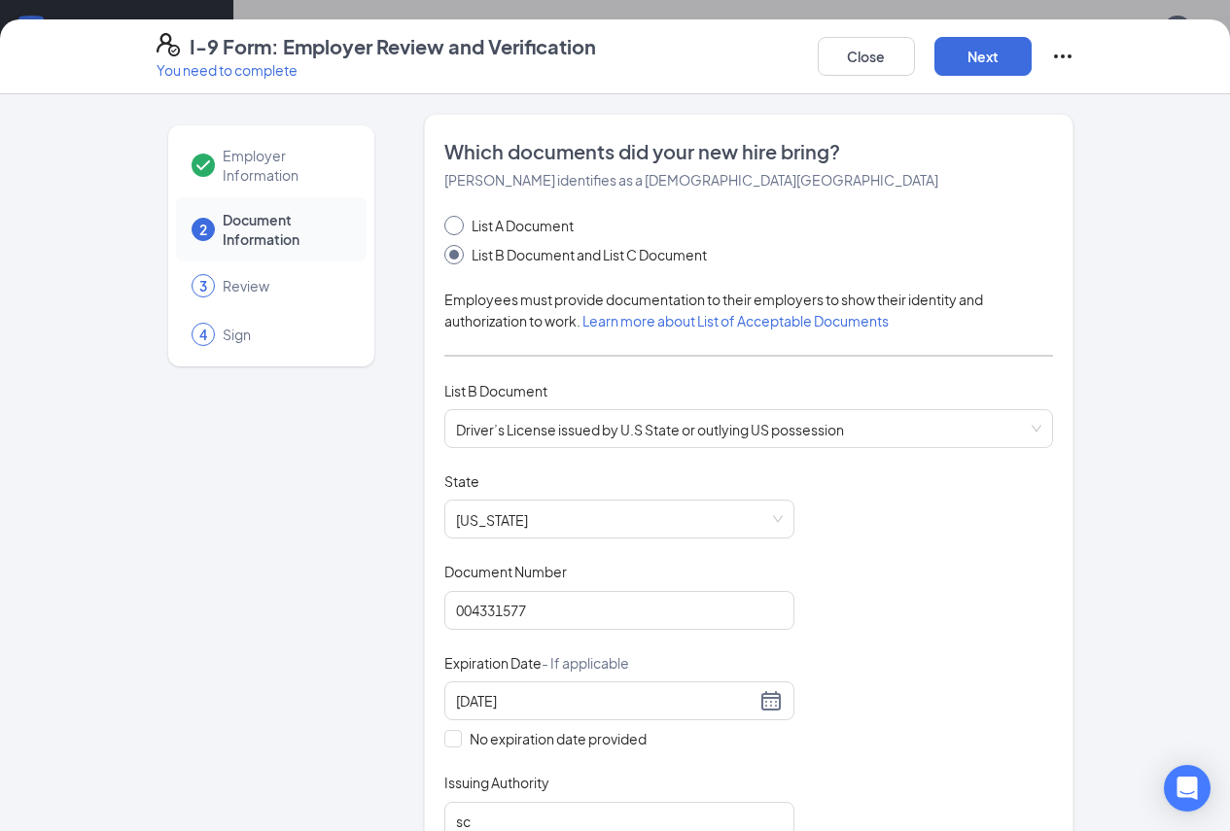
click at [464, 229] on span "List A Document" at bounding box center [523, 225] width 118 height 21
click at [444, 229] on input "List A Document" at bounding box center [451, 223] width 14 height 14
radio input "true"
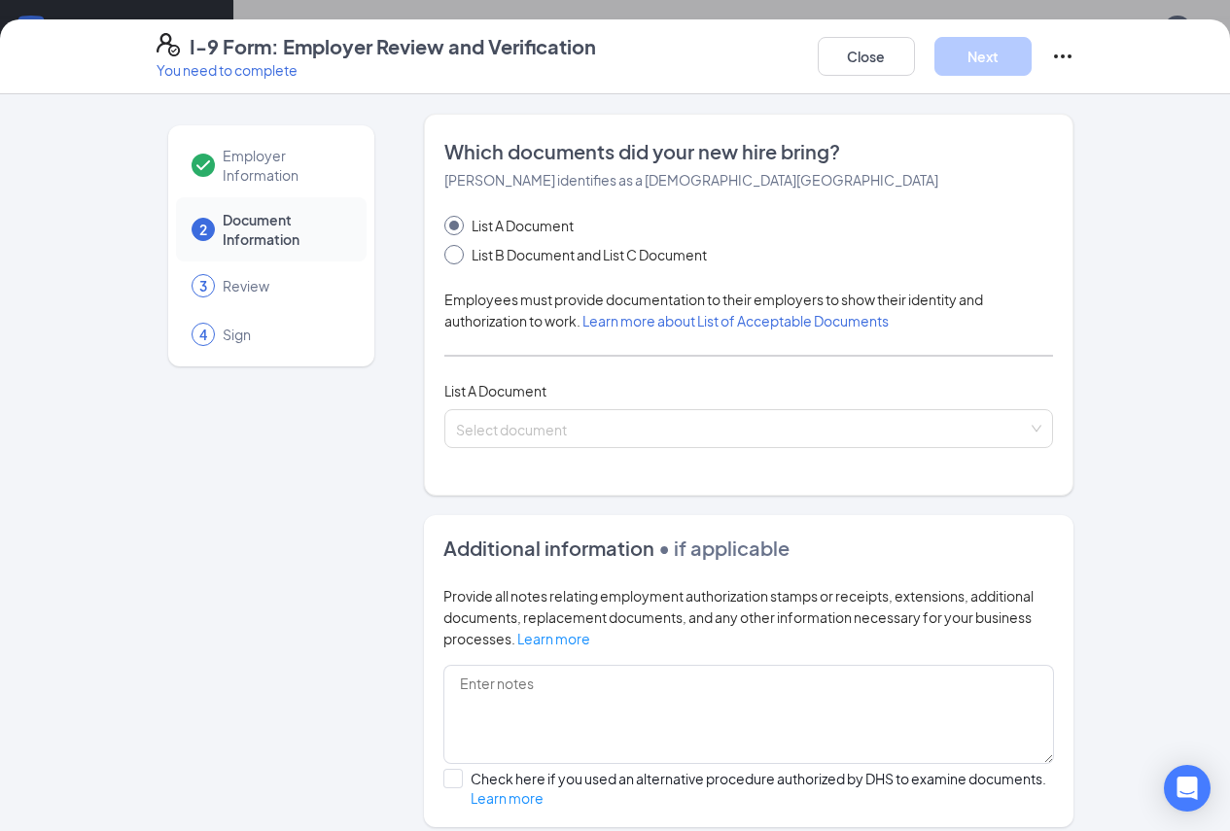
click at [444, 259] on input "List B Document and List C Document" at bounding box center [451, 252] width 14 height 14
radio input "true"
radio input "false"
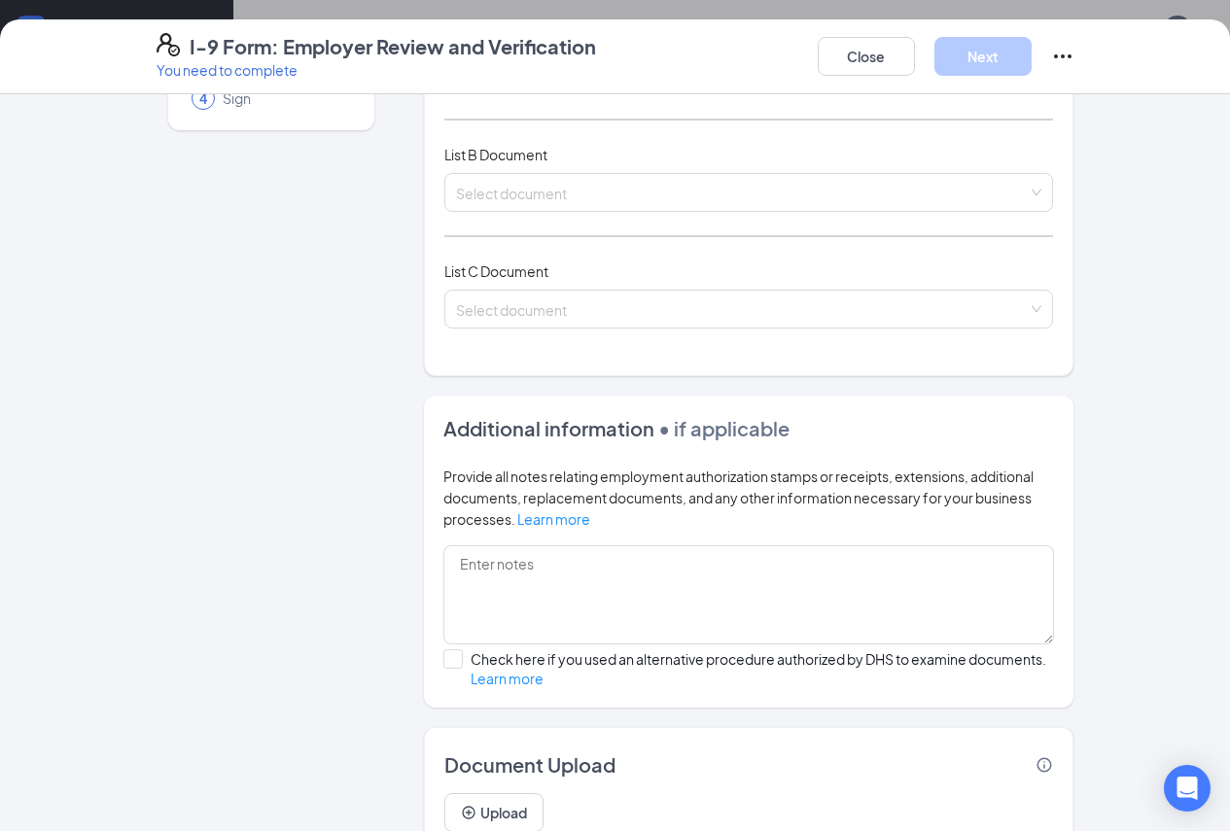
scroll to position [18, 0]
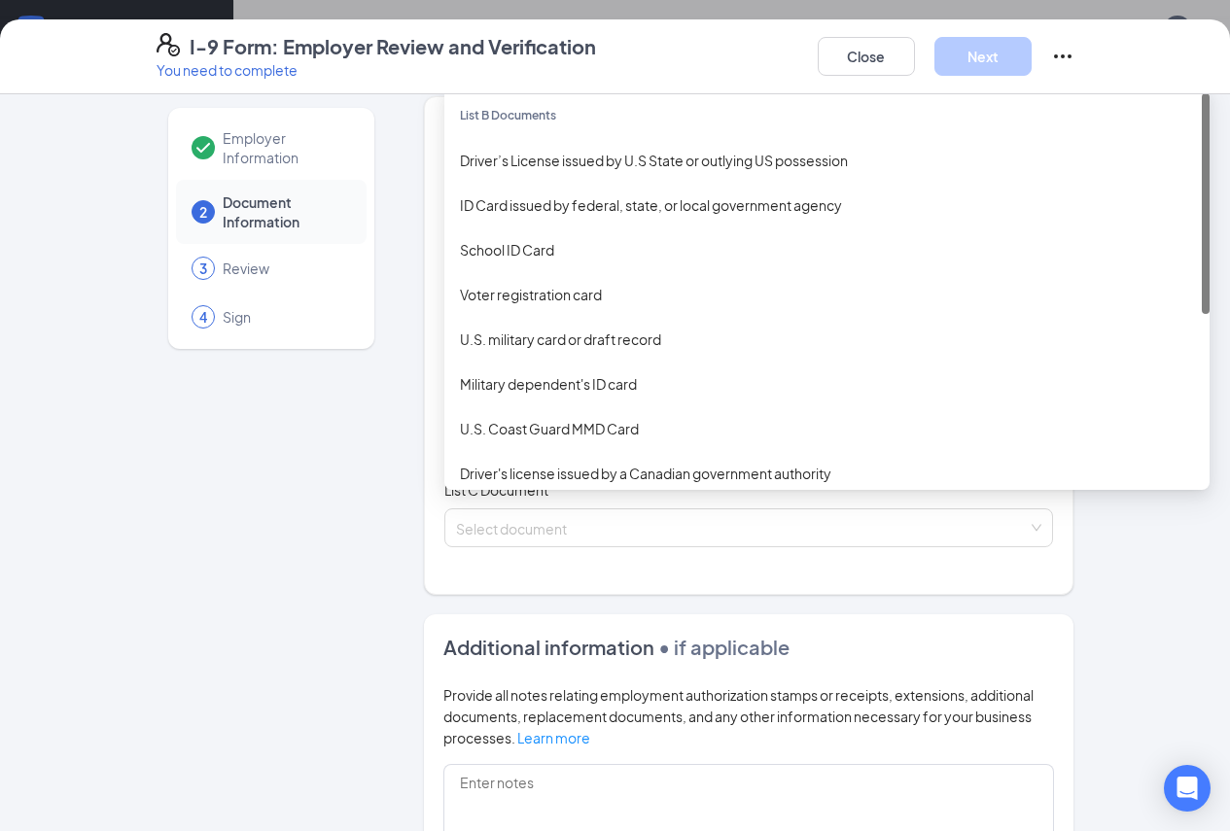
click at [620, 402] on div "Select document List B Documents Driver’s License issued by U.S State or outlyi…" at bounding box center [749, 411] width 610 height 39
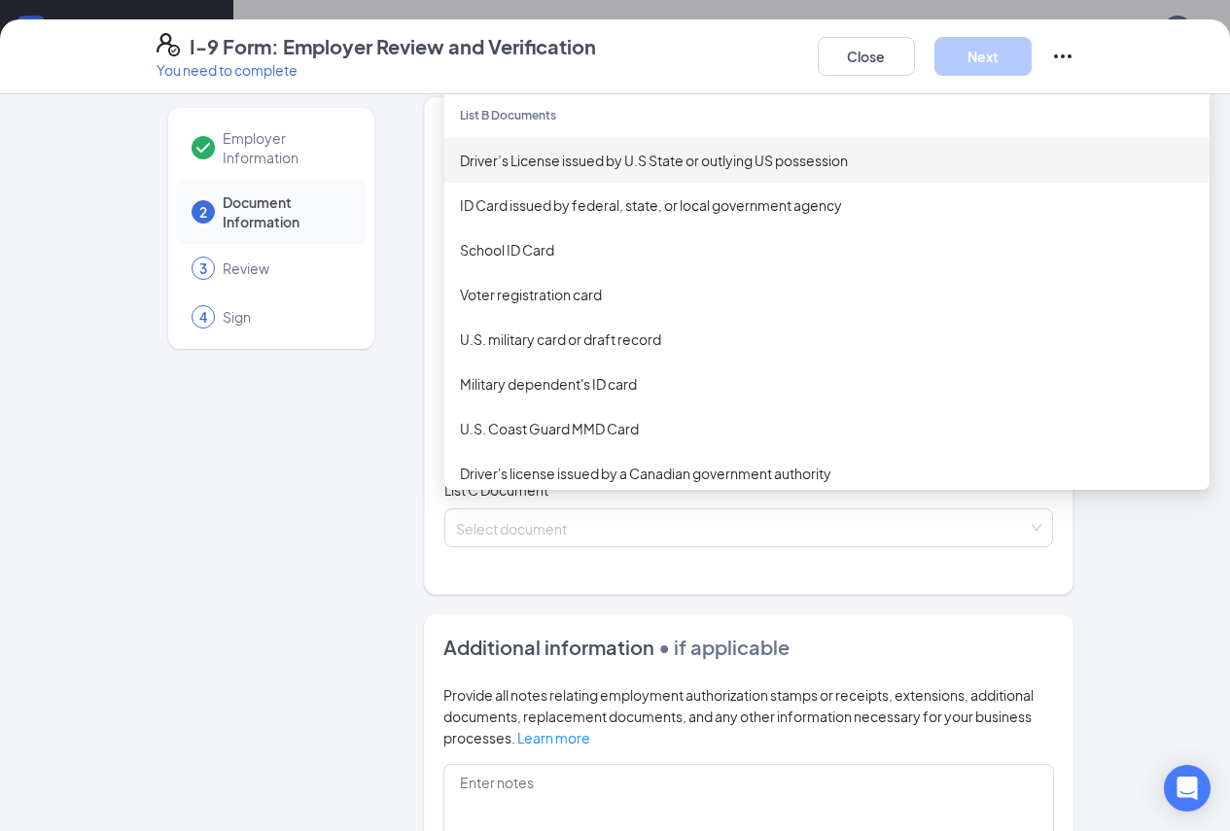
click at [685, 171] on div "Driver’s License issued by U.S State or outlying US possession" at bounding box center [827, 160] width 734 height 21
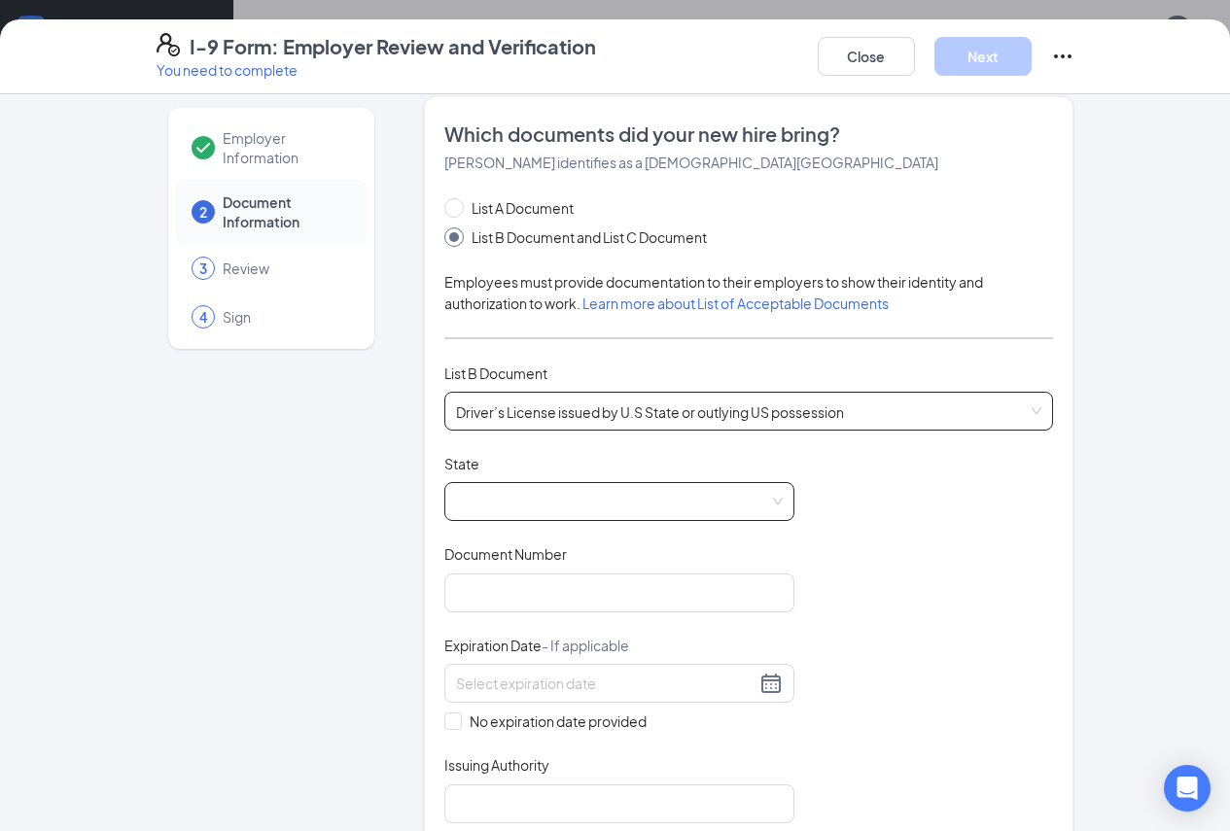
click at [562, 512] on span at bounding box center [619, 501] width 327 height 37
click at [625, 416] on div "Driver’s License issued by U.S State or outlying US possession Driver’s License…" at bounding box center [749, 411] width 610 height 39
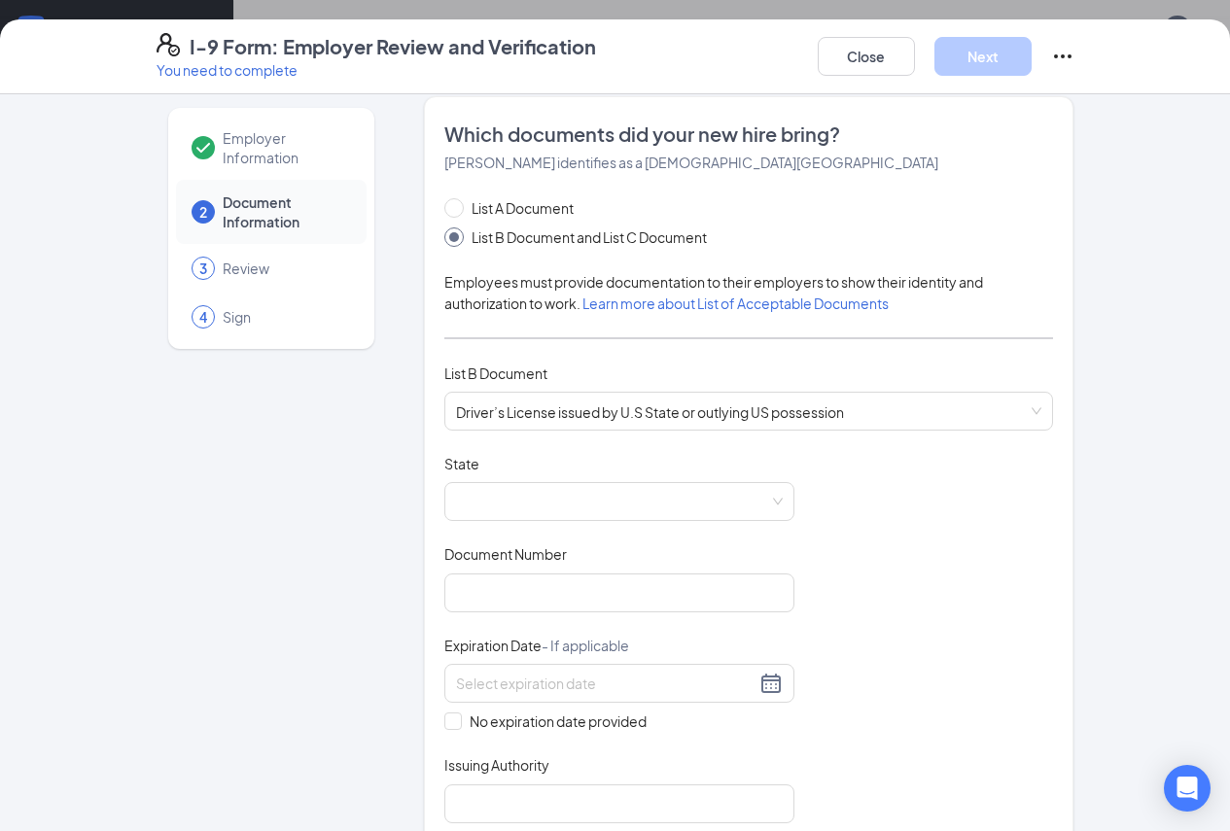
click at [157, 525] on div "Employer Information 2 Document Information 3 Review 4 Sign" at bounding box center [272, 800] width 230 height 1408
click at [728, 503] on span at bounding box center [619, 501] width 327 height 37
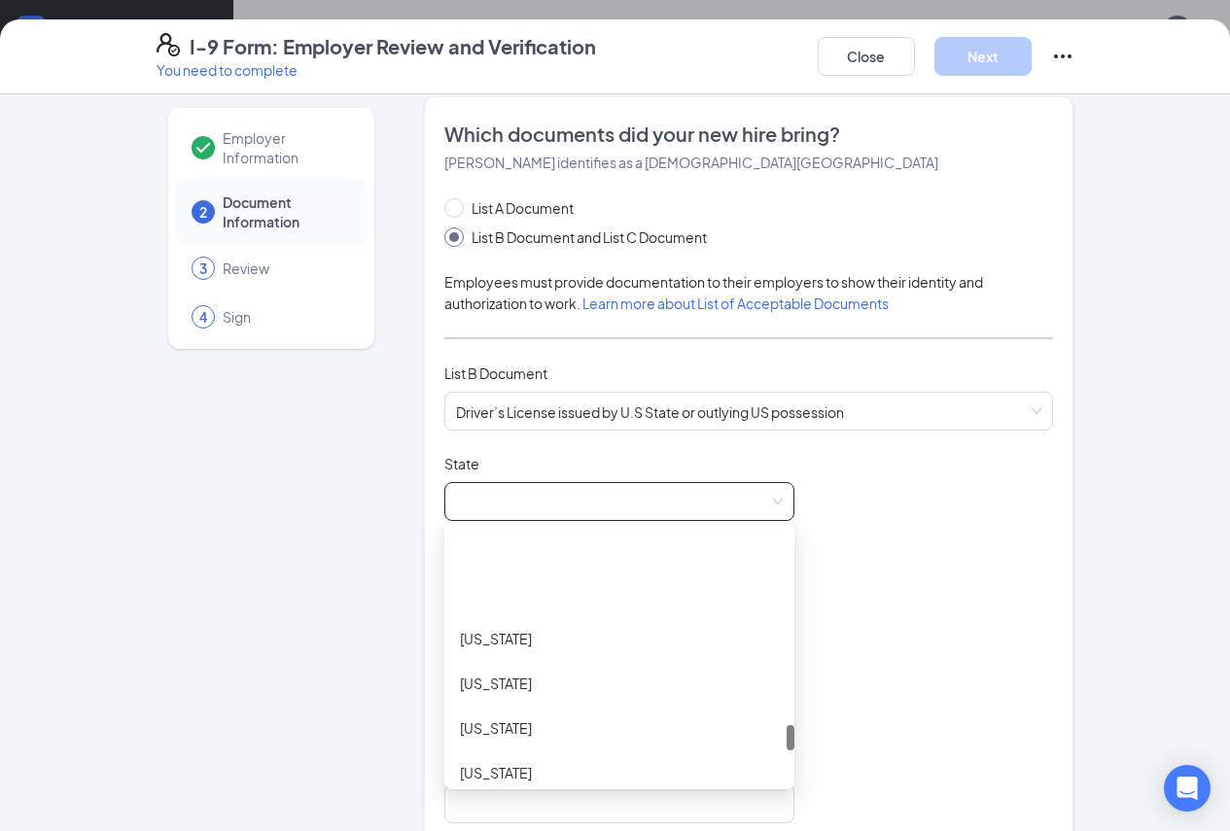
scroll to position [1848, 0]
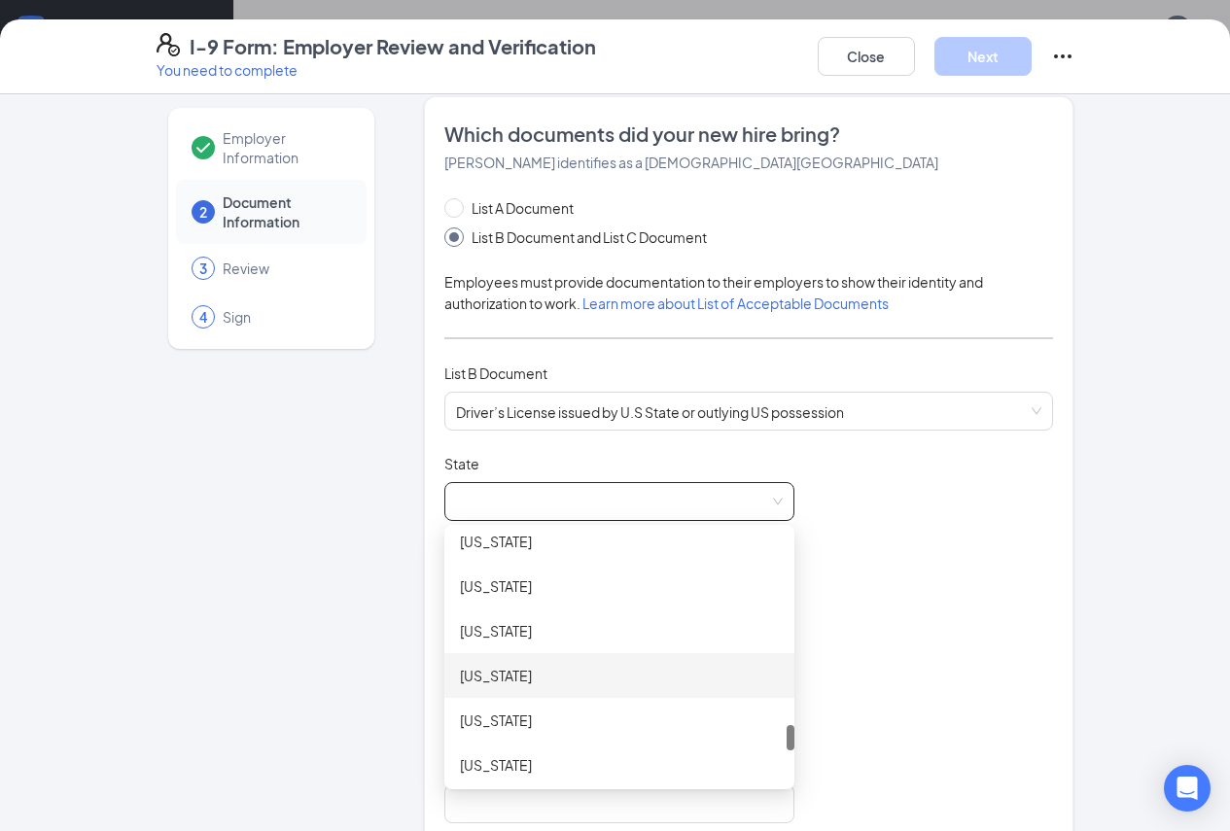
click at [483, 686] on div "South Carolina" at bounding box center [619, 675] width 319 height 21
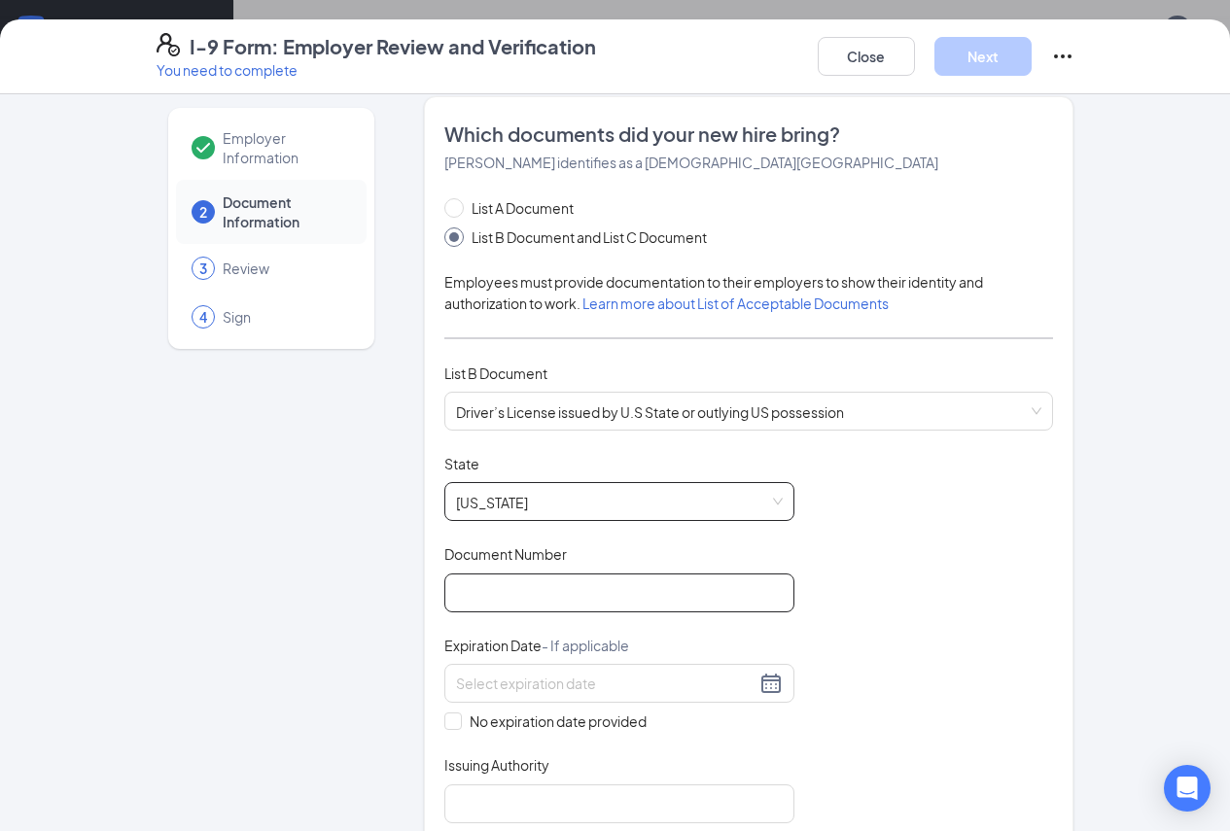
click at [498, 597] on input "Document Number" at bounding box center [619, 593] width 350 height 39
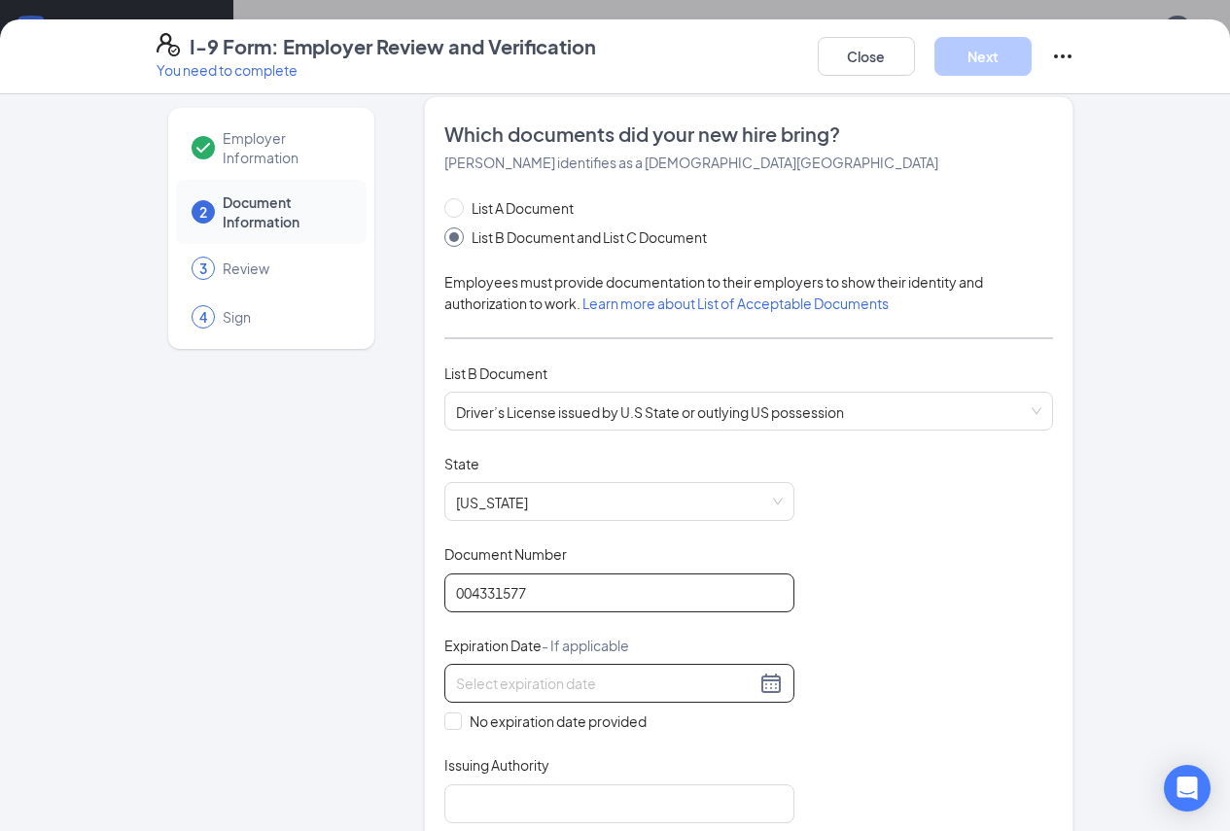
type input "004331577"
click at [707, 693] on div at bounding box center [619, 683] width 327 height 23
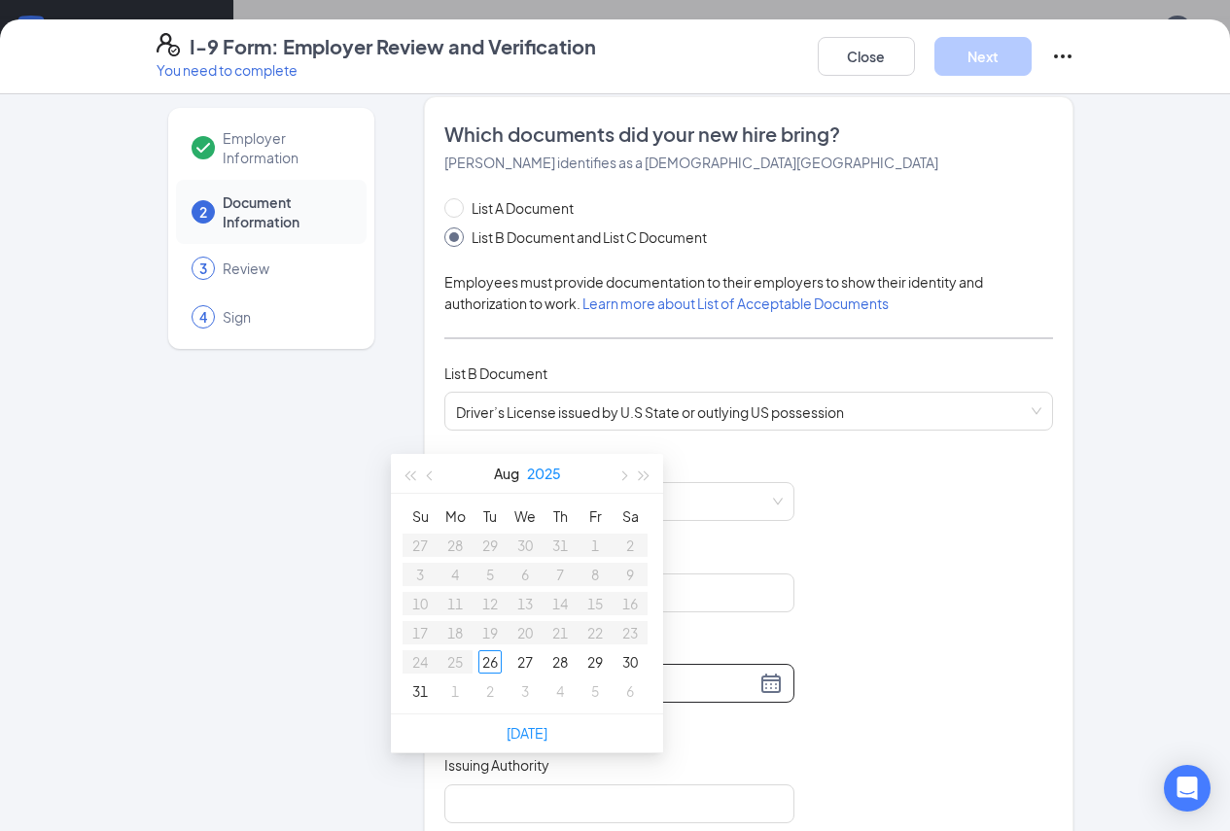
click at [560, 454] on button "2025" at bounding box center [544, 473] width 34 height 39
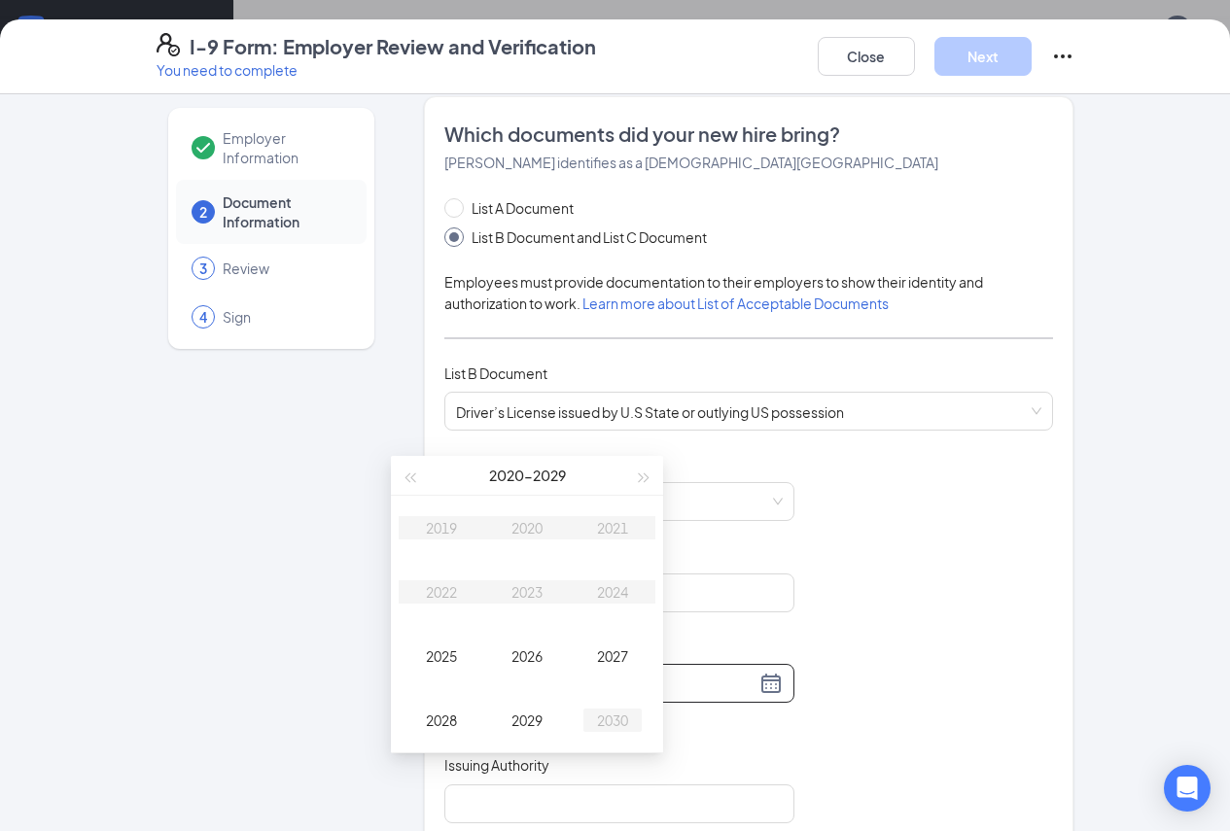
type input "08/26/2030"
click at [616, 709] on div "2030" at bounding box center [612, 720] width 58 height 23
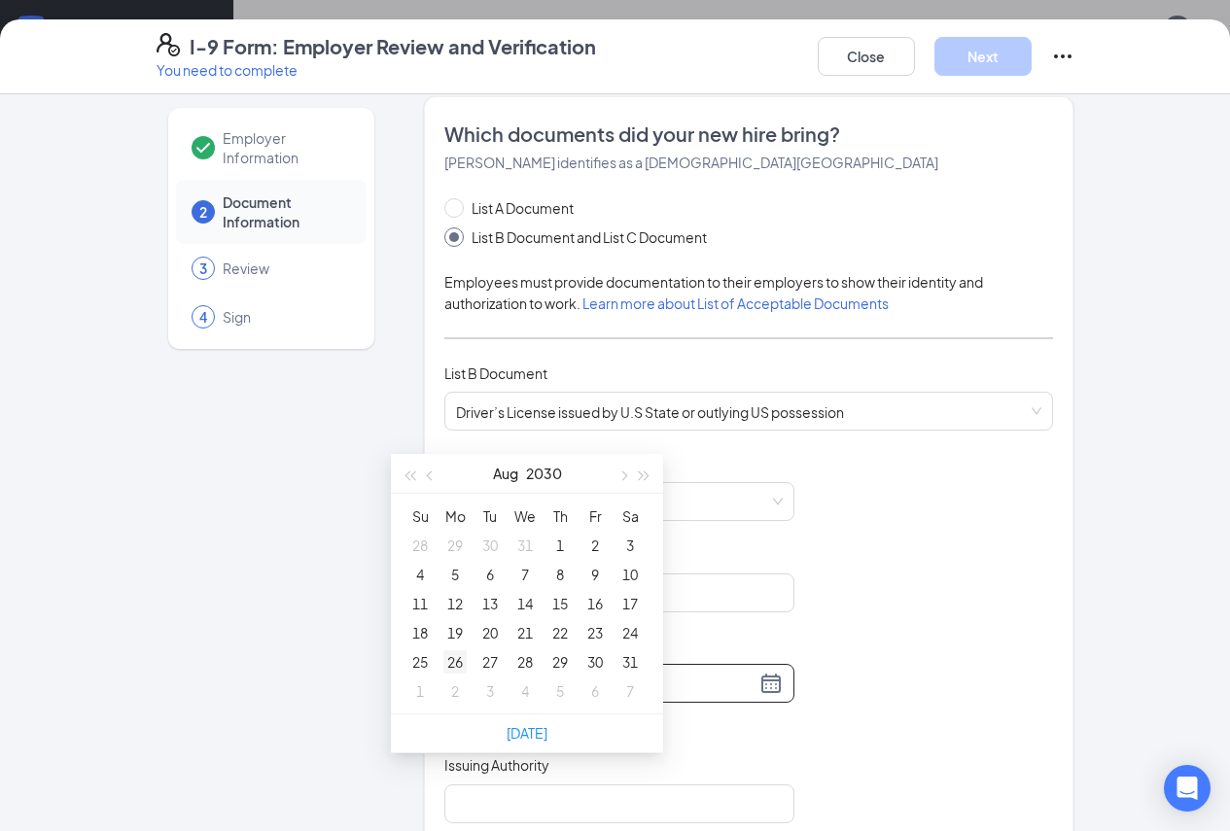
type input "08/26/2030"
click at [444, 651] on div "26" at bounding box center [454, 662] width 23 height 23
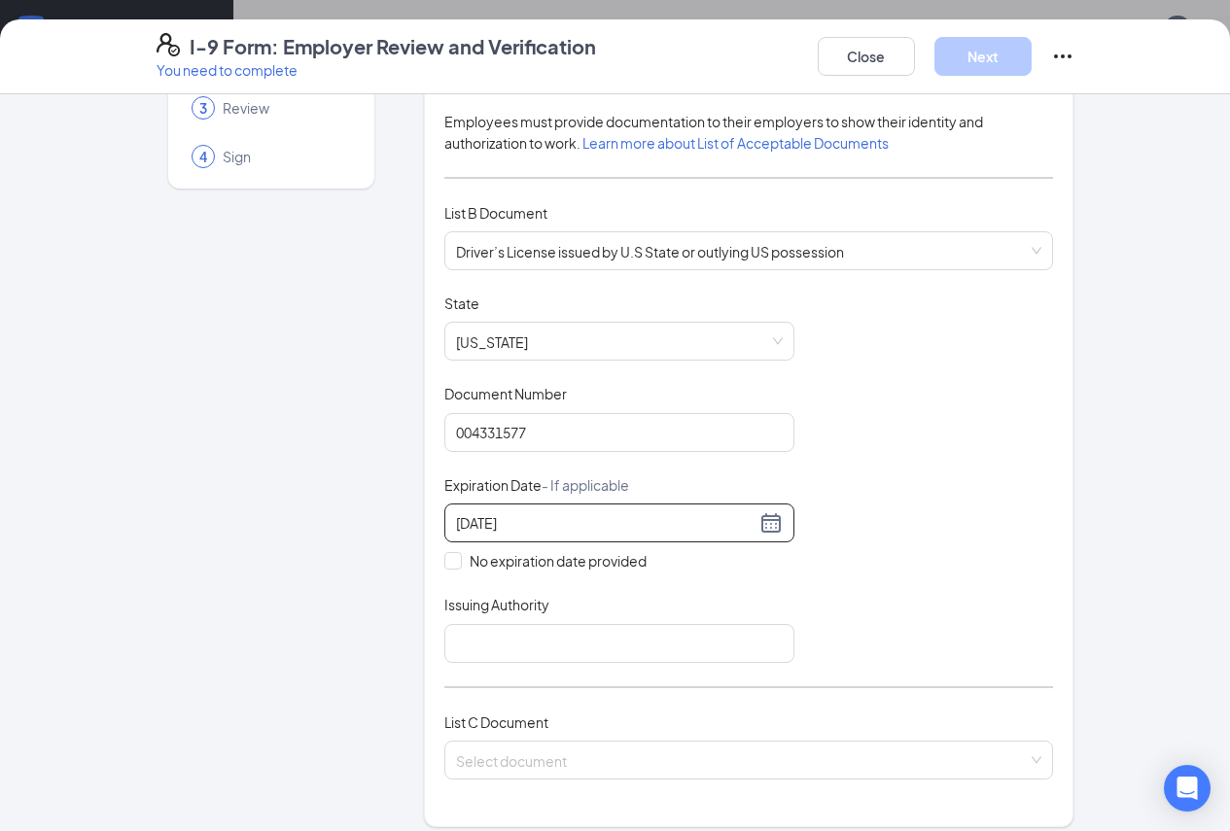
scroll to position [212, 0]
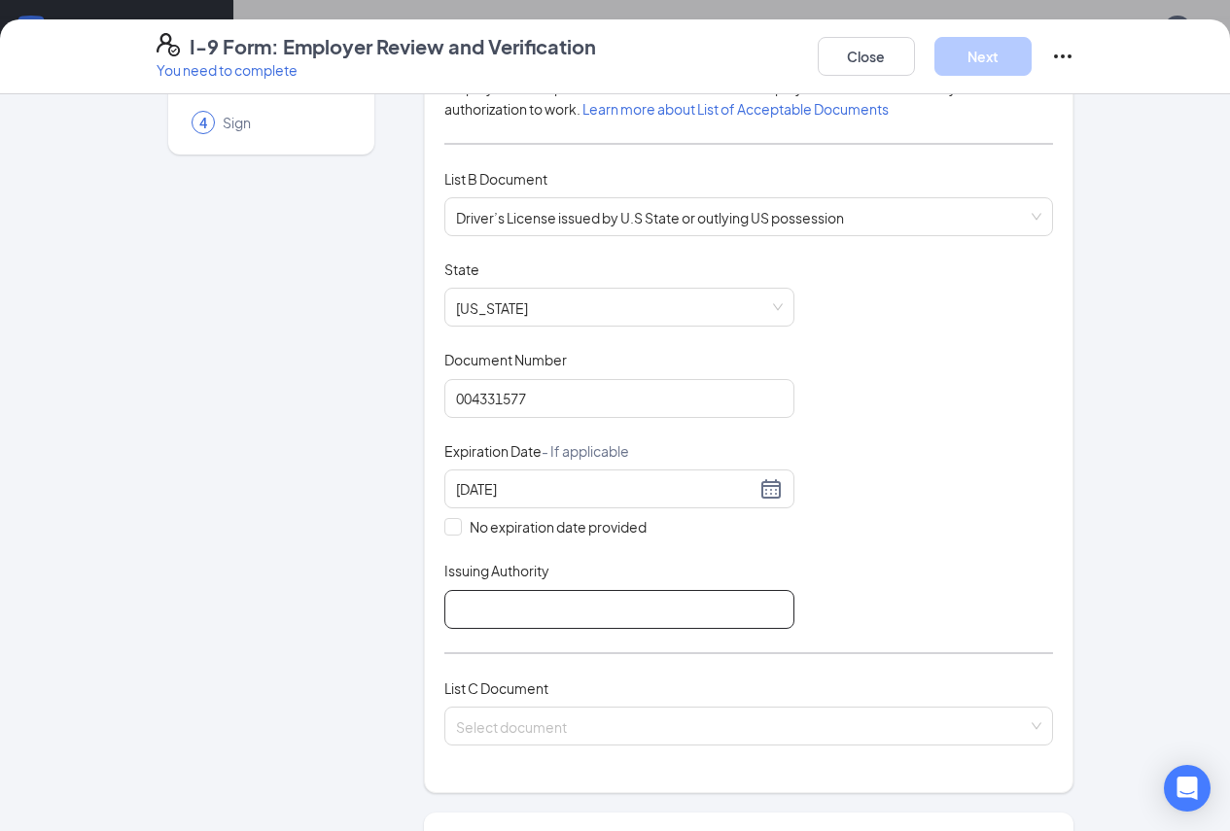
click at [522, 627] on input "Issuing Authority" at bounding box center [619, 609] width 350 height 39
click at [668, 572] on div "Document Title Driver’s License issued by U.S State or outlying US possession S…" at bounding box center [749, 445] width 610 height 370
click at [682, 627] on input "Issuing Authority" at bounding box center [619, 609] width 350 height 39
type input "US"
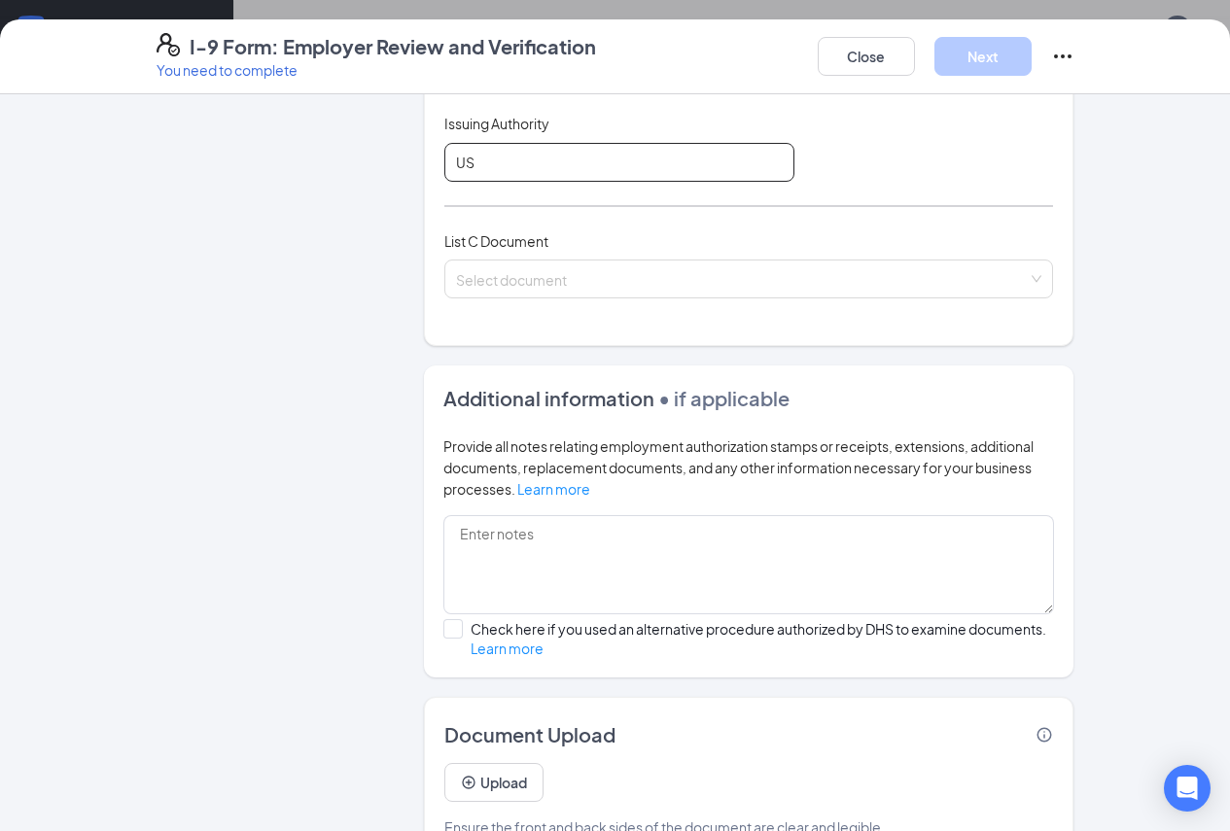
scroll to position [681, 0]
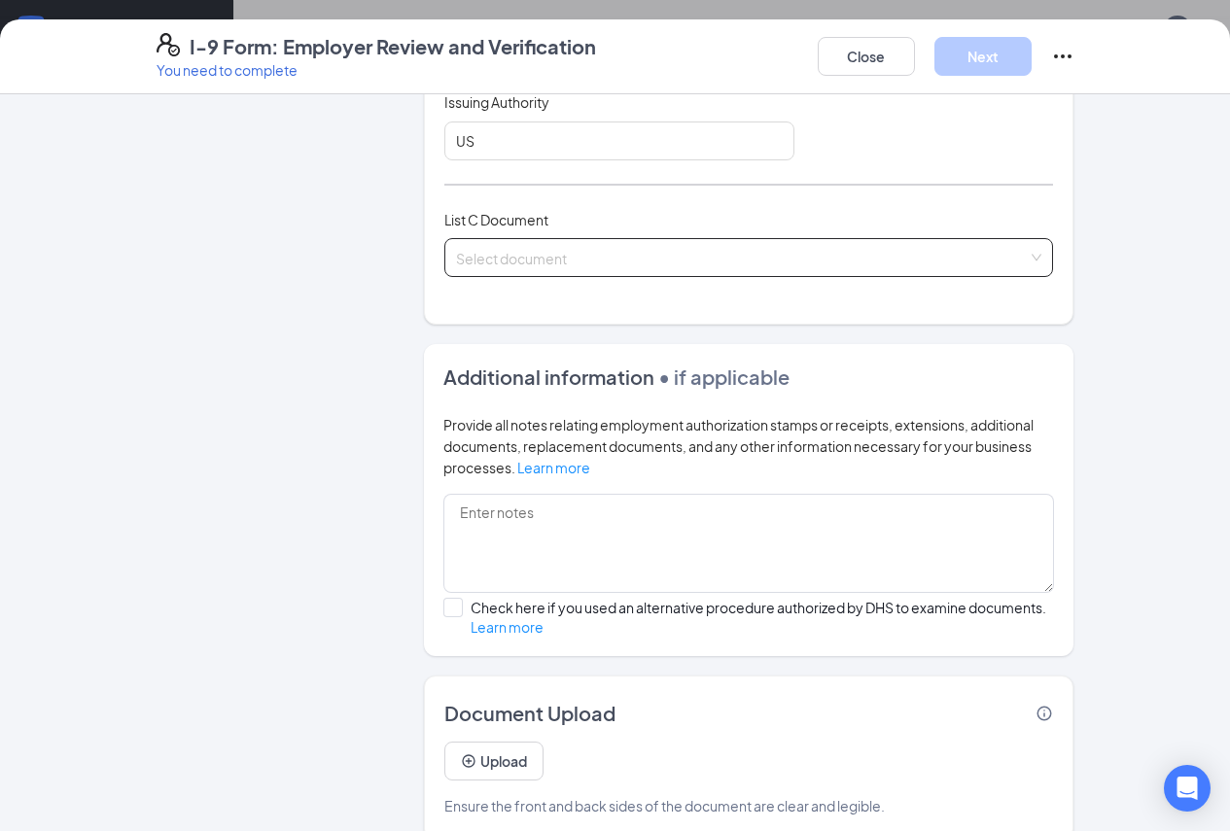
click at [506, 268] on input "search" at bounding box center [742, 253] width 573 height 29
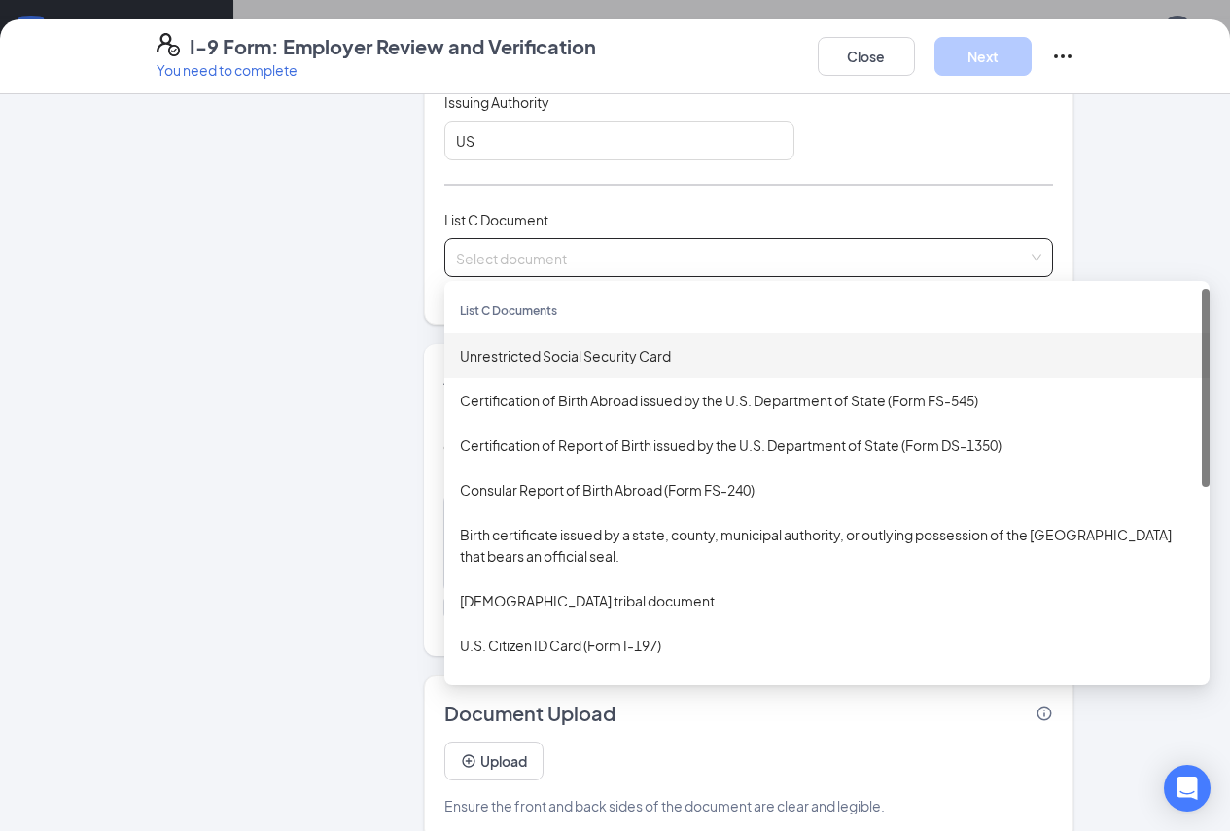
click at [536, 367] on div "Unrestricted Social Security Card" at bounding box center [827, 355] width 734 height 21
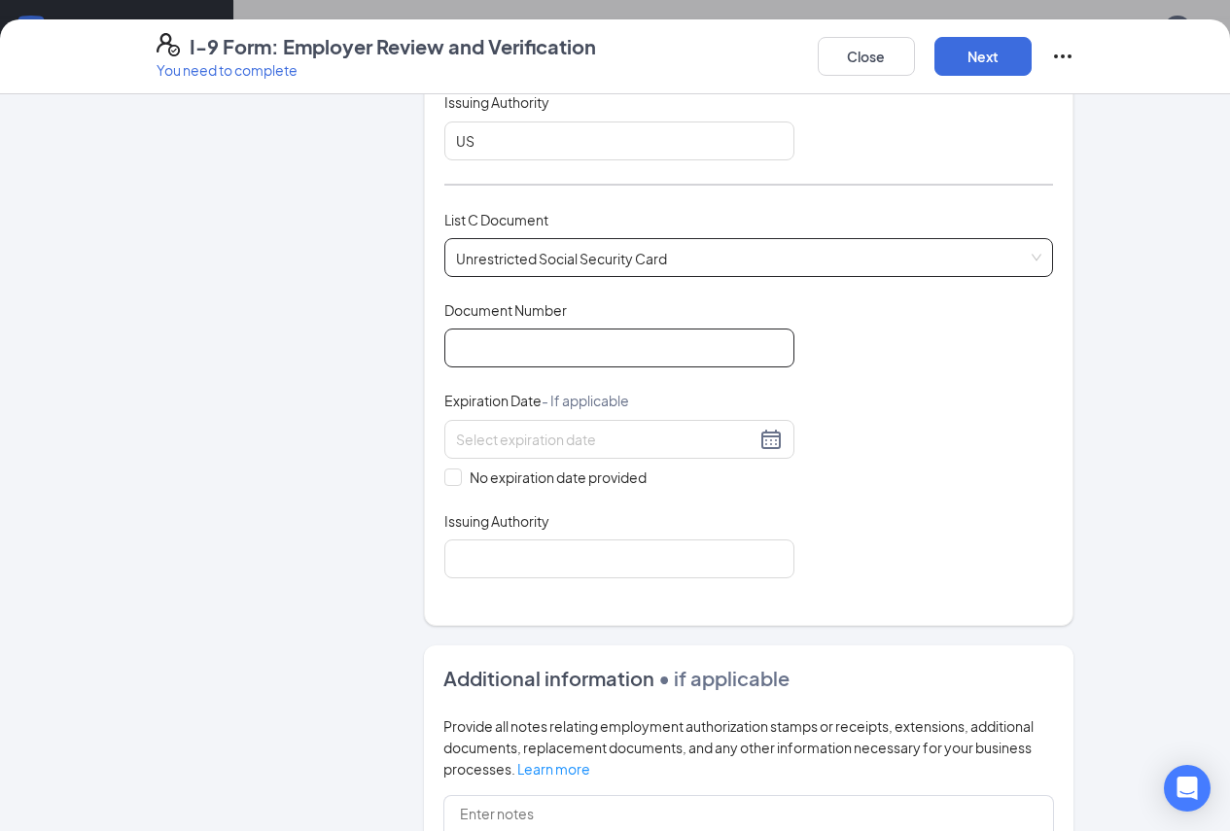
click at [503, 368] on input "Document Number" at bounding box center [619, 348] width 350 height 39
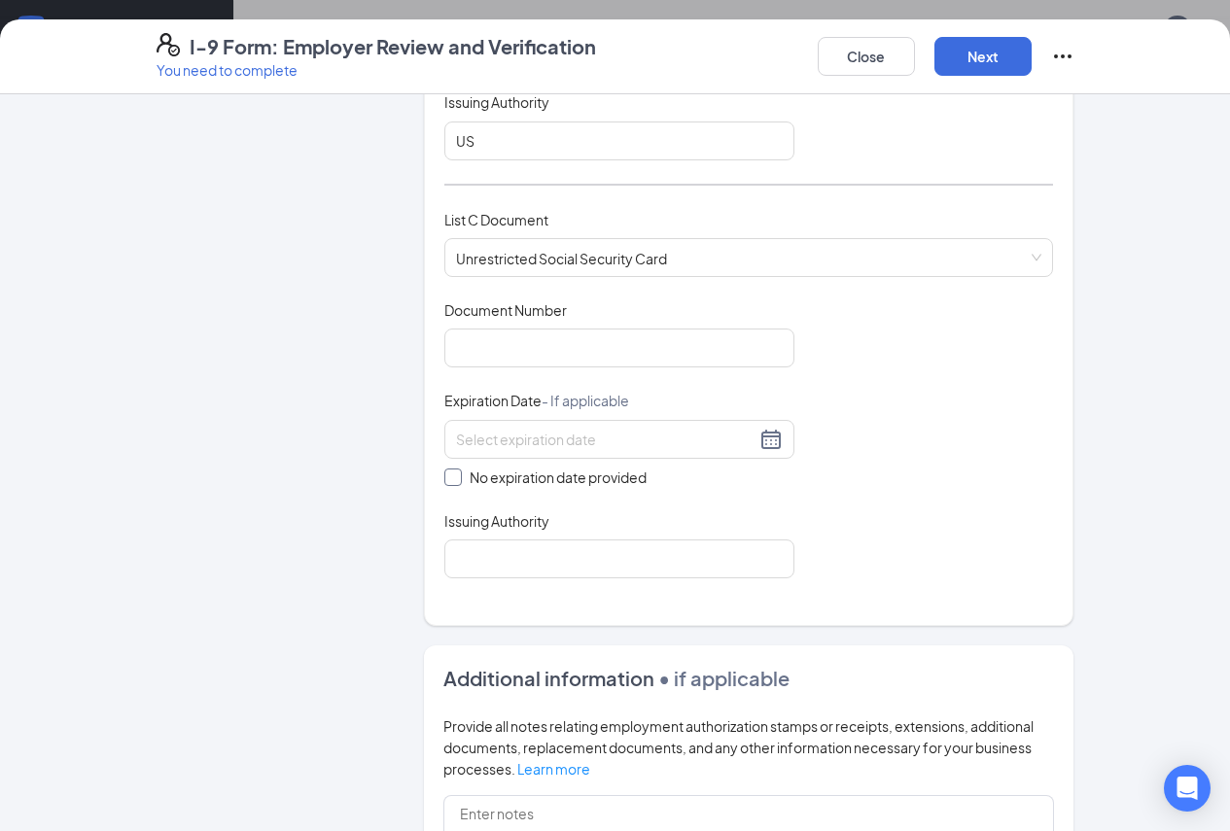
click at [444, 482] on input "No expiration date provided" at bounding box center [451, 476] width 14 height 14
checkbox input "true"
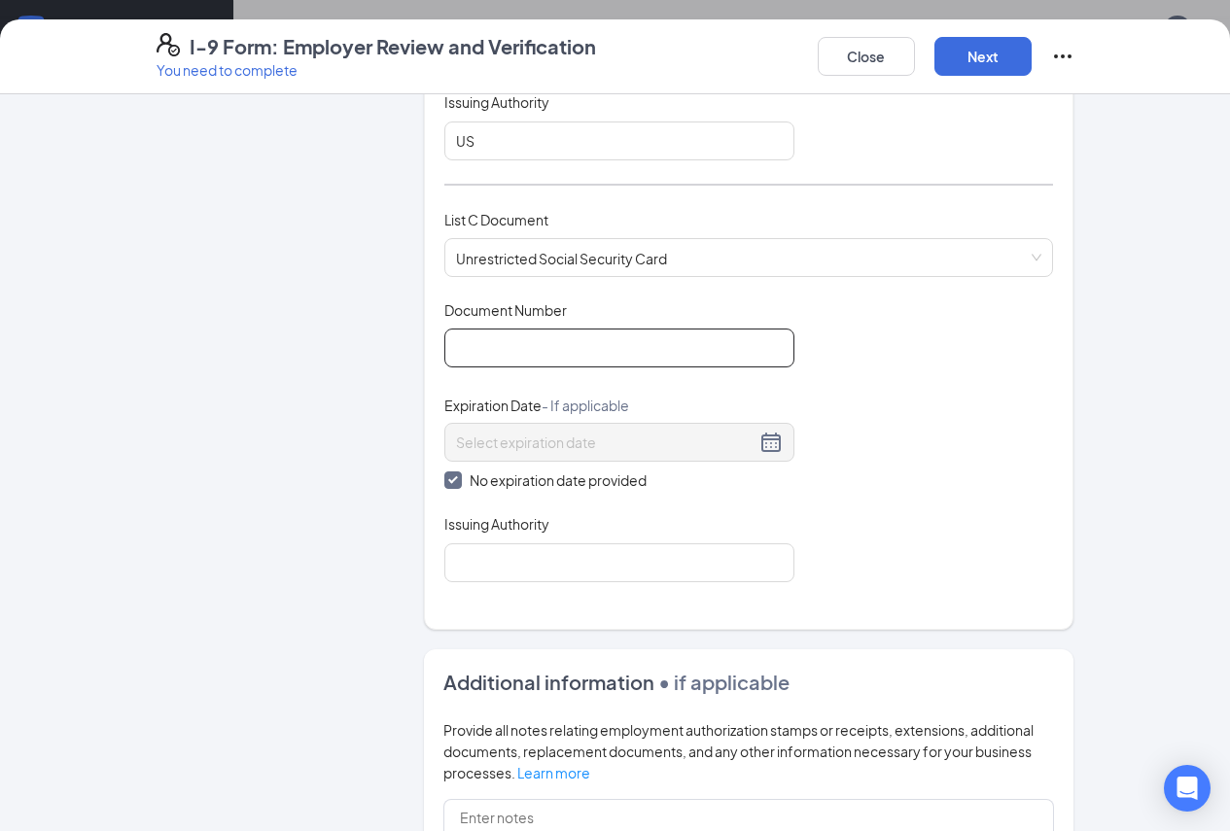
click at [444, 368] on input "Document Number" at bounding box center [619, 348] width 350 height 39
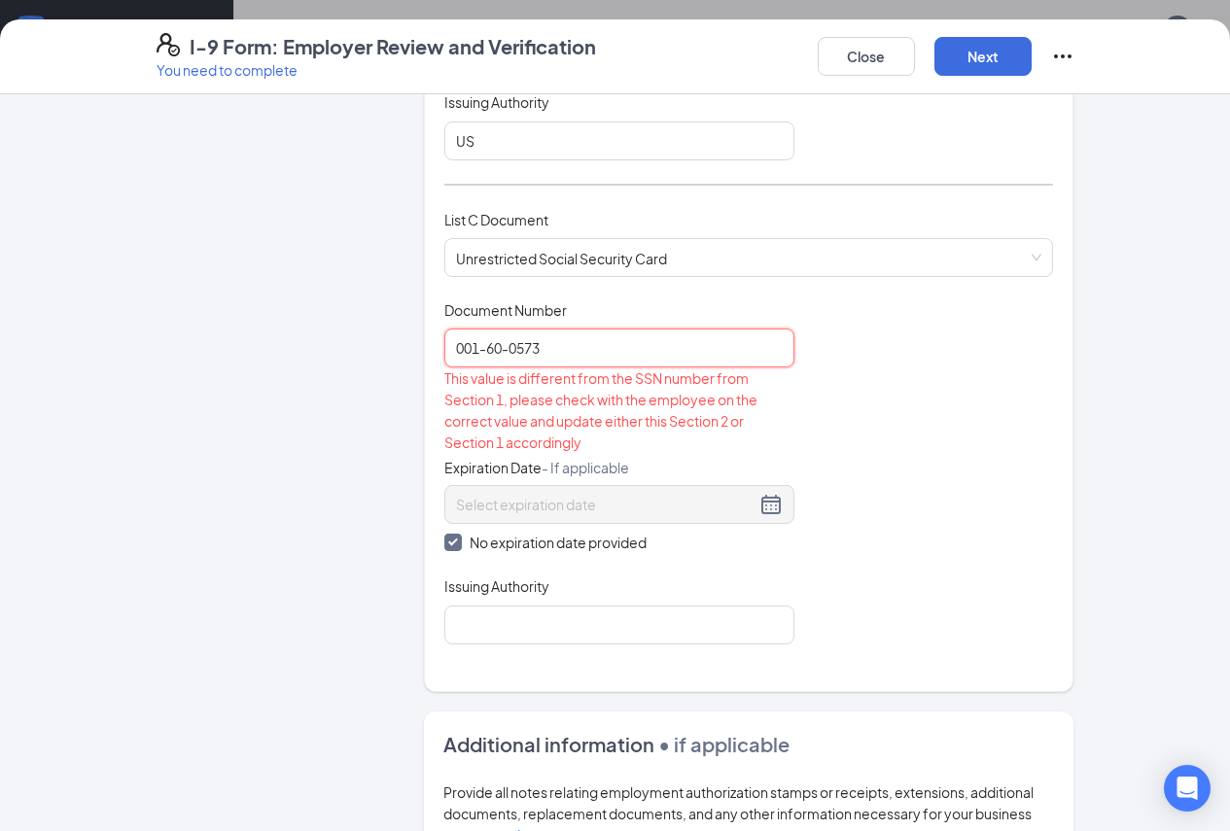
type input "001-60-0573"
click at [846, 468] on div "Document Title Unrestricted Social Security Card Document Number 001-60-0573 Th…" at bounding box center [749, 472] width 610 height 344
drag, startPoint x: 627, startPoint y: 562, endPoint x: 615, endPoint y: 591, distance: 31.8
click at [626, 553] on div "No expiration date provided" at bounding box center [619, 519] width 350 height 68
click at [599, 605] on div "Issuing Authority" at bounding box center [619, 591] width 350 height 28
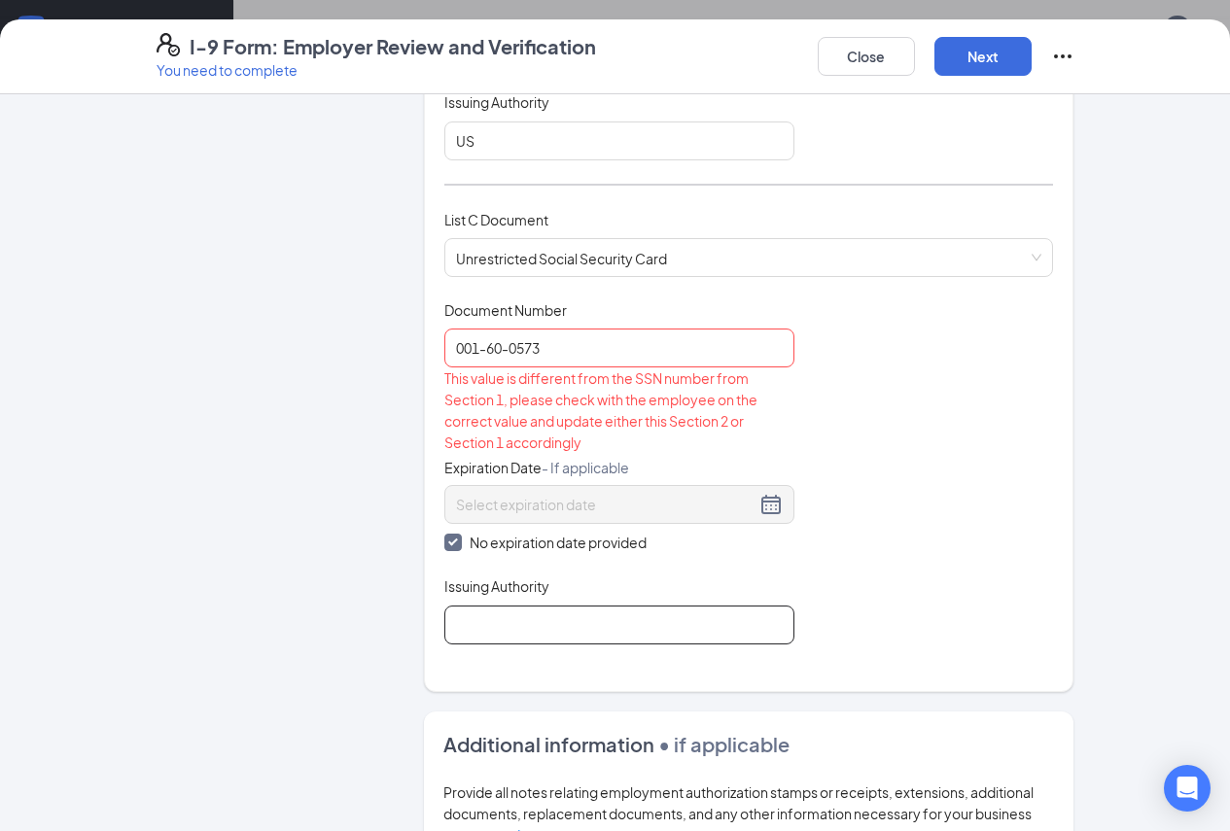
click at [592, 645] on input "Issuing Authority" at bounding box center [619, 625] width 350 height 39
type input "Social security Admin"
click at [540, 366] on input "001-60-0573" at bounding box center [619, 348] width 350 height 39
click at [466, 368] on input "001-60-0573" at bounding box center [619, 348] width 350 height 39
click at [463, 368] on input "001-60-0573" at bounding box center [619, 348] width 350 height 39
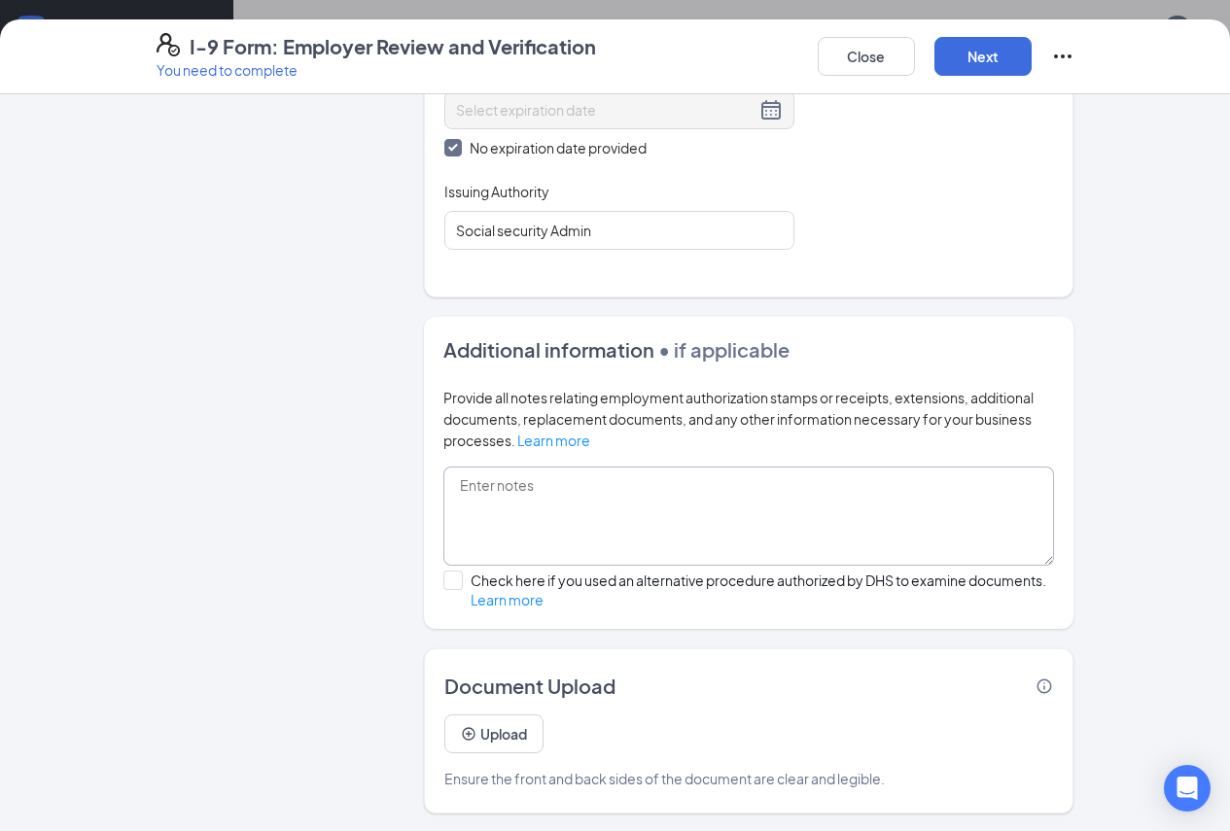
scroll to position [1025, 0]
type input "001600573"
click at [447, 733] on button "Upload" at bounding box center [493, 732] width 99 height 39
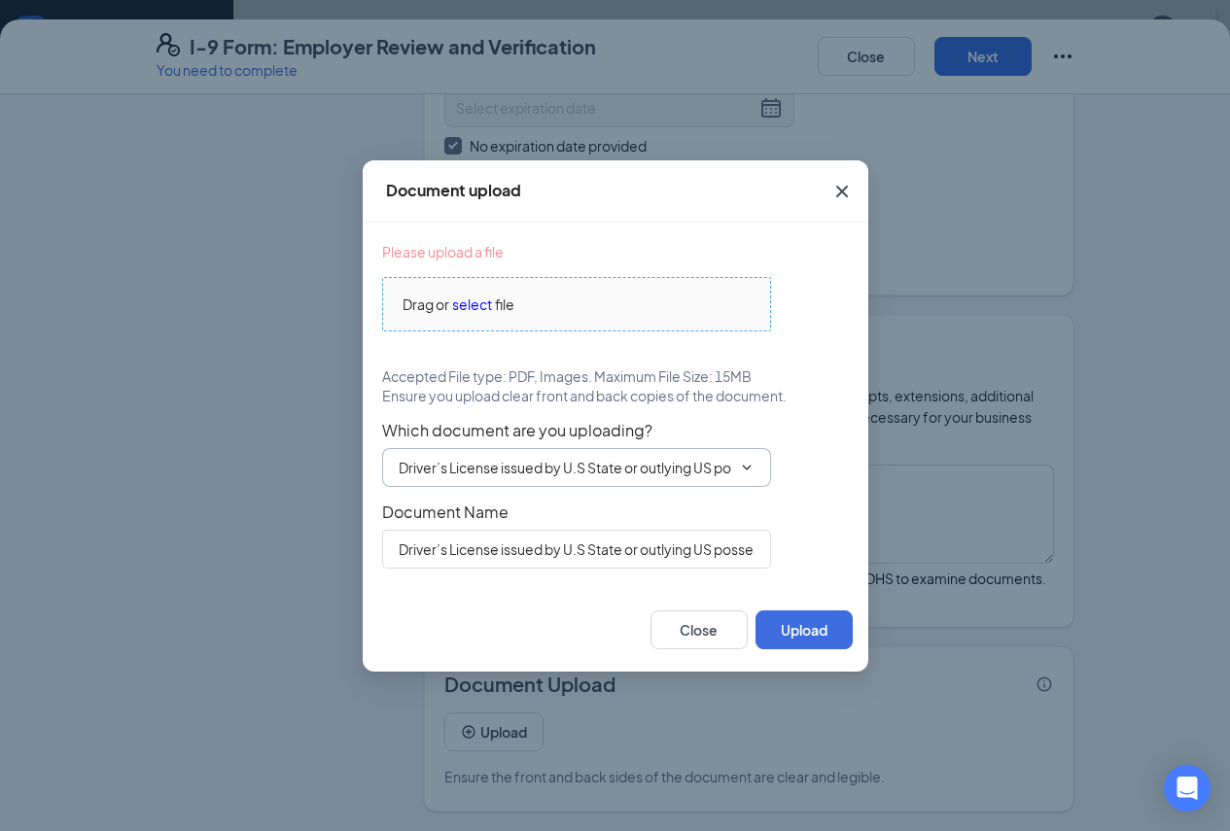
click at [489, 302] on span "select" at bounding box center [472, 304] width 40 height 21
